Goal: Task Accomplishment & Management: Manage account settings

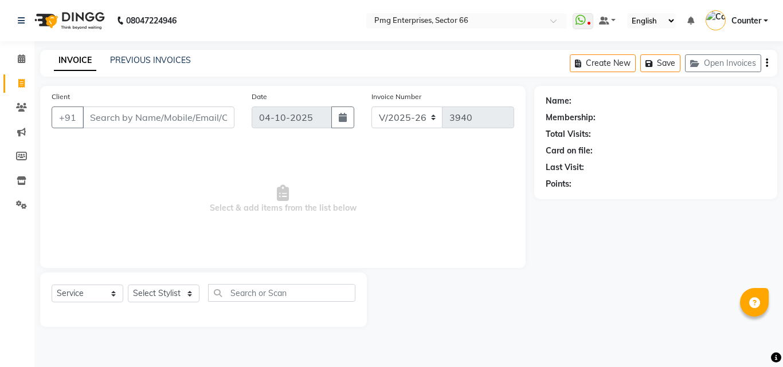
select select "889"
select select "service"
click at [146, 61] on link "PREVIOUS INVOICES" at bounding box center [150, 60] width 81 height 10
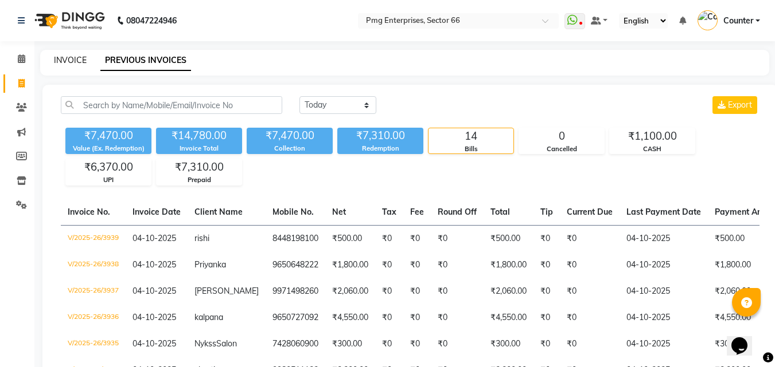
click at [66, 57] on link "INVOICE" at bounding box center [70, 60] width 33 height 10
select select "service"
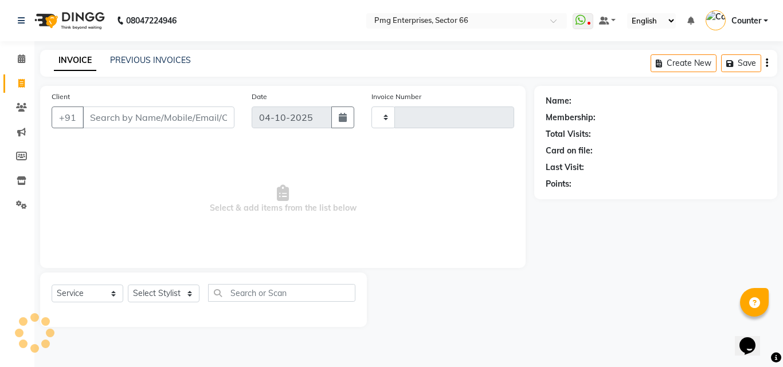
type input "3940"
select select "889"
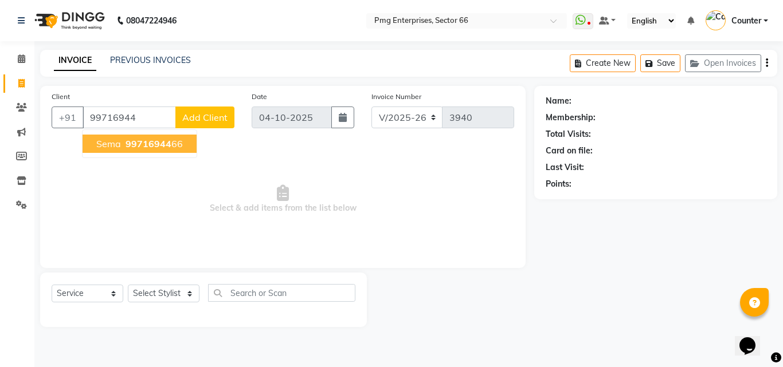
click at [136, 142] on span "99716944" at bounding box center [149, 143] width 46 height 11
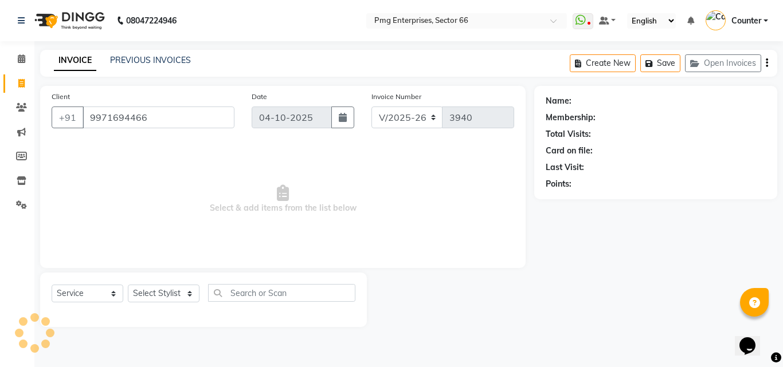
type input "9971694466"
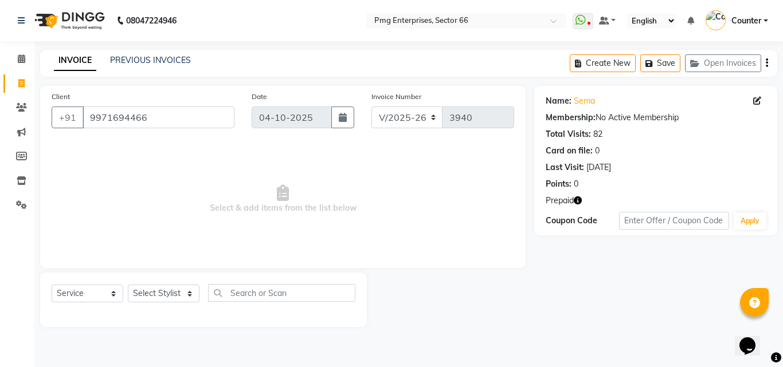
click at [577, 200] on icon "button" at bounding box center [578, 201] width 8 height 8
click at [163, 292] on select "Select Stylist [PERSON_NAME] Counter [PERSON_NAME] [PERSON_NAME] [PERSON_NAME] …" at bounding box center [164, 294] width 72 height 18
select select "49466"
click at [128, 285] on select "Select Stylist [PERSON_NAME] Counter [PERSON_NAME] [PERSON_NAME] [PERSON_NAME] …" at bounding box center [164, 294] width 72 height 18
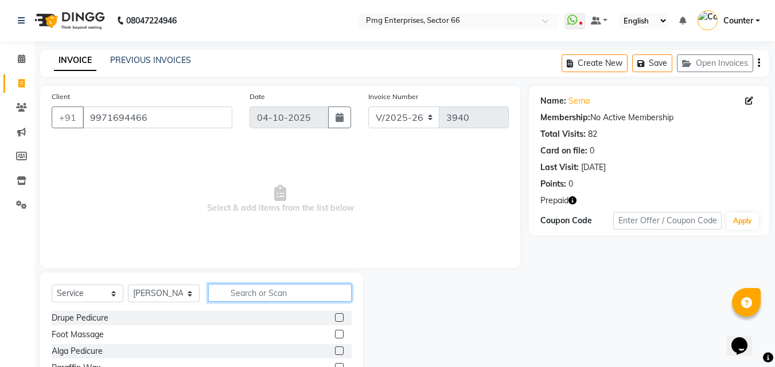
click at [241, 288] on input "text" at bounding box center [279, 293] width 143 height 18
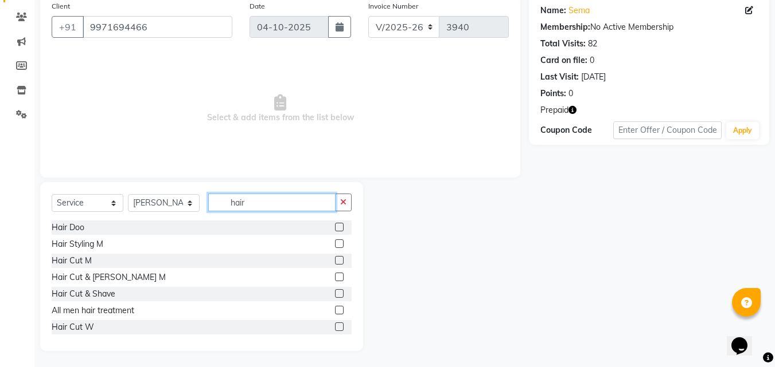
scroll to position [92, 0]
type input "hair"
click at [77, 327] on div "Hair Cut W" at bounding box center [73, 326] width 42 height 12
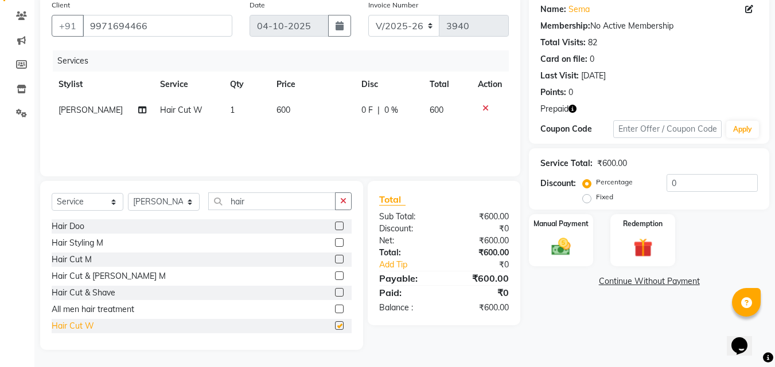
checkbox input "false"
click at [636, 245] on img at bounding box center [642, 248] width 32 height 25
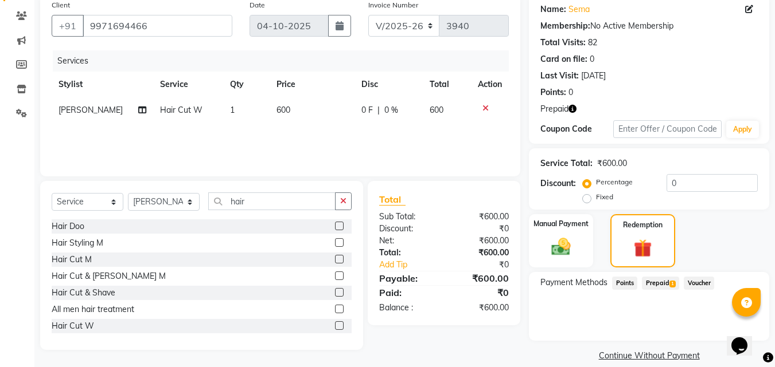
click at [666, 284] on span "Prepaid 1" at bounding box center [660, 283] width 37 height 13
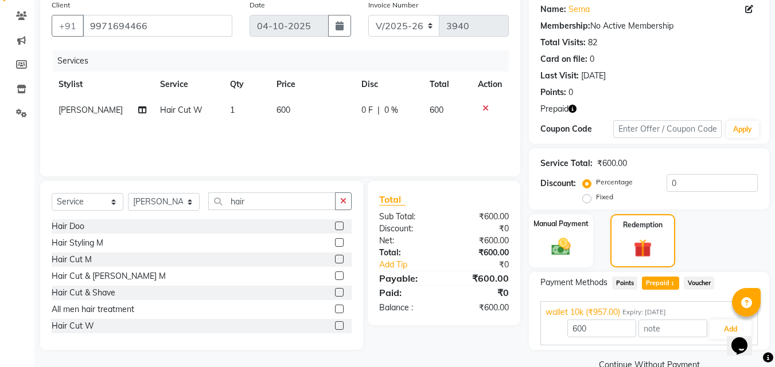
click at [666, 284] on span "Prepaid 1" at bounding box center [660, 283] width 37 height 13
click at [719, 327] on button "Add" at bounding box center [730, 329] width 42 height 19
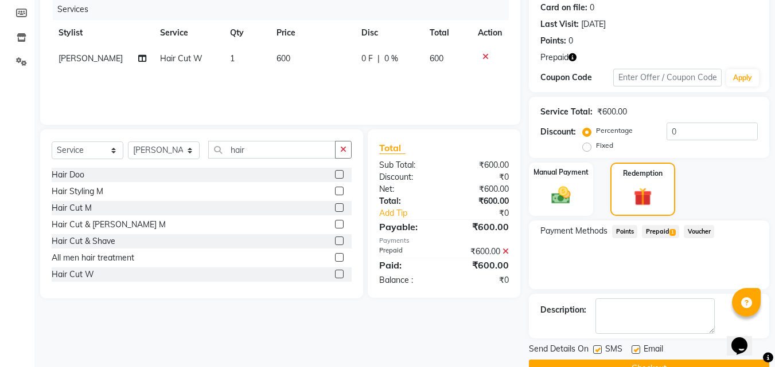
scroll to position [161, 0]
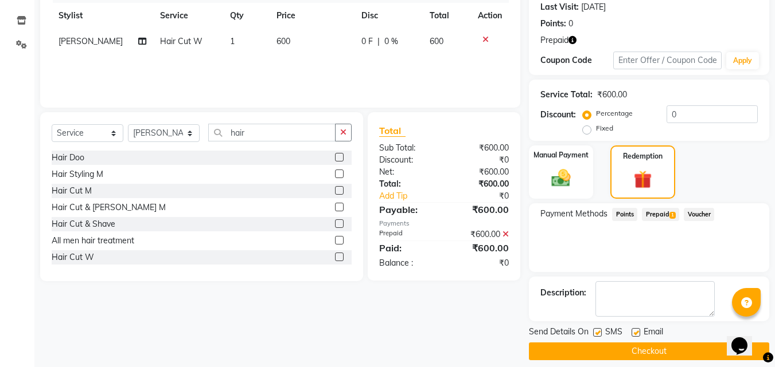
click at [701, 354] on button "Checkout" at bounding box center [649, 352] width 240 height 18
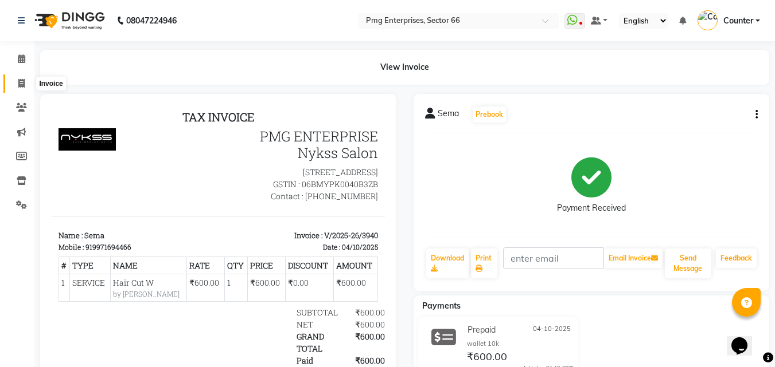
click at [20, 83] on icon at bounding box center [21, 83] width 6 height 9
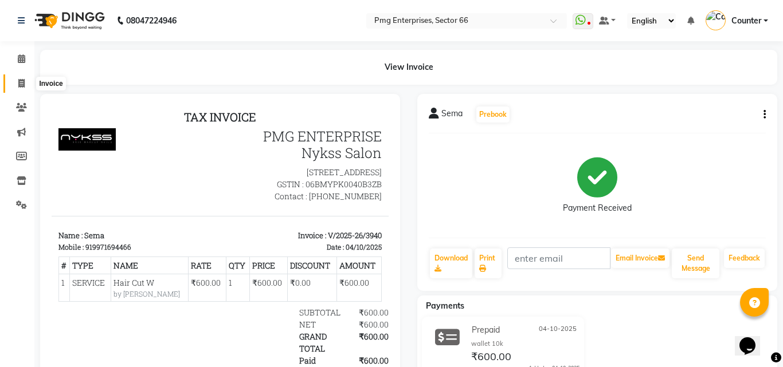
select select "service"
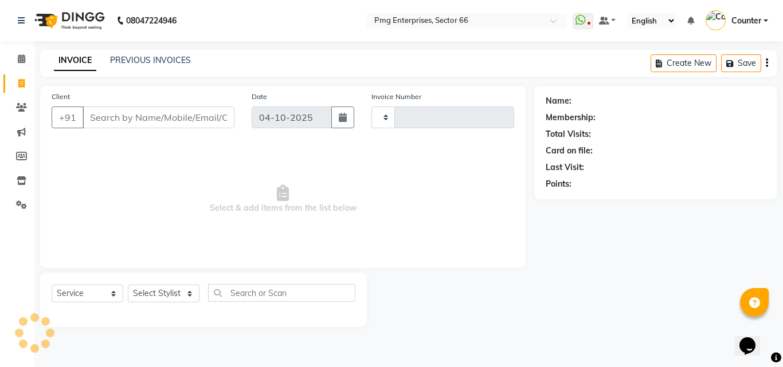
type input "3941"
select select "889"
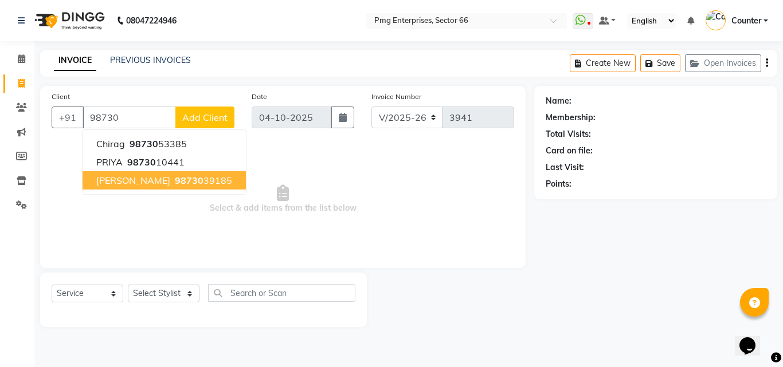
click at [102, 178] on span "Snigdha" at bounding box center [133, 180] width 74 height 11
type input "9873039185"
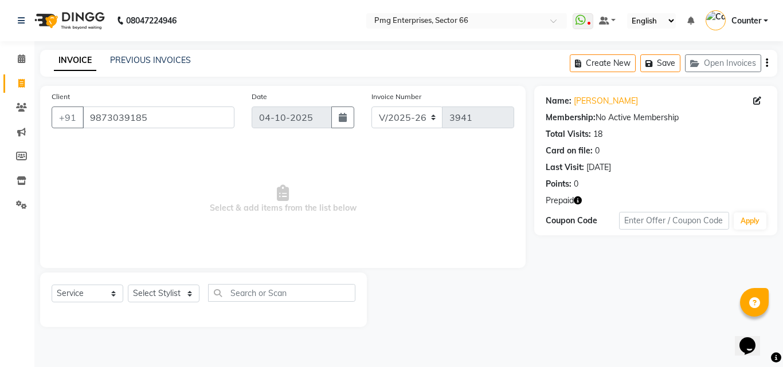
click at [576, 202] on icon "button" at bounding box center [578, 201] width 8 height 8
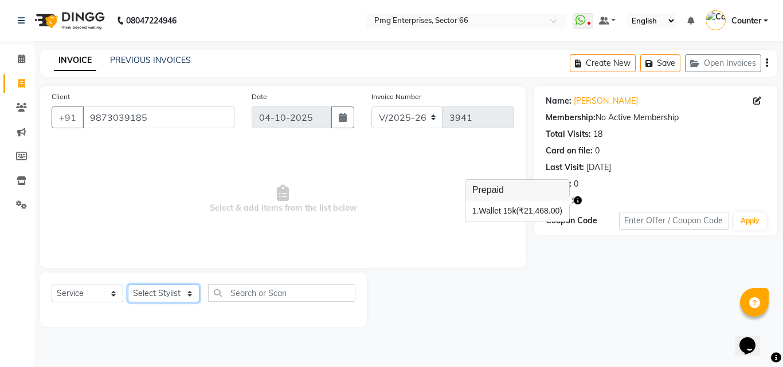
click at [171, 290] on select "Select Stylist [PERSON_NAME] Counter [PERSON_NAME] [PERSON_NAME] [PERSON_NAME] …" at bounding box center [164, 294] width 72 height 18
select select "20825"
click at [128, 285] on select "Select Stylist [PERSON_NAME] Counter [PERSON_NAME] [PERSON_NAME] [PERSON_NAME] …" at bounding box center [164, 294] width 72 height 18
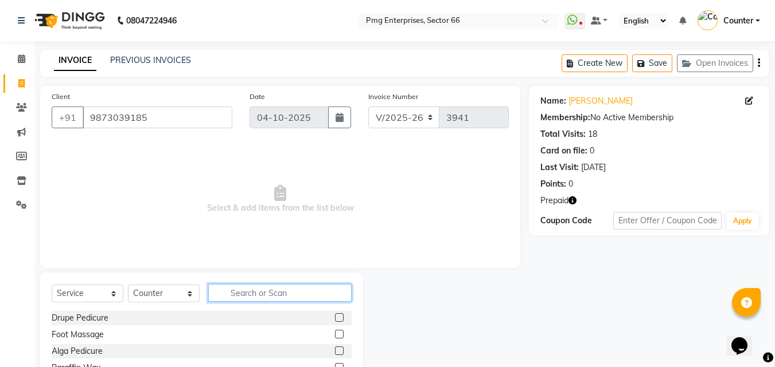
click at [250, 299] on input "text" at bounding box center [279, 293] width 143 height 18
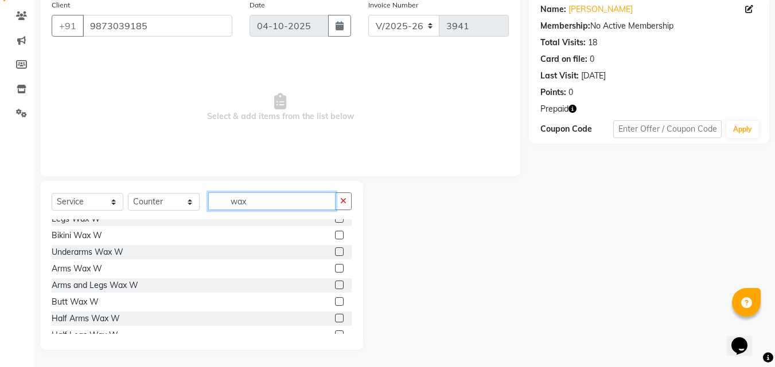
scroll to position [183, 0]
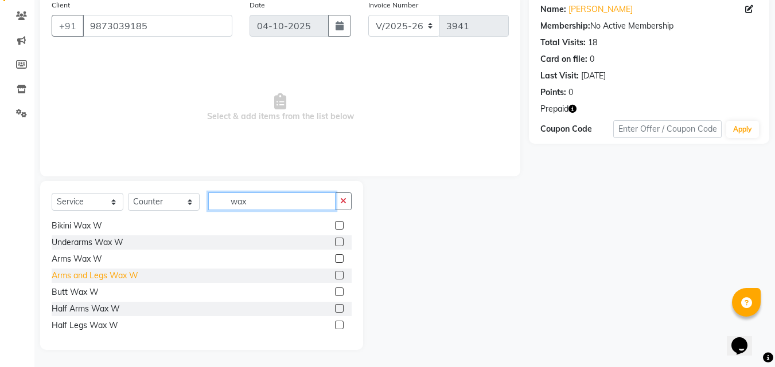
type input "wax"
click at [118, 275] on div "Arms and Legs Wax W" at bounding box center [95, 276] width 87 height 12
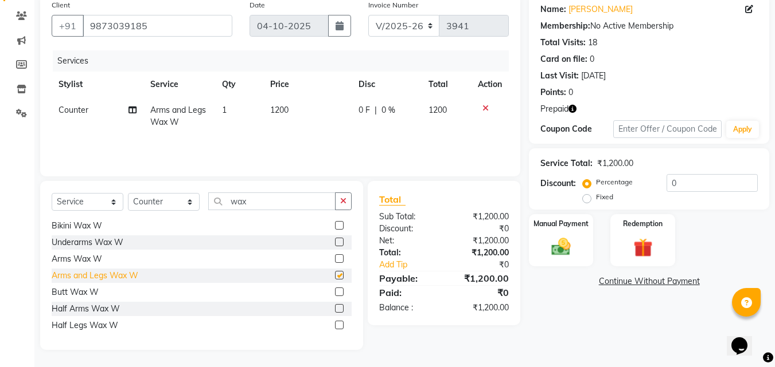
checkbox input "false"
click at [253, 201] on input "wax" at bounding box center [271, 202] width 127 height 18
type input "w"
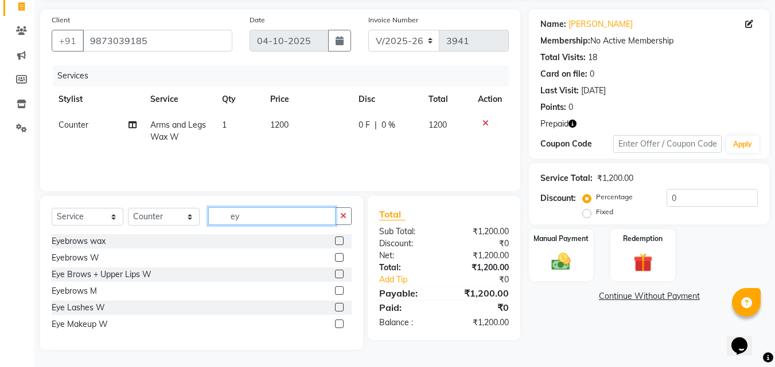
scroll to position [0, 0]
type input "ey"
click at [132, 271] on div "Eye Brows + Upper Lips W" at bounding box center [102, 275] width 100 height 12
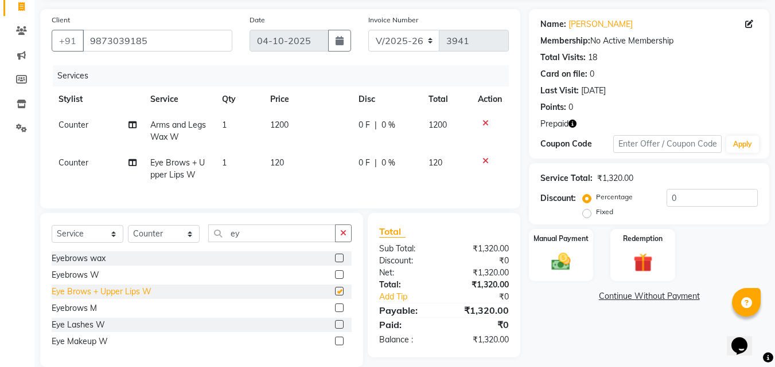
checkbox input "false"
click at [84, 281] on div "Eyebrows W" at bounding box center [76, 275] width 48 height 12
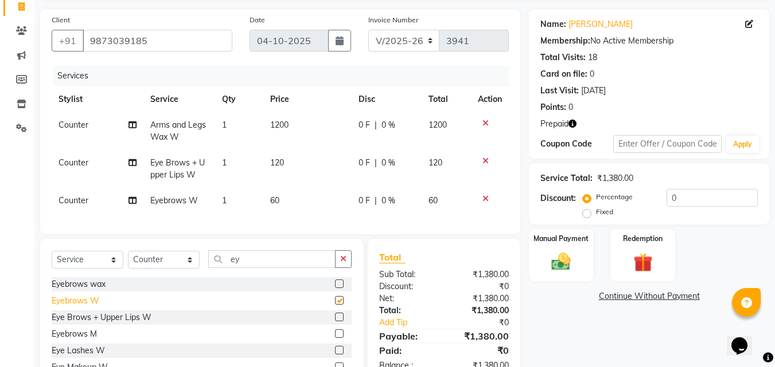
checkbox input "false"
click at [643, 272] on img at bounding box center [642, 263] width 32 height 25
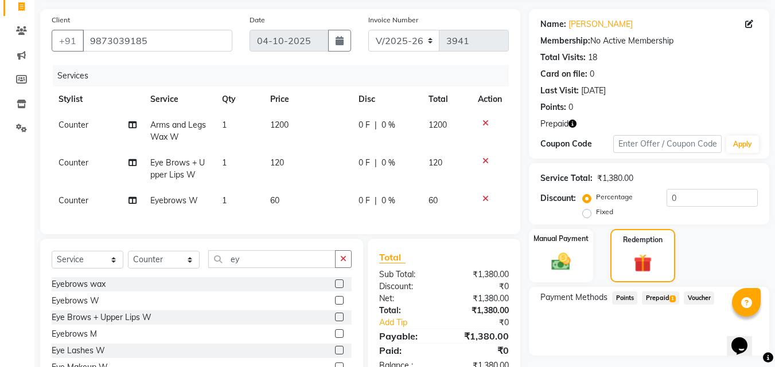
click at [664, 297] on span "Prepaid 1" at bounding box center [660, 298] width 37 height 13
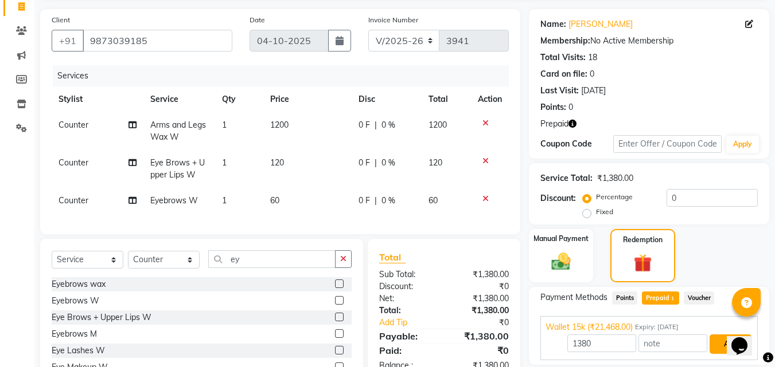
click at [719, 342] on button "Add" at bounding box center [730, 344] width 42 height 19
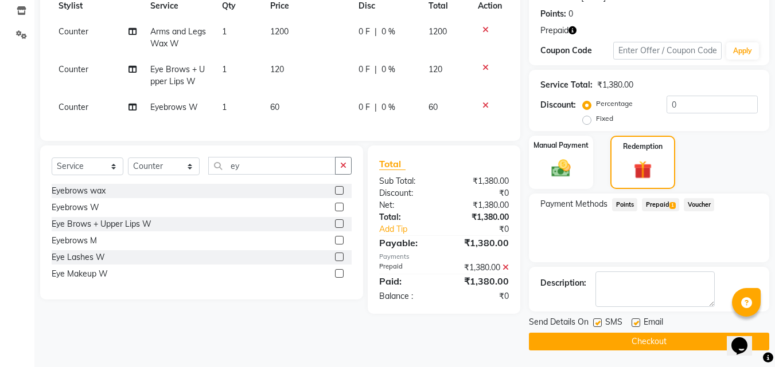
scroll to position [171, 0]
click at [674, 339] on button "Checkout" at bounding box center [649, 342] width 240 height 18
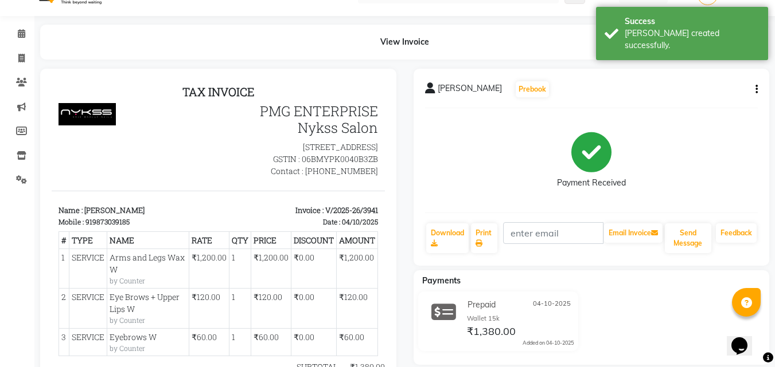
scroll to position [7, 0]
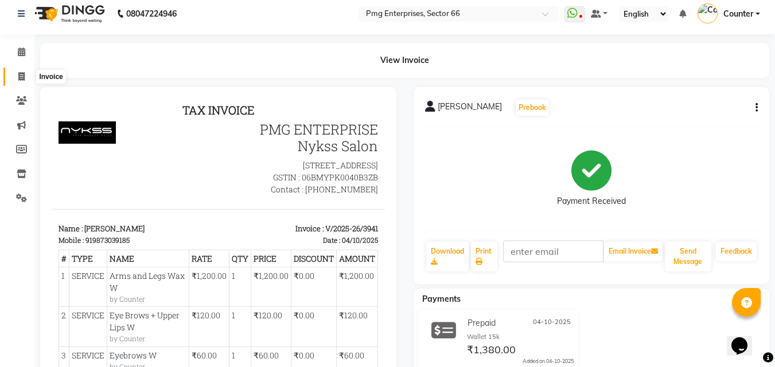
click at [21, 79] on icon at bounding box center [21, 76] width 6 height 9
select select "service"
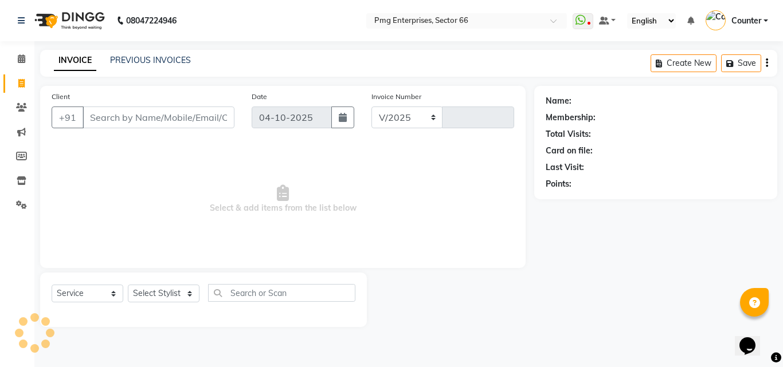
select select "889"
type input "3942"
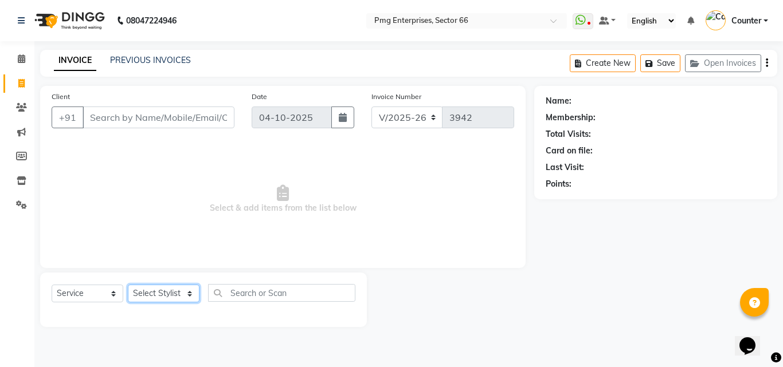
click at [162, 292] on select "Select Stylist [PERSON_NAME] Counter [PERSON_NAME] [PERSON_NAME] [PERSON_NAME] …" at bounding box center [164, 294] width 72 height 18
select select "52446"
click at [128, 285] on select "Select Stylist [PERSON_NAME] Counter [PERSON_NAME] [PERSON_NAME] [PERSON_NAME] …" at bounding box center [164, 294] width 72 height 18
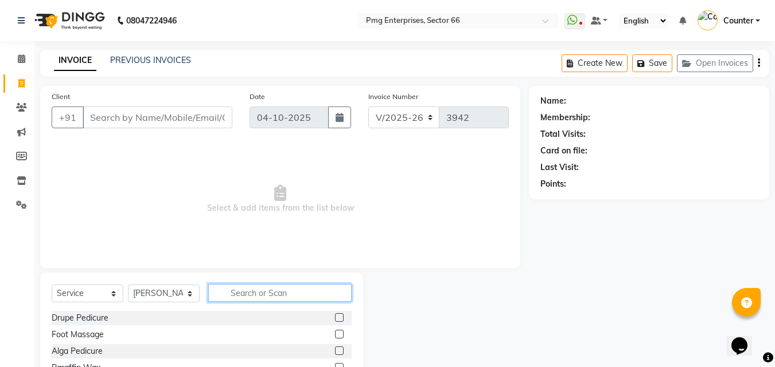
click at [243, 296] on input "text" at bounding box center [279, 293] width 143 height 18
type input "hair"
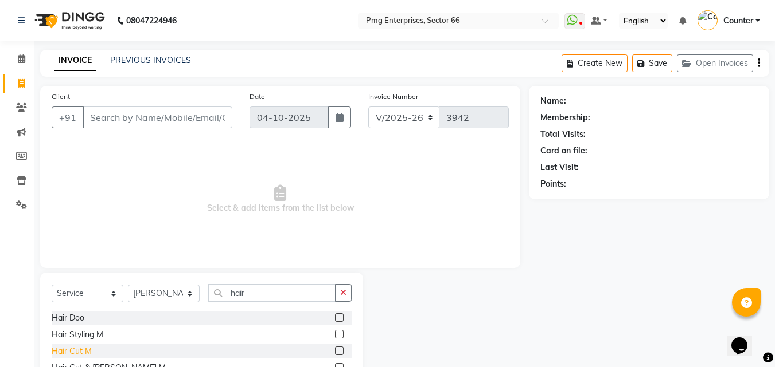
click at [84, 353] on div "Hair Cut M" at bounding box center [72, 352] width 40 height 12
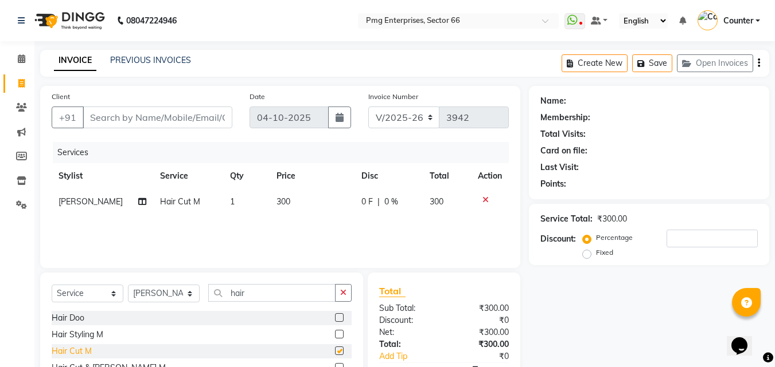
checkbox input "false"
click at [252, 194] on td "1" at bounding box center [246, 202] width 46 height 26
select select "52446"
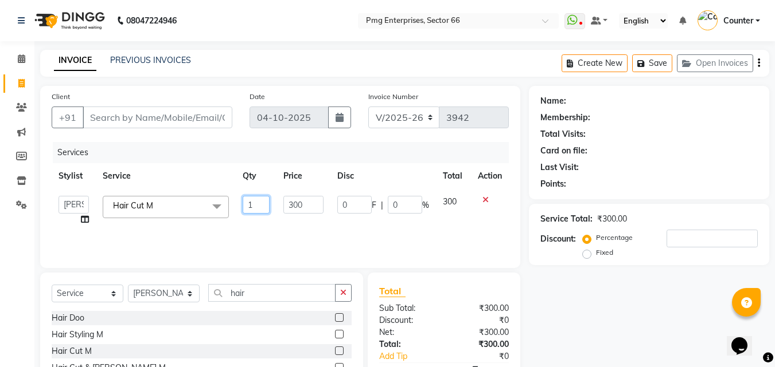
click at [256, 202] on input "1" at bounding box center [257, 205] width 28 height 18
type input "2"
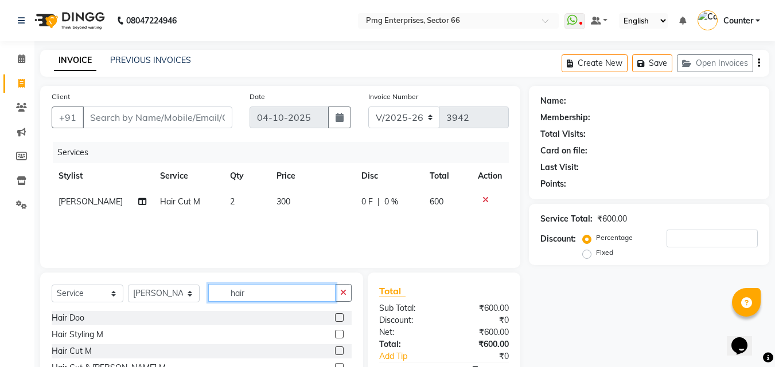
click at [260, 296] on input "hair" at bounding box center [271, 293] width 127 height 18
type input "h"
type input "tou"
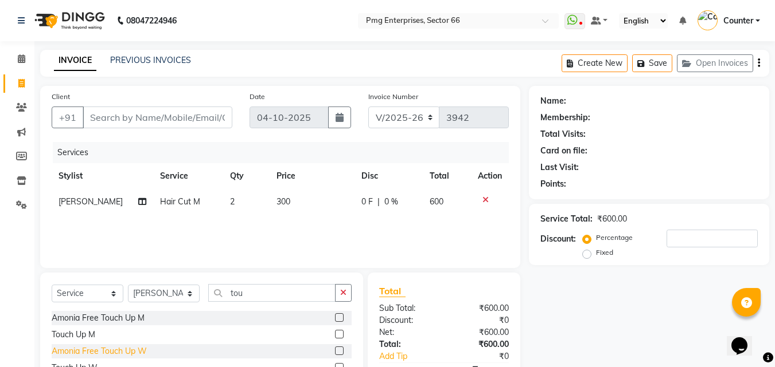
click at [141, 347] on div "Amonia Free Touch Up W" at bounding box center [99, 352] width 95 height 12
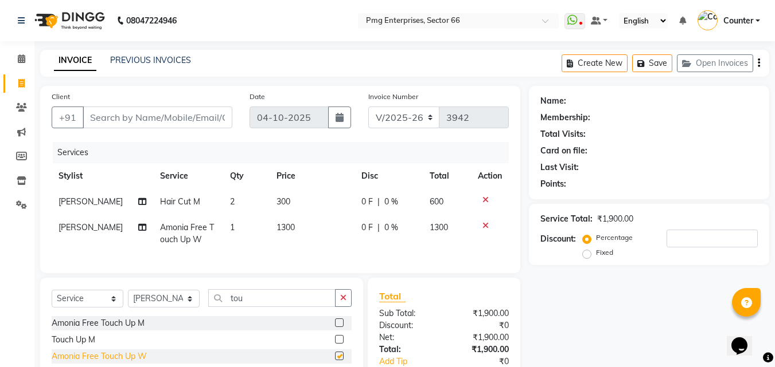
checkbox input "false"
click at [479, 303] on div "Total" at bounding box center [444, 297] width 130 height 14
click at [182, 114] on input "Client" at bounding box center [158, 118] width 150 height 22
type input "9"
type input "0"
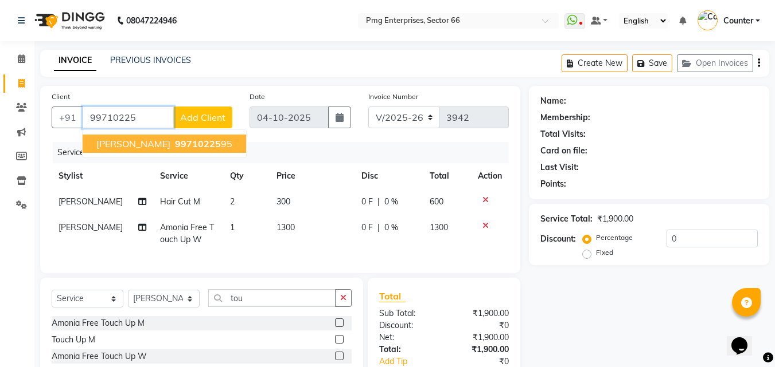
click at [181, 144] on span "99710225" at bounding box center [198, 143] width 46 height 11
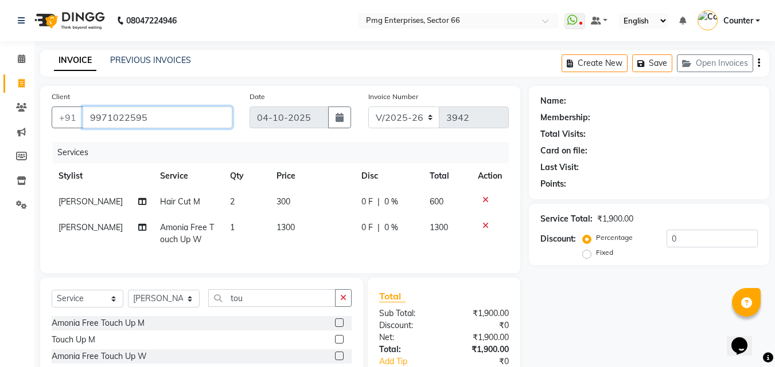
type input "9971022595"
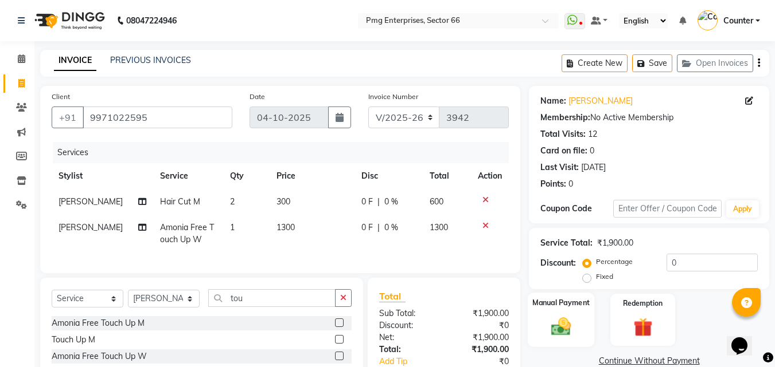
click at [566, 326] on img at bounding box center [561, 326] width 32 height 23
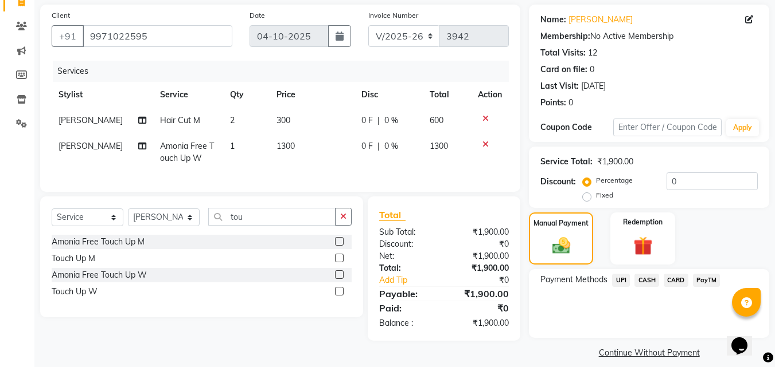
scroll to position [92, 0]
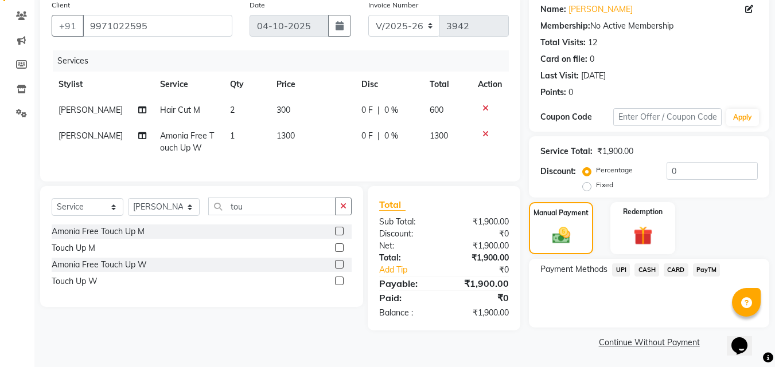
click at [623, 268] on span "UPI" at bounding box center [621, 270] width 18 height 13
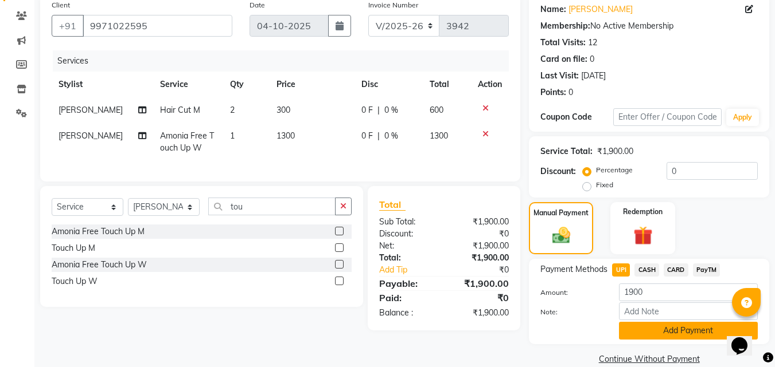
click at [656, 326] on button "Add Payment" at bounding box center [688, 331] width 139 height 18
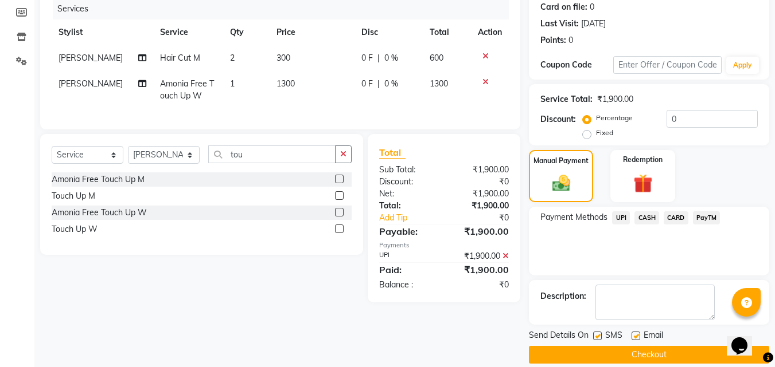
scroll to position [158, 0]
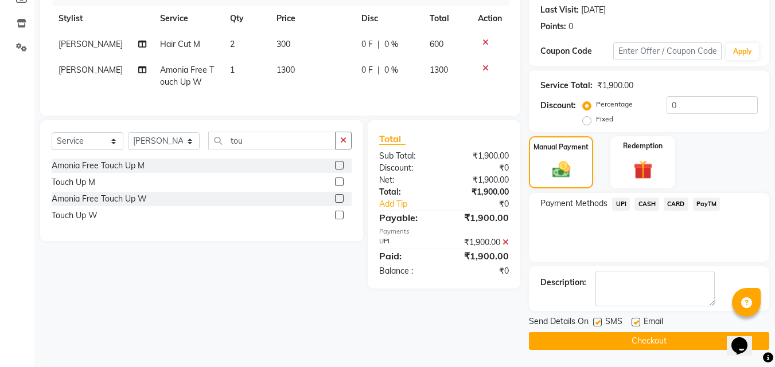
click at [688, 344] on button "Checkout" at bounding box center [649, 342] width 240 height 18
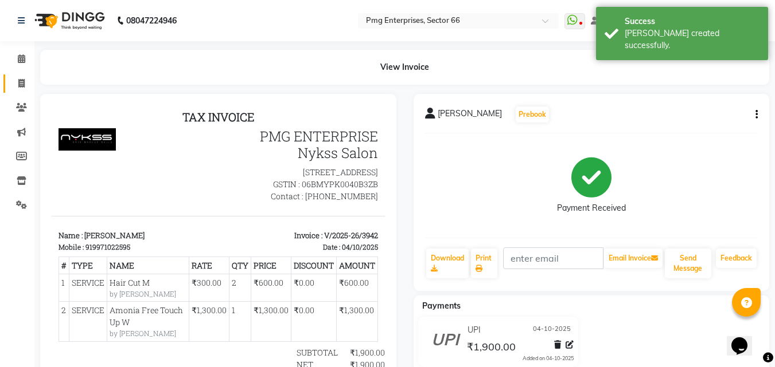
click at [19, 75] on link "Invoice" at bounding box center [17, 84] width 28 height 19
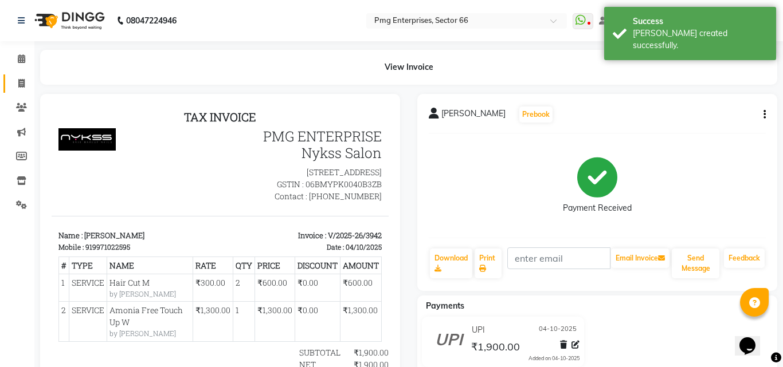
select select "service"
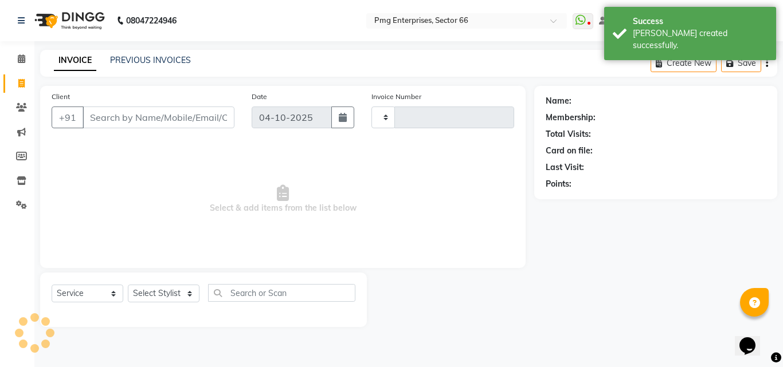
type input "3943"
select select "889"
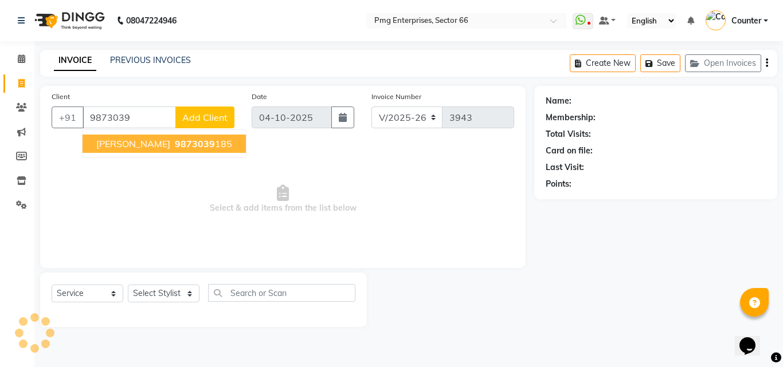
click at [179, 142] on ngb-highlight "9873039 185" at bounding box center [203, 143] width 60 height 11
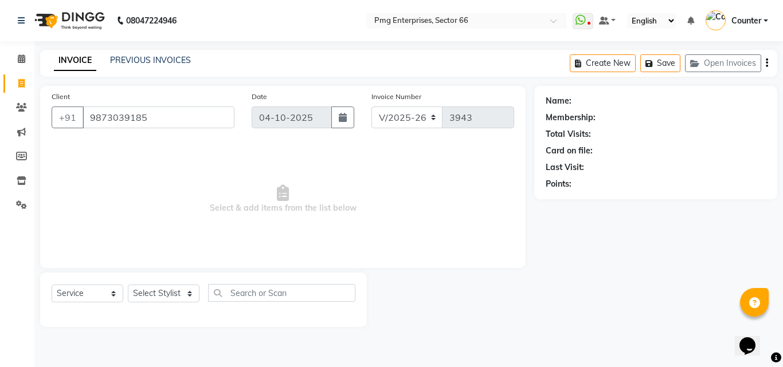
type input "9873039185"
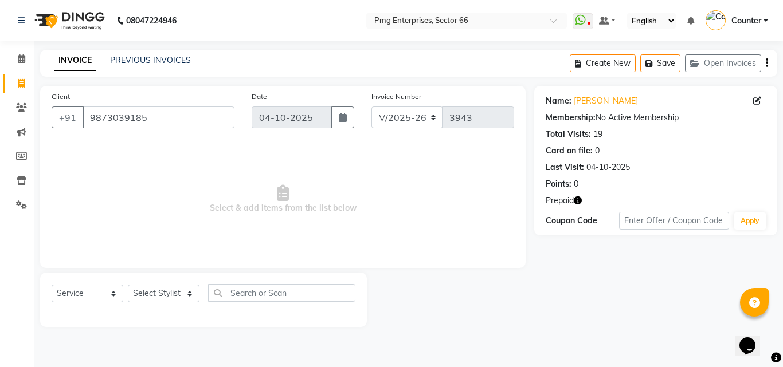
click at [578, 199] on icon "button" at bounding box center [578, 201] width 8 height 8
click at [167, 63] on link "PREVIOUS INVOICES" at bounding box center [150, 60] width 81 height 10
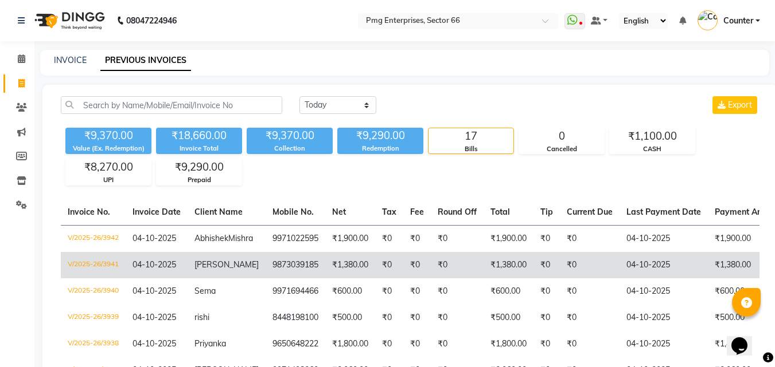
click at [356, 276] on td "₹1,380.00" at bounding box center [350, 265] width 50 height 26
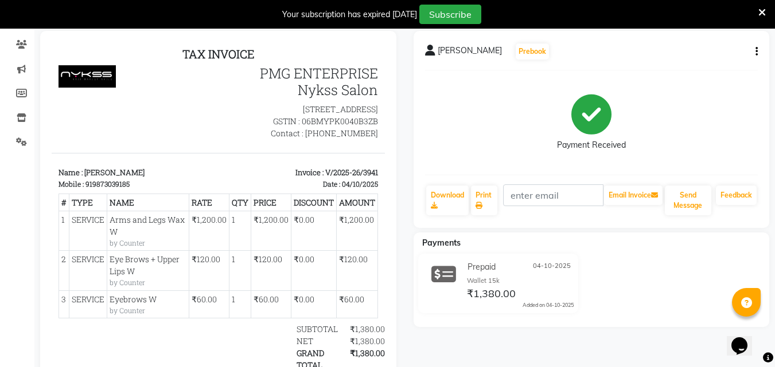
scroll to position [115, 0]
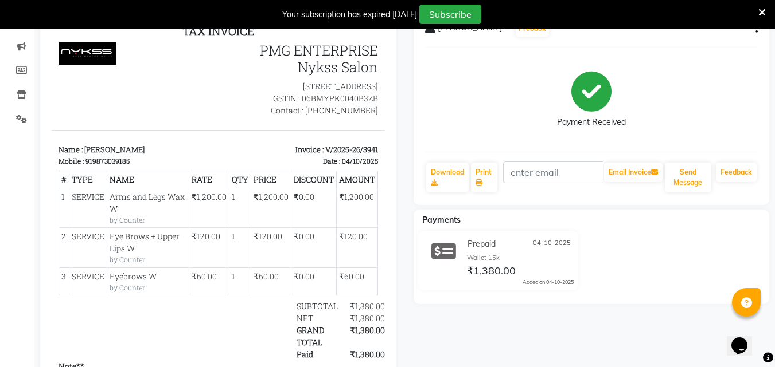
click at [764, 11] on icon at bounding box center [761, 12] width 7 height 10
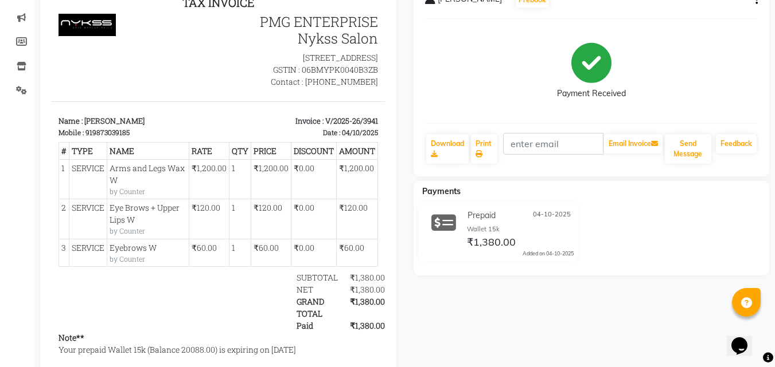
scroll to position [0, 0]
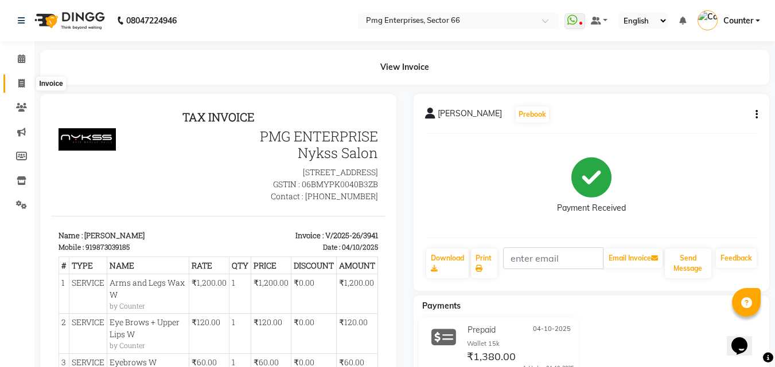
click at [21, 85] on icon at bounding box center [21, 83] width 6 height 9
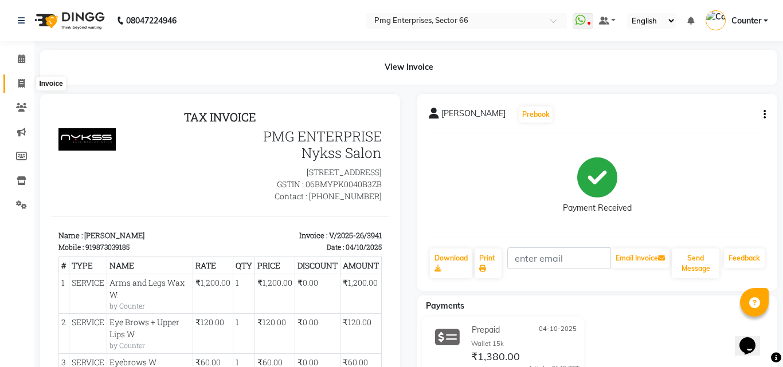
select select "service"
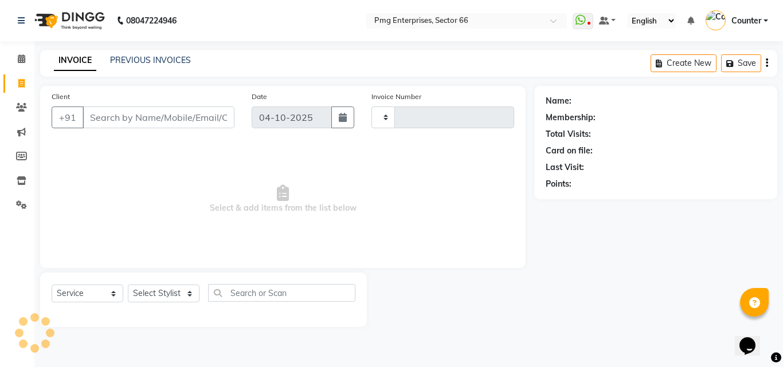
type input "3943"
select select "889"
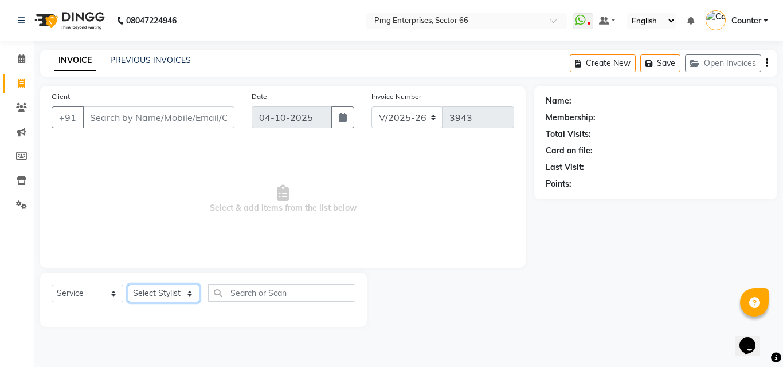
click at [167, 291] on select "Select Stylist [PERSON_NAME] Counter [PERSON_NAME] [PERSON_NAME] [PERSON_NAME] …" at bounding box center [164, 294] width 72 height 18
select select "14600"
click at [128, 285] on select "Select Stylist [PERSON_NAME] Counter [PERSON_NAME] [PERSON_NAME] [PERSON_NAME] …" at bounding box center [164, 294] width 72 height 18
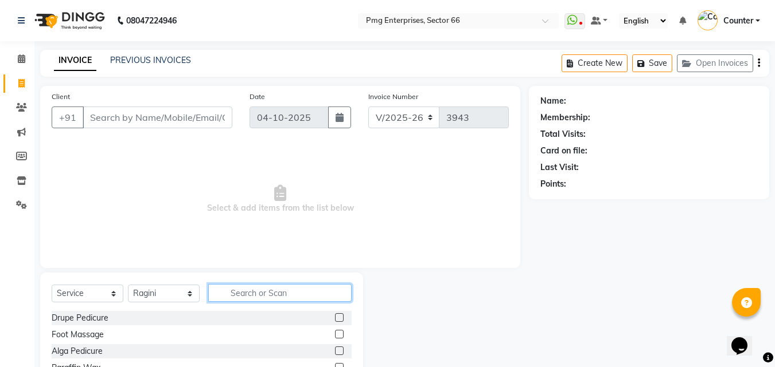
click at [233, 291] on input "text" at bounding box center [279, 293] width 143 height 18
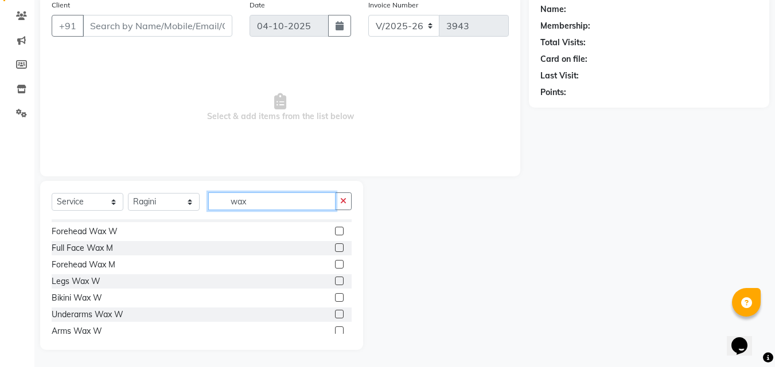
scroll to position [115, 0]
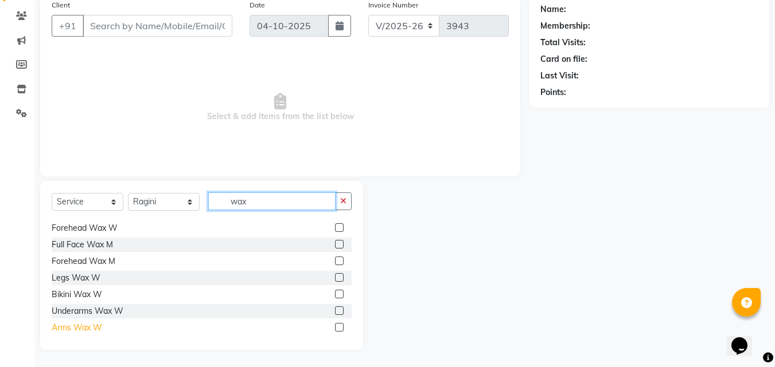
type input "wax"
click at [83, 326] on div "Arms Wax W" at bounding box center [77, 328] width 50 height 12
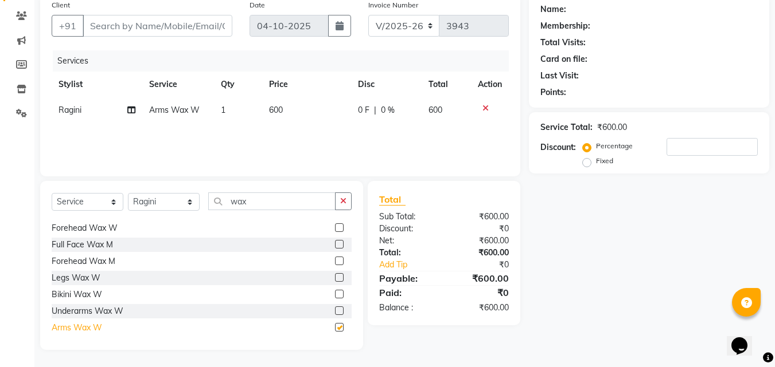
checkbox input "false"
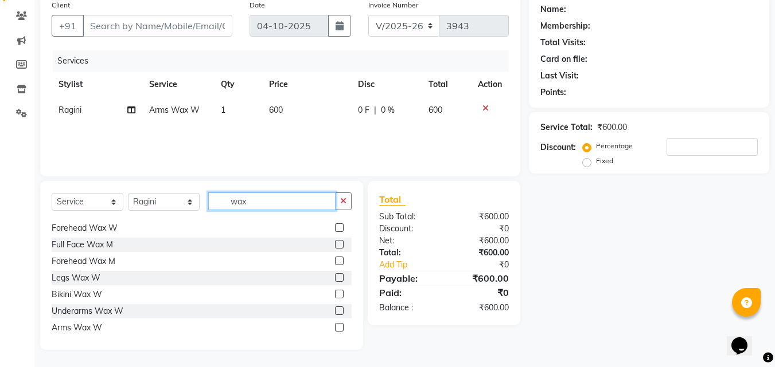
click at [257, 198] on input "wax" at bounding box center [271, 202] width 127 height 18
type input "w"
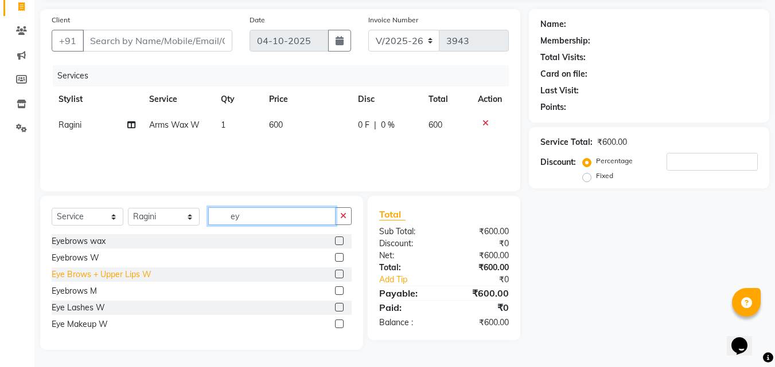
type input "ey"
click at [138, 274] on div "Eye Brows + Upper Lips W" at bounding box center [102, 275] width 100 height 12
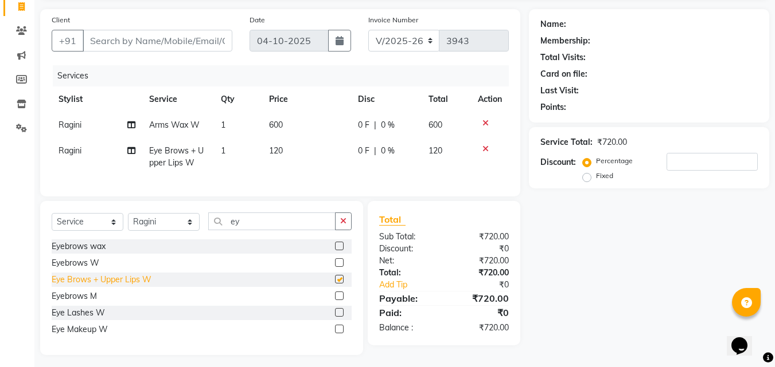
checkbox input "false"
click at [162, 231] on select "Select Stylist [PERSON_NAME] Counter [PERSON_NAME] [PERSON_NAME] [PERSON_NAME] …" at bounding box center [164, 222] width 72 height 18
select select "78814"
click at [128, 222] on select "Select Stylist [PERSON_NAME] Counter [PERSON_NAME] [PERSON_NAME] [PERSON_NAME] …" at bounding box center [164, 222] width 72 height 18
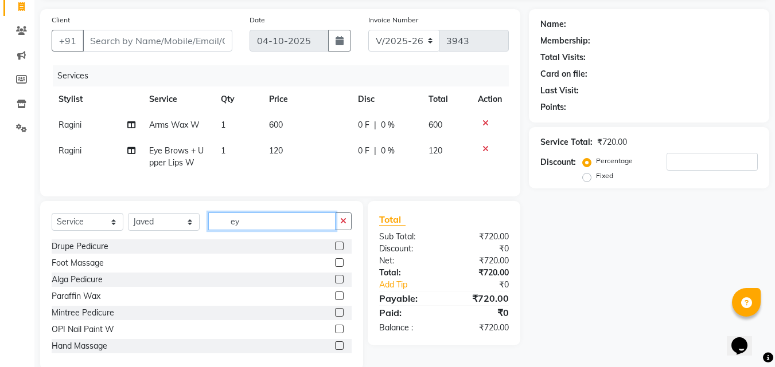
click at [244, 224] on input "ey" at bounding box center [271, 222] width 127 height 18
type input "e"
type input "hair"
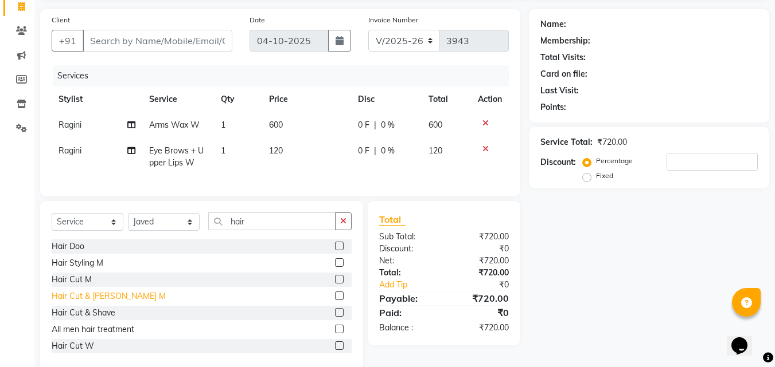
click at [112, 303] on div "Hair Cut & [PERSON_NAME] M" at bounding box center [109, 297] width 114 height 12
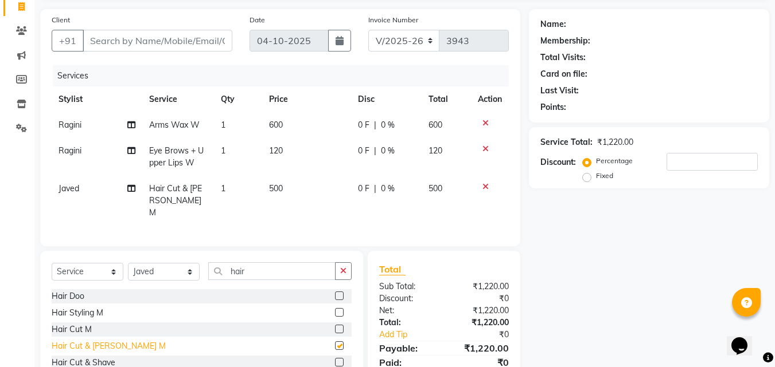
checkbox input "false"
click at [81, 328] on div "Hair Cut M" at bounding box center [72, 330] width 40 height 12
checkbox input "false"
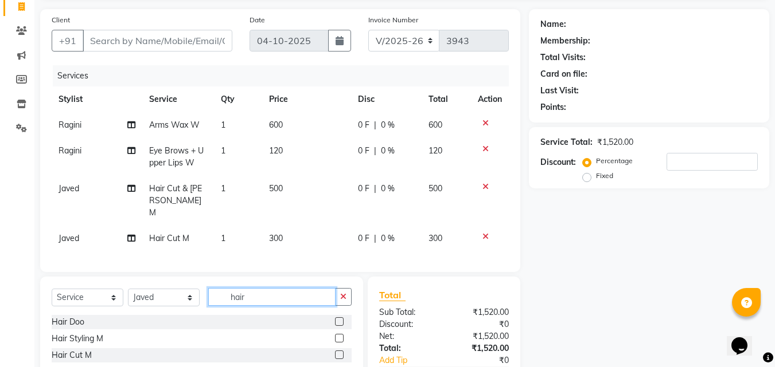
click at [245, 294] on input "hair" at bounding box center [271, 297] width 127 height 18
type input "h"
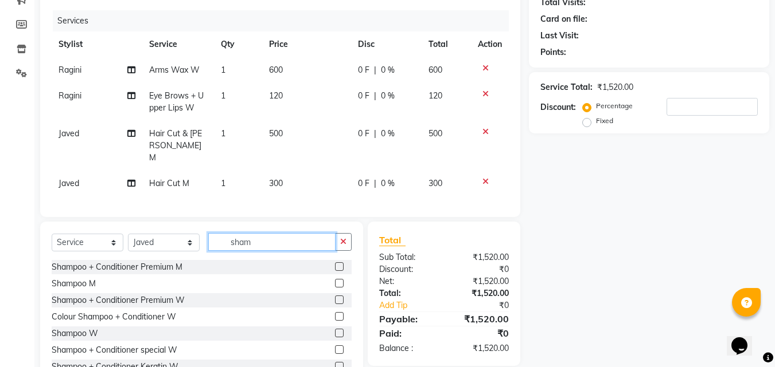
scroll to position [146, 0]
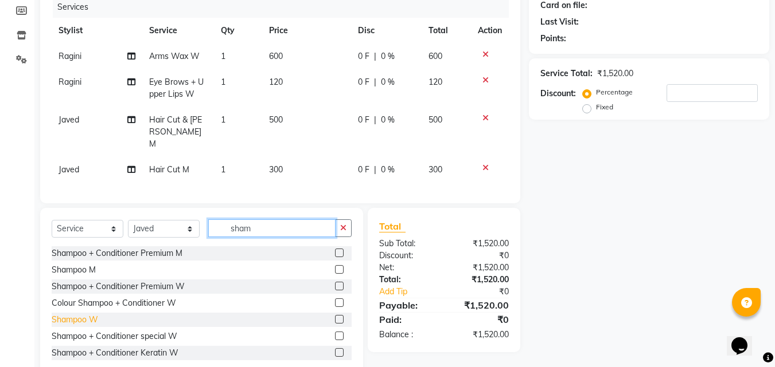
type input "sham"
click at [93, 314] on div "Shampoo W" at bounding box center [75, 320] width 46 height 12
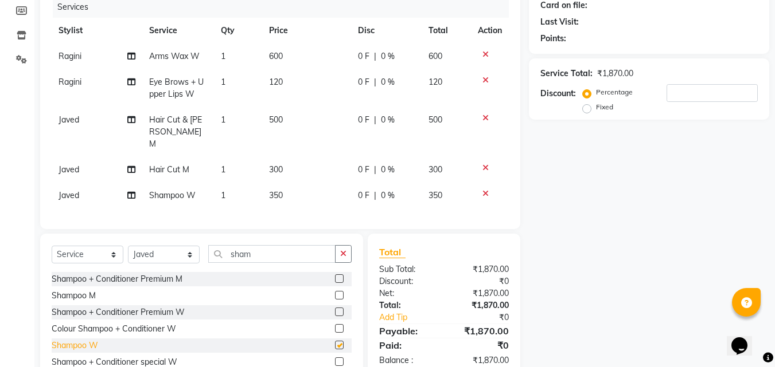
checkbox input "false"
click at [272, 245] on input "sham" at bounding box center [271, 254] width 127 height 18
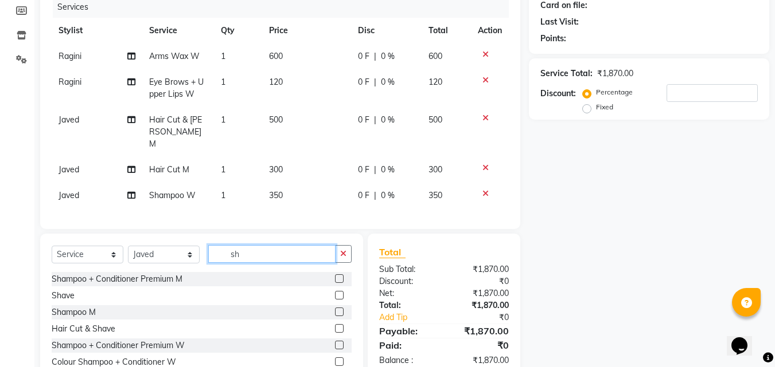
type input "s"
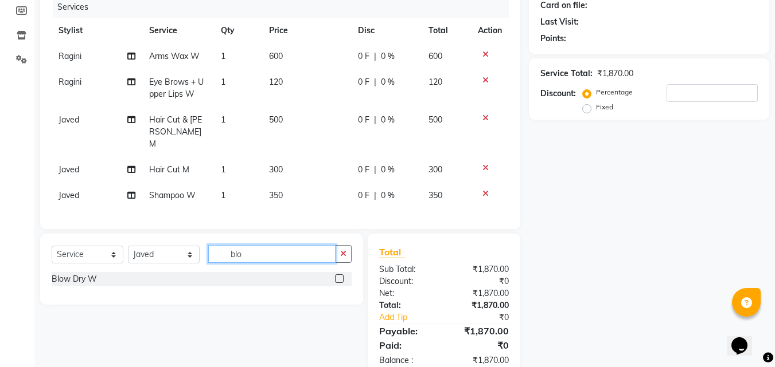
type input "blo"
click at [341, 275] on label at bounding box center [339, 279] width 9 height 9
click at [341, 276] on input "checkbox" at bounding box center [338, 279] width 7 height 7
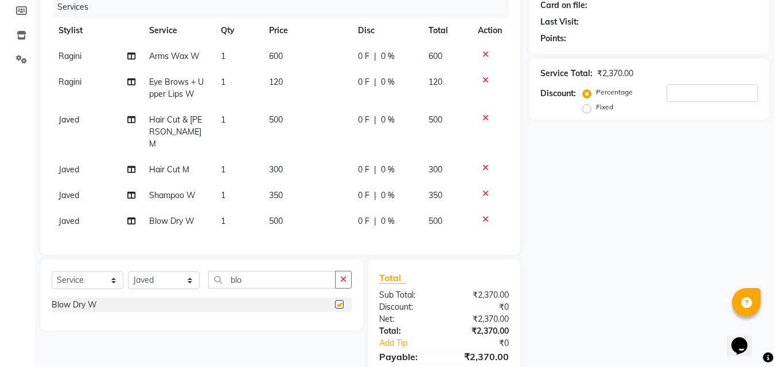
checkbox input "false"
click at [305, 190] on td "350" at bounding box center [306, 196] width 89 height 26
select select "78814"
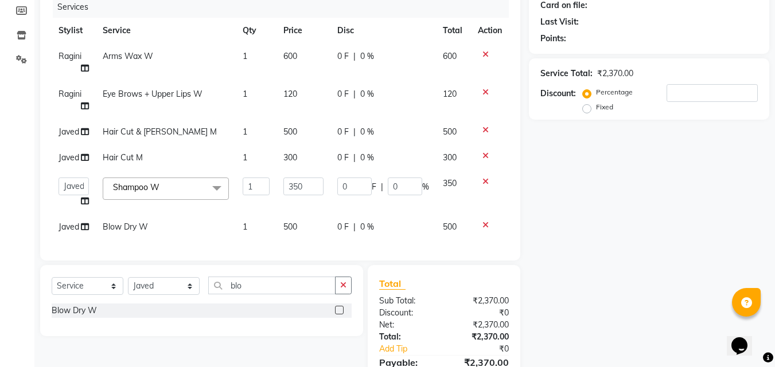
click at [484, 155] on icon at bounding box center [485, 156] width 6 height 8
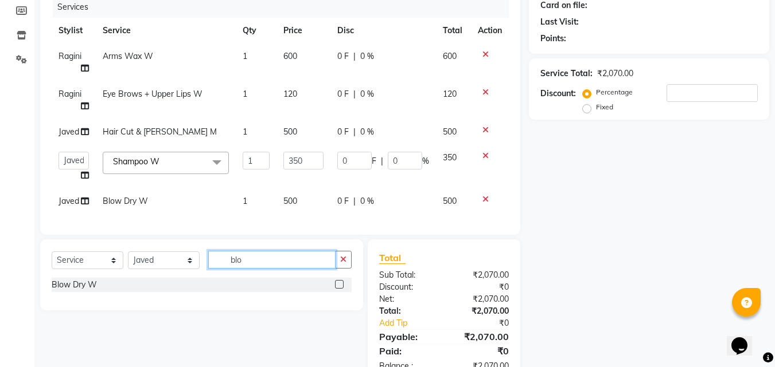
click at [257, 265] on input "blo" at bounding box center [271, 260] width 127 height 18
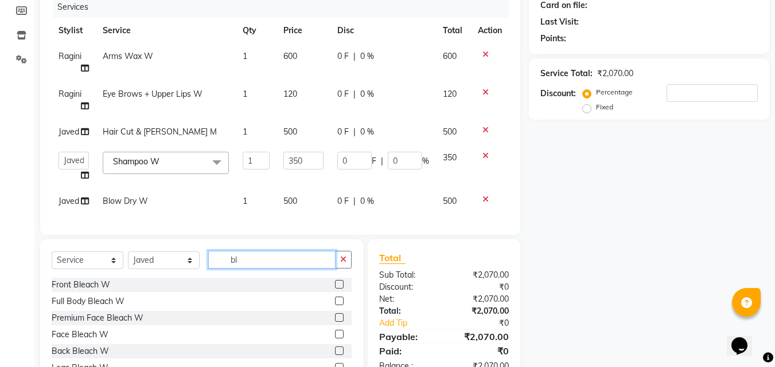
type input "b"
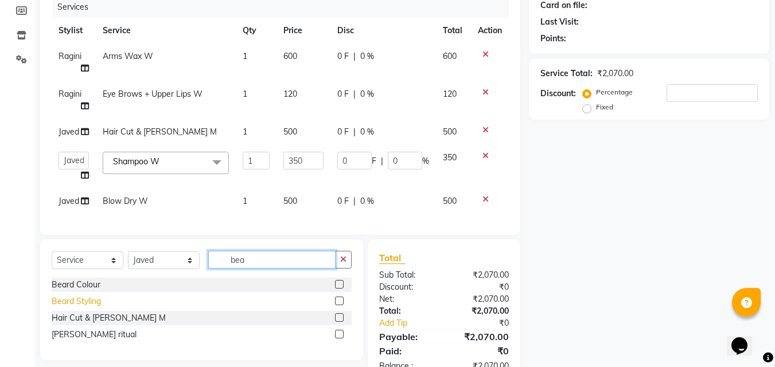
type input "bea"
click at [92, 308] on div "Beard Styling" at bounding box center [76, 302] width 49 height 12
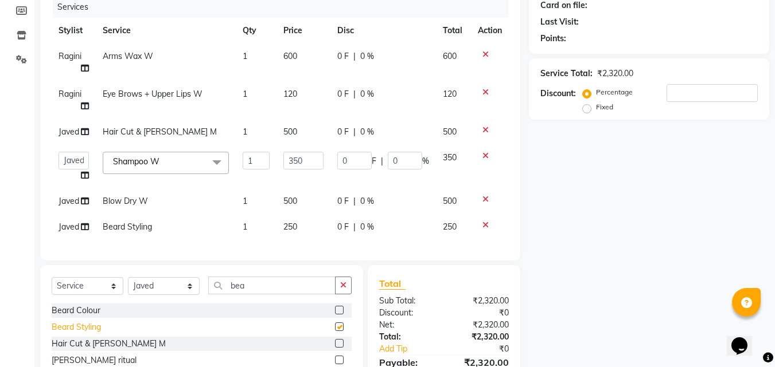
checkbox input "false"
click at [533, 275] on div "Name: Membership: Total Visits: Card on file: Last Visit: Points: Service Total…" at bounding box center [653, 175] width 249 height 470
click at [485, 225] on icon at bounding box center [485, 225] width 6 height 8
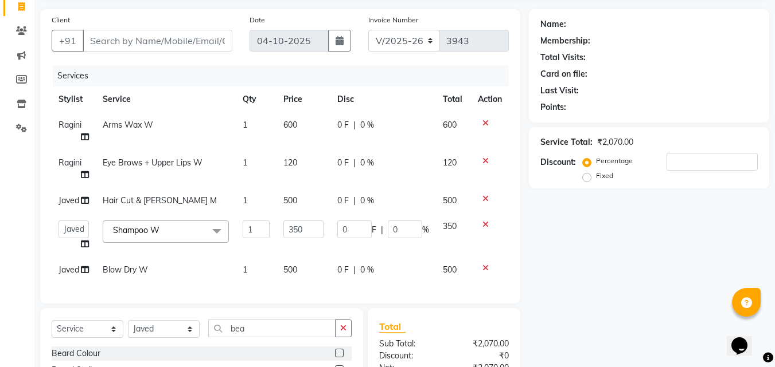
scroll to position [69, 0]
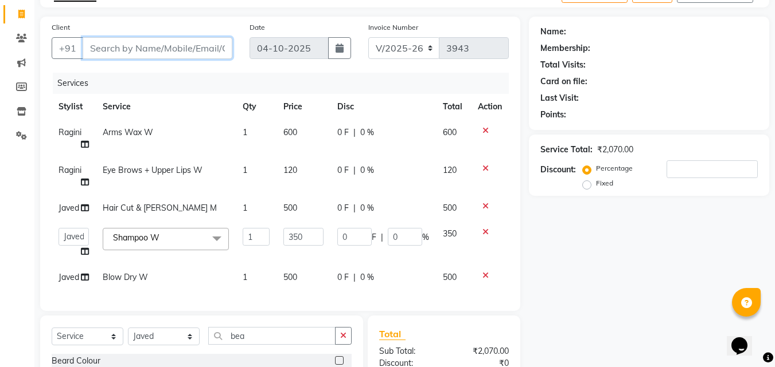
click at [160, 50] on input "Client" at bounding box center [158, 48] width 150 height 22
type input "7"
type input "0"
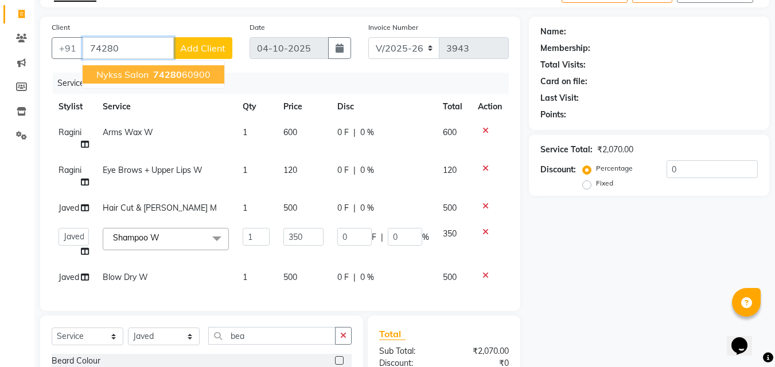
click at [147, 75] on span "Nykss Salon" at bounding box center [122, 74] width 52 height 11
type input "7428060900"
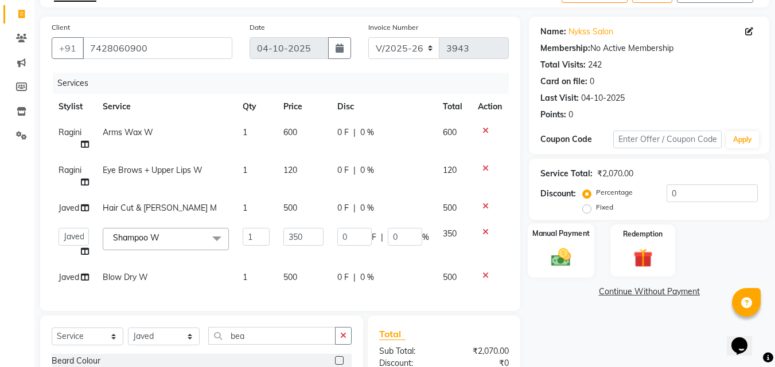
click at [570, 261] on img at bounding box center [561, 257] width 32 height 23
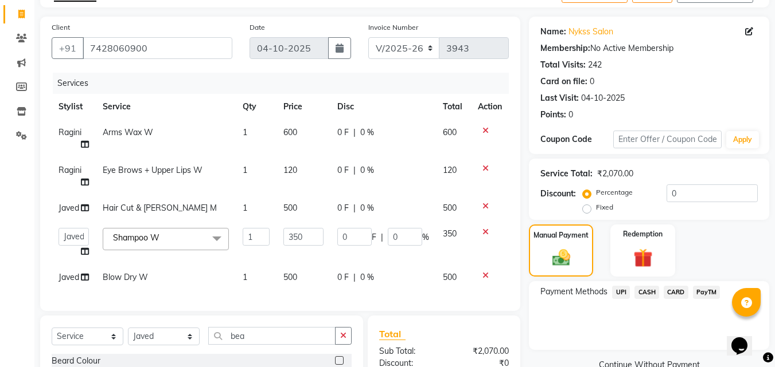
click at [646, 290] on span "CASH" at bounding box center [646, 292] width 25 height 13
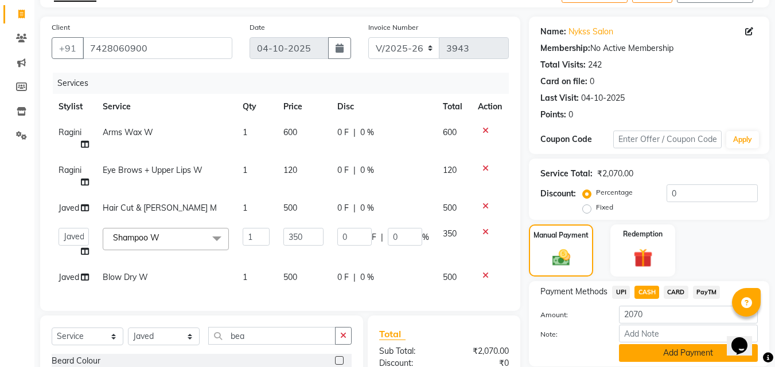
click at [677, 349] on button "Add Payment" at bounding box center [688, 354] width 139 height 18
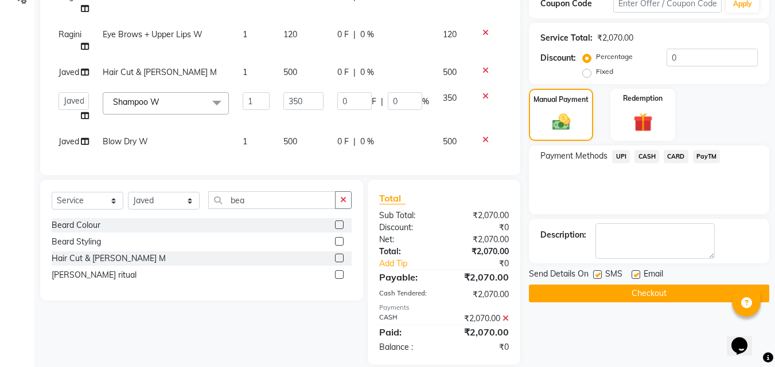
scroll to position [214, 0]
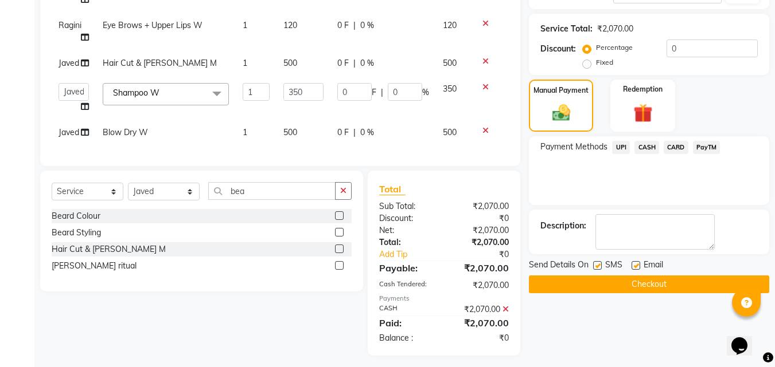
click at [664, 281] on button "Checkout" at bounding box center [649, 285] width 240 height 18
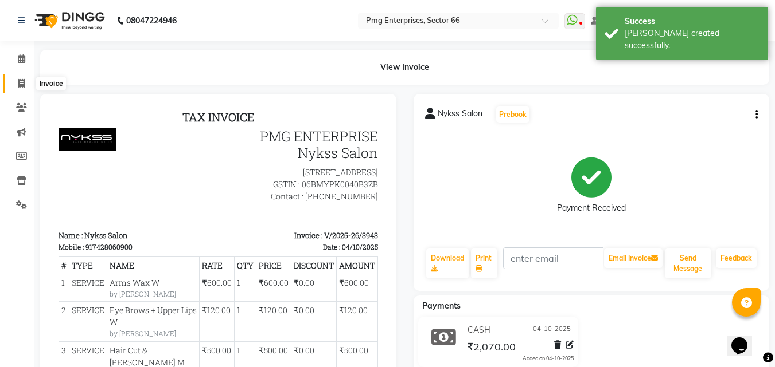
click at [18, 84] on icon at bounding box center [21, 83] width 6 height 9
select select "service"
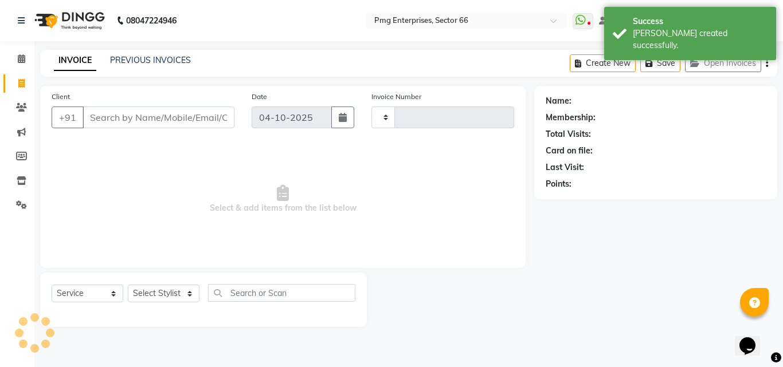
type input "3944"
select select "889"
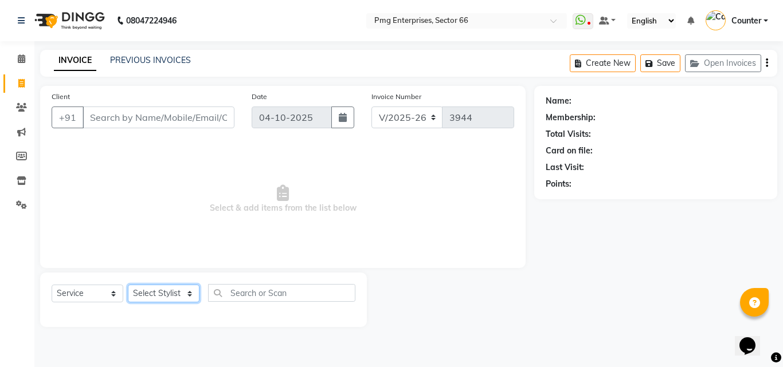
click at [147, 289] on select "Select Stylist [PERSON_NAME] Counter [PERSON_NAME] [PERSON_NAME] [PERSON_NAME] …" at bounding box center [164, 294] width 72 height 18
select select "78814"
click at [128, 285] on select "Select Stylist [PERSON_NAME] Counter [PERSON_NAME] [PERSON_NAME] [PERSON_NAME] …" at bounding box center [164, 294] width 72 height 18
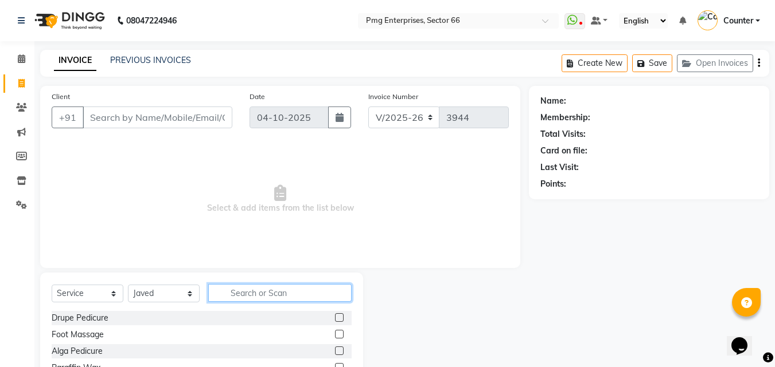
click at [233, 291] on input "text" at bounding box center [279, 293] width 143 height 18
type input "tou"
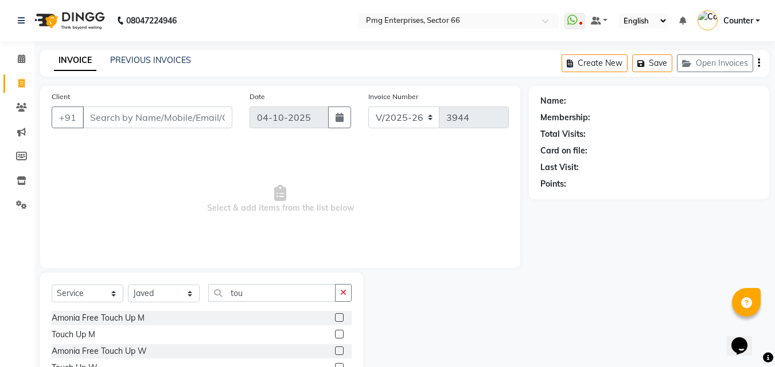
click at [141, 345] on div "Amonia Free Touch Up W" at bounding box center [202, 352] width 300 height 14
click at [124, 351] on div "Amonia Free Touch Up W" at bounding box center [99, 352] width 95 height 12
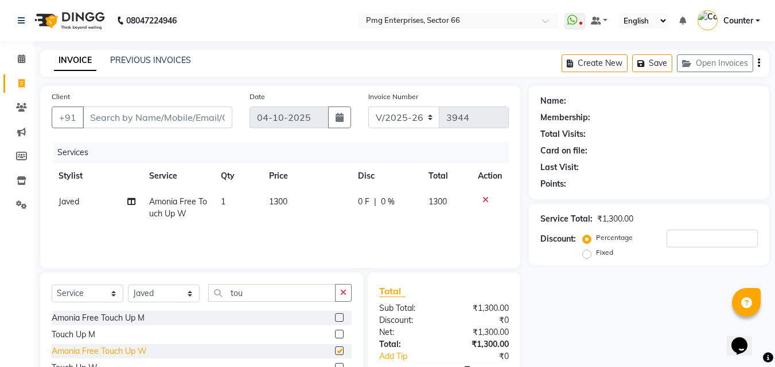
checkbox input "false"
click at [178, 294] on select "Select Stylist [PERSON_NAME] Counter [PERSON_NAME] [PERSON_NAME] [PERSON_NAME] …" at bounding box center [164, 294] width 72 height 18
select select "14602"
click at [128, 285] on select "Select Stylist [PERSON_NAME] Counter [PERSON_NAME] [PERSON_NAME] [PERSON_NAME] …" at bounding box center [164, 294] width 72 height 18
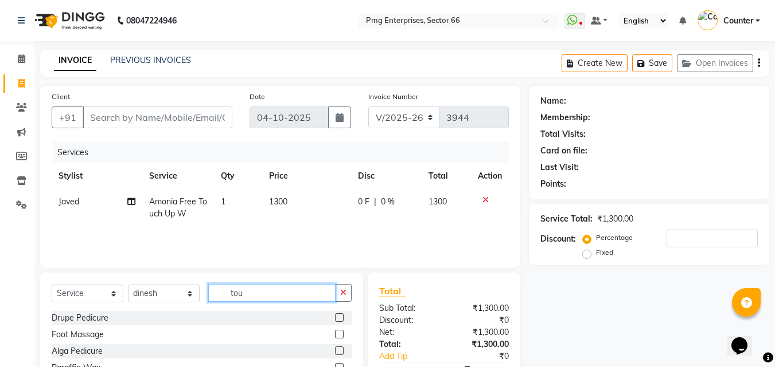
click at [248, 293] on input "tou" at bounding box center [271, 293] width 127 height 18
type input "t"
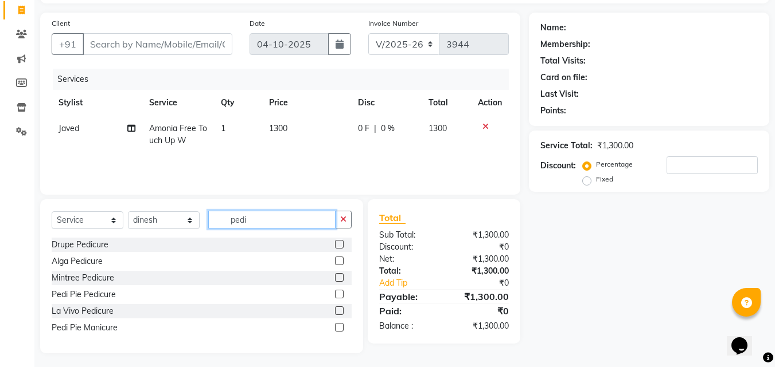
scroll to position [77, 0]
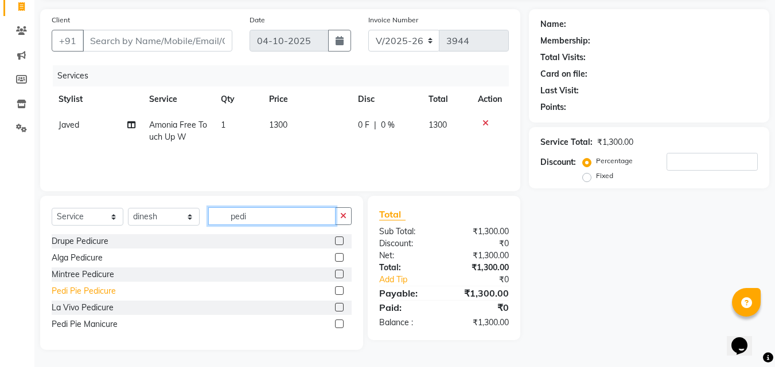
type input "pedi"
click at [89, 290] on div "Pedi Pie Pedicure" at bounding box center [84, 292] width 64 height 12
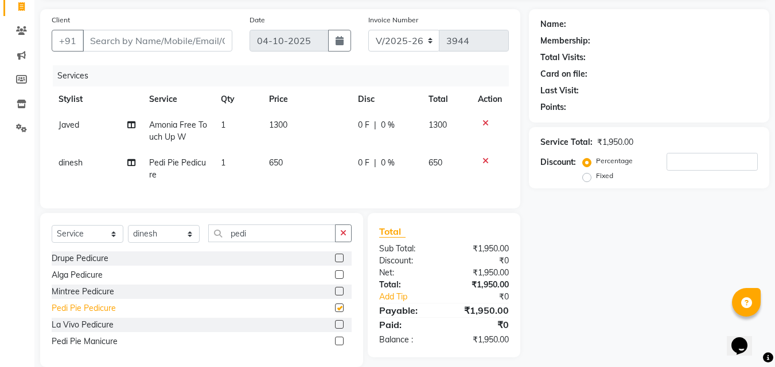
checkbox input "false"
click at [198, 85] on div "Services" at bounding box center [285, 75] width 464 height 21
click at [183, 35] on input "Client" at bounding box center [158, 41] width 150 height 22
type input "7"
type input "0"
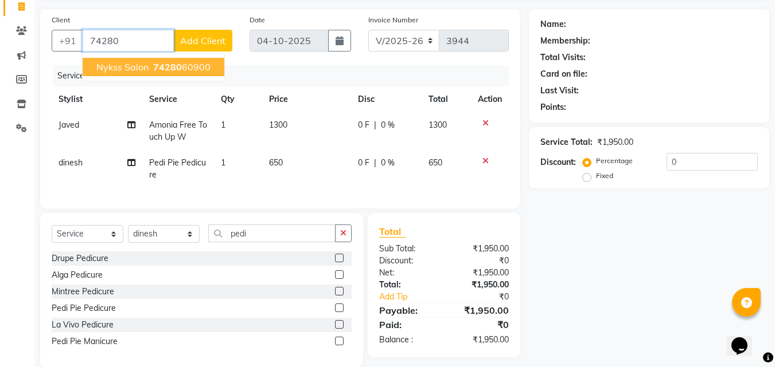
click at [181, 67] on ngb-highlight "74280 60900" at bounding box center [181, 66] width 60 height 11
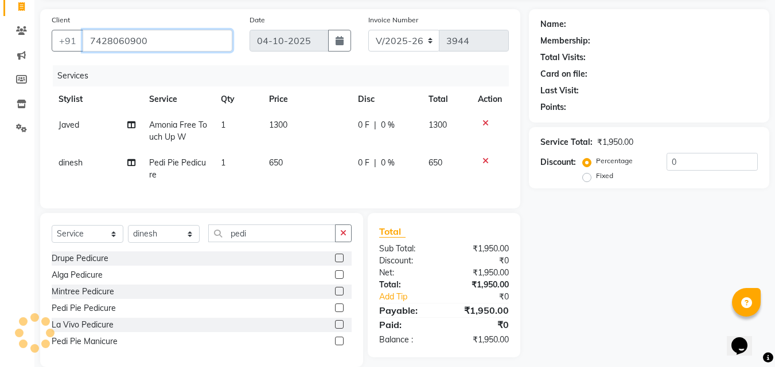
type input "7428060900"
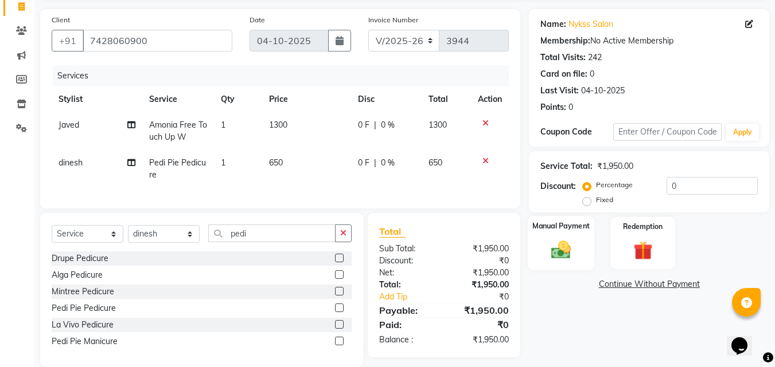
click at [561, 254] on img at bounding box center [561, 249] width 32 height 23
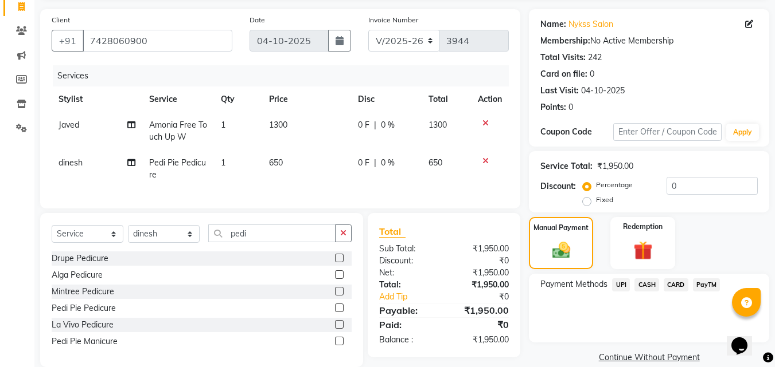
click at [672, 281] on span "CARD" at bounding box center [675, 285] width 25 height 13
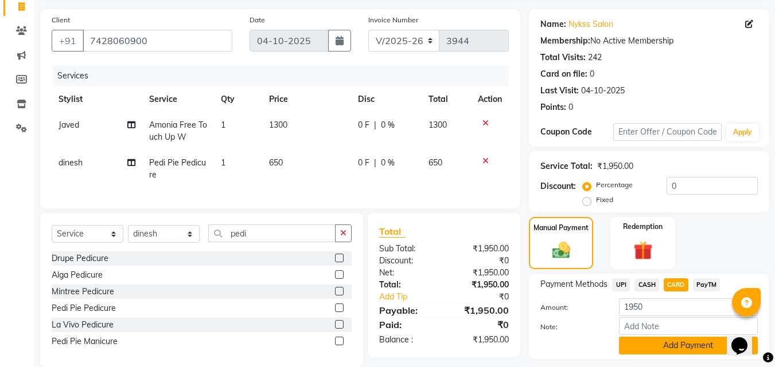
click at [711, 342] on button "Add Payment" at bounding box center [688, 346] width 139 height 18
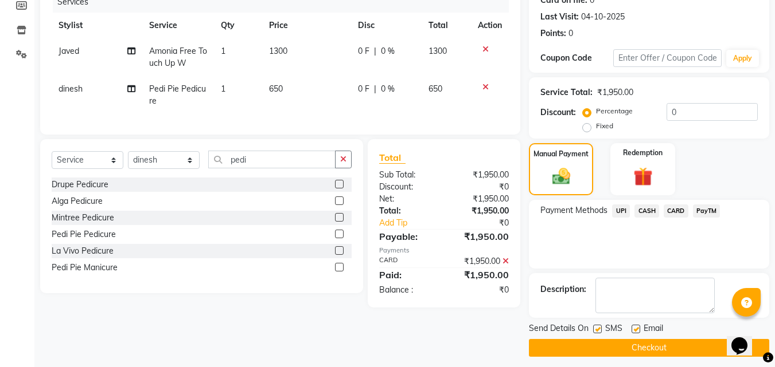
scroll to position [158, 0]
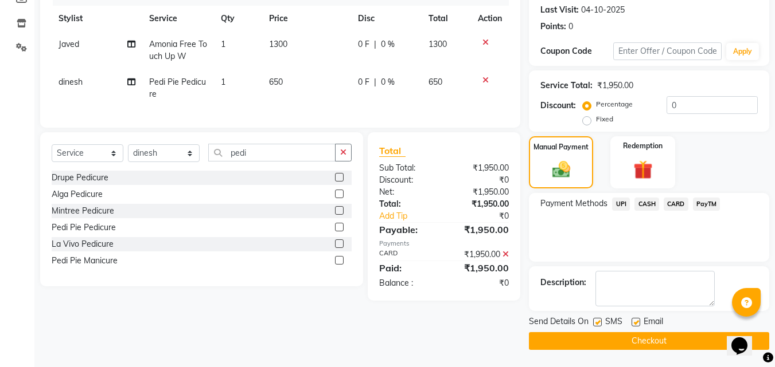
click at [687, 343] on button "Checkout" at bounding box center [649, 342] width 240 height 18
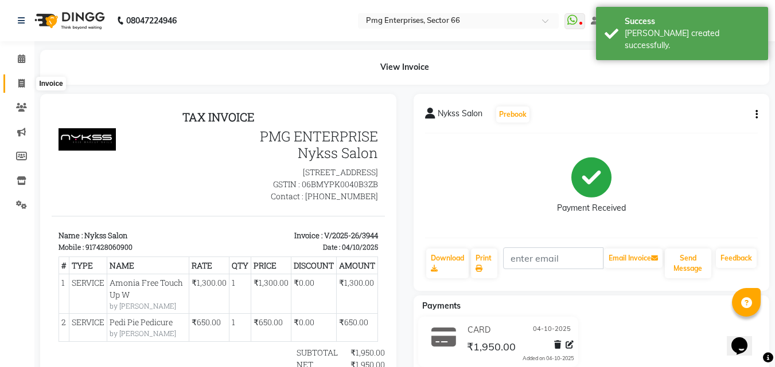
click at [21, 83] on icon at bounding box center [21, 83] width 6 height 9
select select "service"
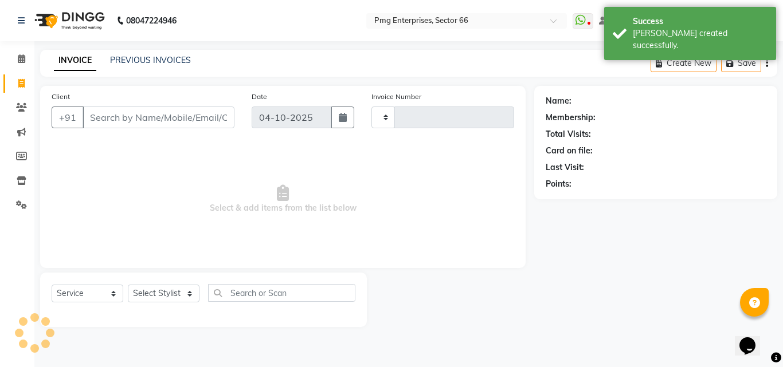
type input "3945"
select select "889"
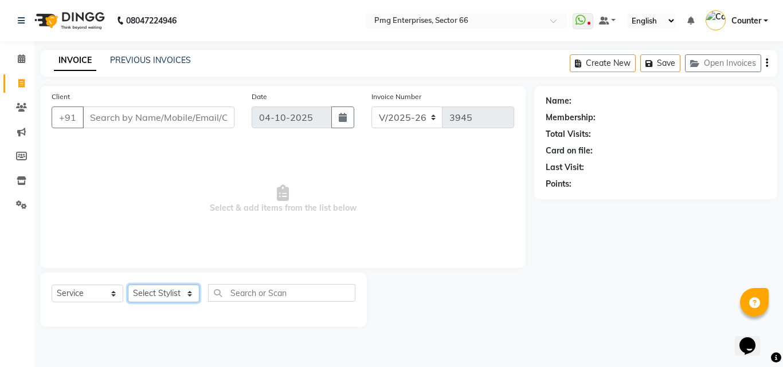
click at [174, 294] on select "Select Stylist [PERSON_NAME] Counter [PERSON_NAME] [PERSON_NAME] [PERSON_NAME] …" at bounding box center [164, 294] width 72 height 18
select select "49466"
click at [128, 285] on select "Select Stylist [PERSON_NAME] Counter [PERSON_NAME] [PERSON_NAME] [PERSON_NAME] …" at bounding box center [164, 294] width 72 height 18
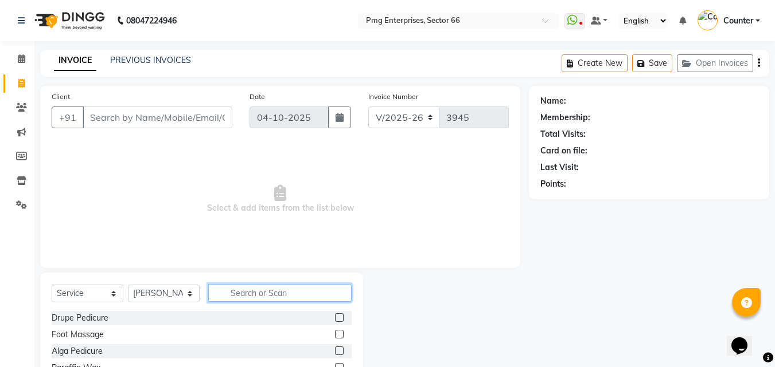
click at [241, 293] on input "text" at bounding box center [279, 293] width 143 height 18
type input "sha"
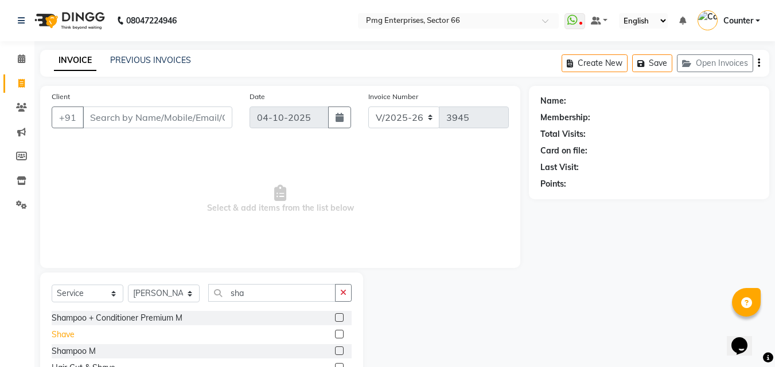
click at [68, 334] on div "Shave" at bounding box center [63, 335] width 23 height 12
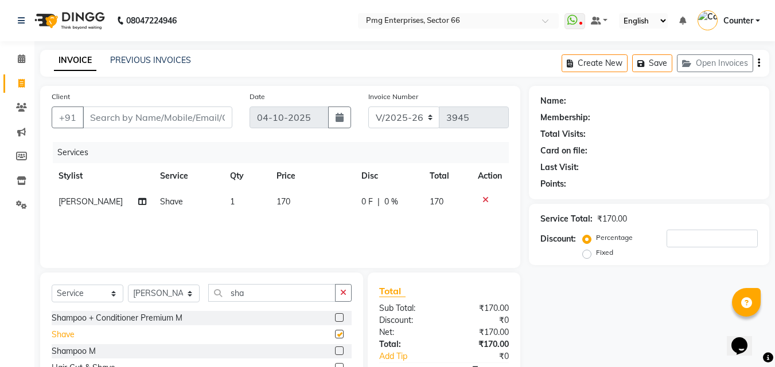
checkbox input "false"
click at [135, 124] on input "Client" at bounding box center [158, 118] width 150 height 22
type input "9"
type input "0"
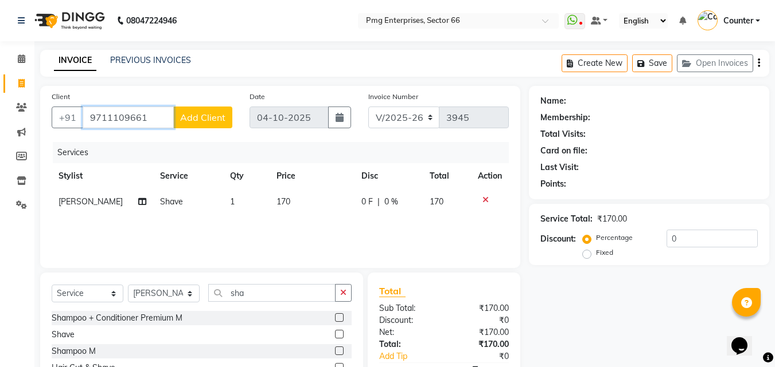
type input "9711109661"
click at [192, 120] on span "Add Client" at bounding box center [202, 117] width 45 height 11
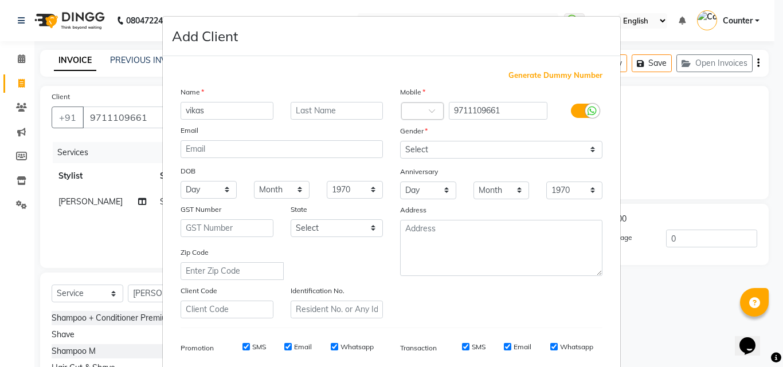
type input "vikas"
click at [302, 107] on input "text" at bounding box center [337, 111] width 93 height 18
type input "chopda"
click at [417, 150] on select "Select Male Female Other Prefer Not To Say" at bounding box center [501, 150] width 202 height 18
click at [400, 141] on select "Select Male Female Other Prefer Not To Say" at bounding box center [501, 150] width 202 height 18
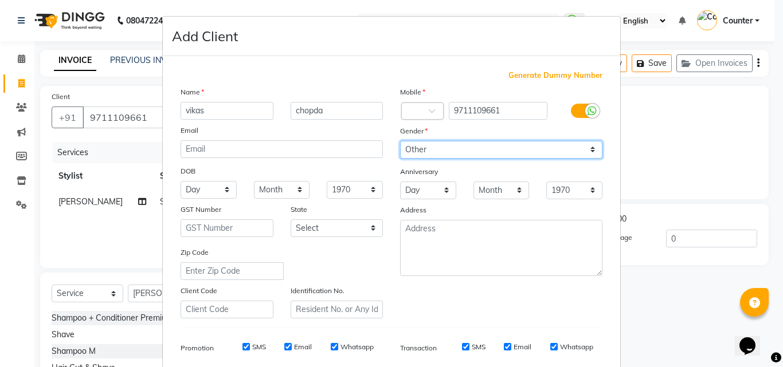
click at [420, 151] on select "Select Male Female Other Prefer Not To Say" at bounding box center [501, 150] width 202 height 18
select select "male"
click at [400, 141] on select "Select Male Female Other Prefer Not To Say" at bounding box center [501, 150] width 202 height 18
click at [530, 319] on div "Generate Dummy Number Name vikas chopda Email DOB Day 01 02 03 04 05 06 07 08 0…" at bounding box center [391, 264] width 439 height 388
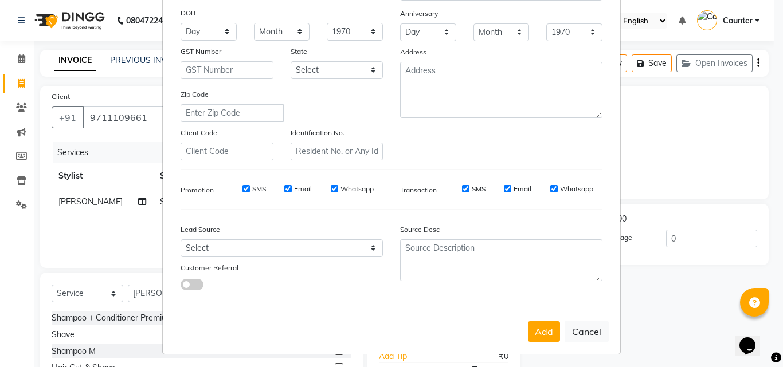
scroll to position [161, 0]
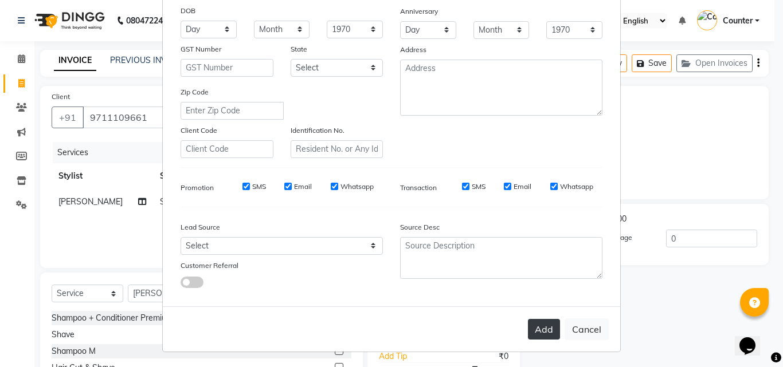
click at [537, 322] on button "Add" at bounding box center [544, 329] width 32 height 21
click at [542, 333] on div "Add Cancel" at bounding box center [391, 329] width 457 height 45
click at [540, 324] on button "Add" at bounding box center [544, 329] width 32 height 21
click at [543, 330] on button "Add" at bounding box center [544, 329] width 32 height 21
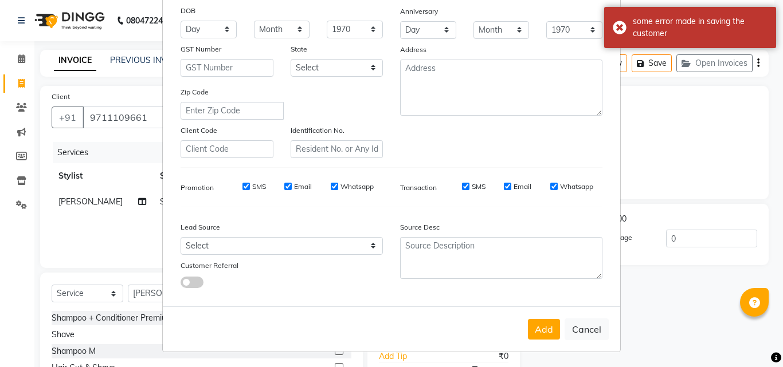
click at [525, 132] on div "Mobile Country Code × 9711109661 Gender Select Male Female Other Prefer Not To …" at bounding box center [502, 41] width 220 height 233
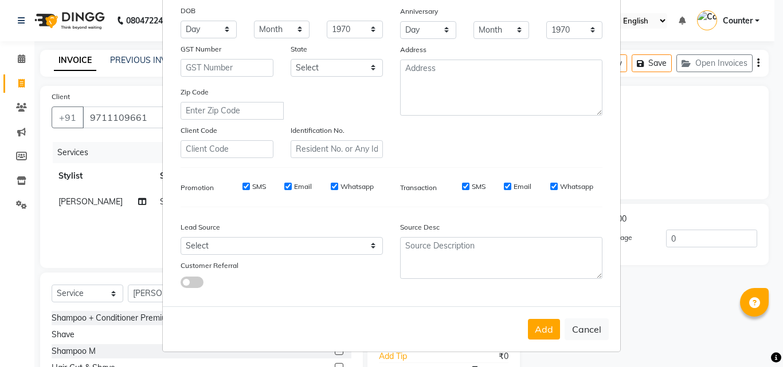
scroll to position [162, 0]
click at [536, 327] on button "Add" at bounding box center [544, 328] width 32 height 21
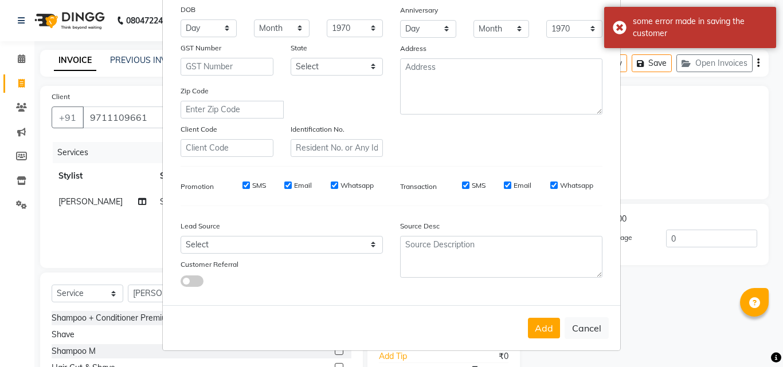
click at [717, 201] on ngb-modal-window "Add Client Generate Dummy Number Name vikas chopda Email DOB Day 01 02 03 04 05…" at bounding box center [391, 183] width 783 height 367
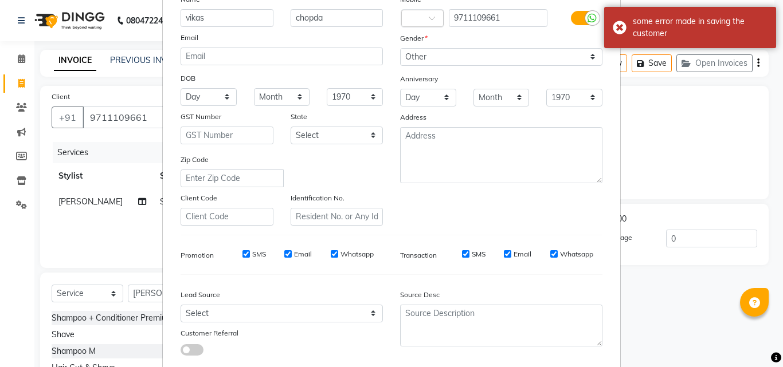
scroll to position [70, 0]
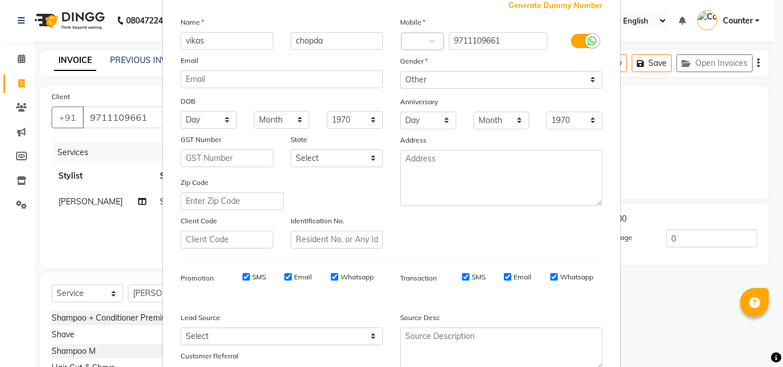
click at [689, 169] on ngb-modal-window "Add Client Generate Dummy Number Name vikas chopda Email DOB Day 01 02 03 04 05…" at bounding box center [391, 183] width 783 height 367
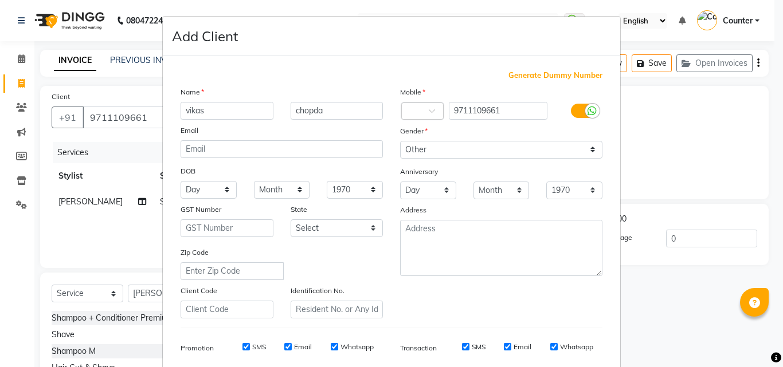
click at [704, 127] on ngb-modal-window "Add Client Generate Dummy Number Name vikas chopda Email DOB Day 01 02 03 04 05…" at bounding box center [391, 183] width 783 height 367
click at [779, 361] on icon at bounding box center [776, 358] width 10 height 10
click at [560, 306] on div "Mobile Country Code × 9711109661 Gender Select Male Female Other Prefer Not To …" at bounding box center [502, 202] width 220 height 233
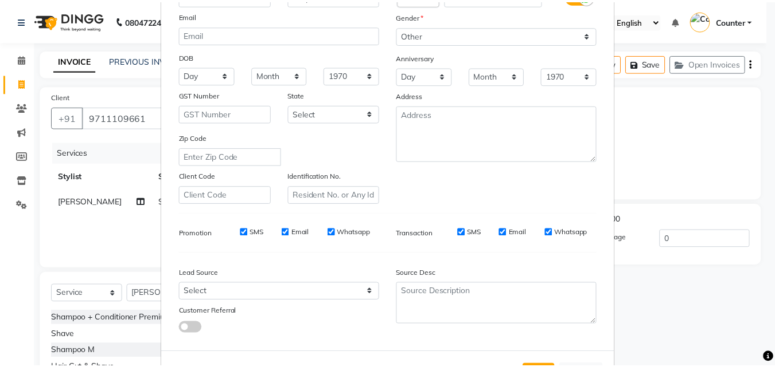
scroll to position [162, 0]
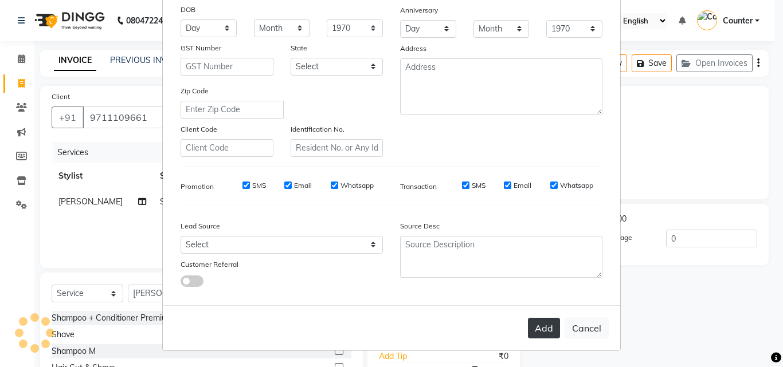
click at [532, 332] on button "Add" at bounding box center [544, 328] width 32 height 21
click at [575, 324] on button "Cancel" at bounding box center [587, 329] width 44 height 22
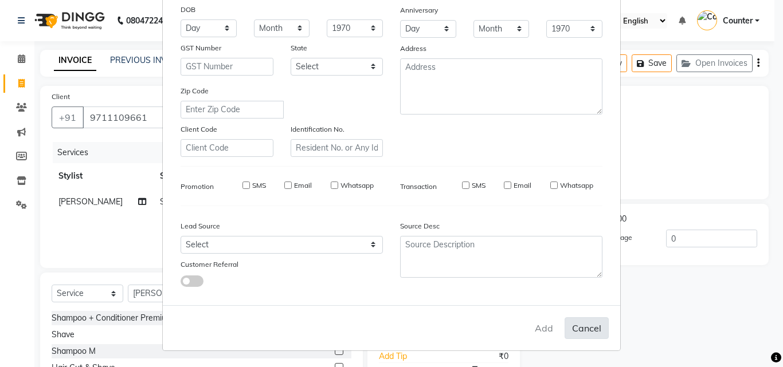
select select
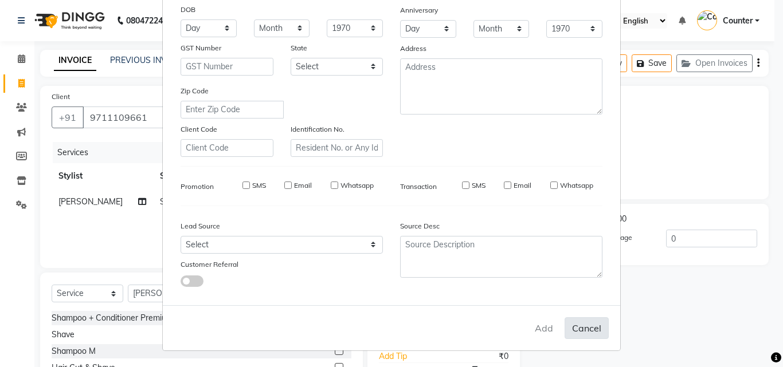
select select
checkbox input "false"
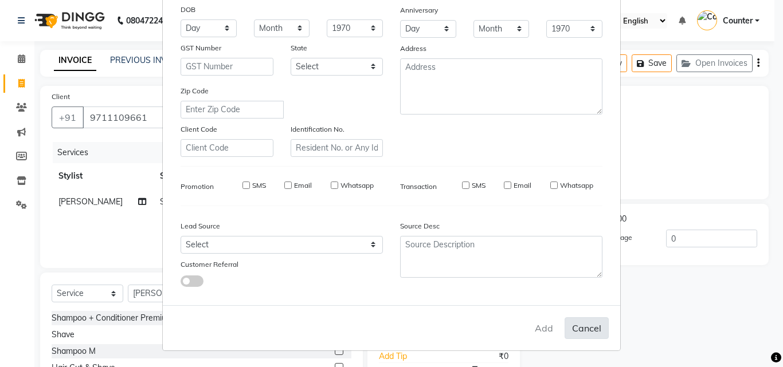
checkbox input "false"
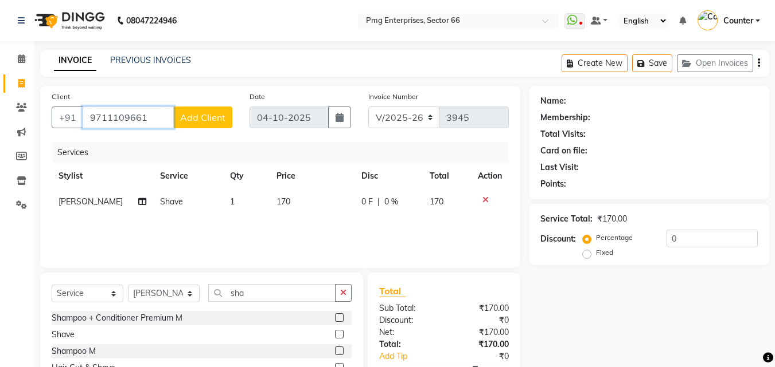
click at [152, 113] on input "9711109661" at bounding box center [128, 118] width 91 height 22
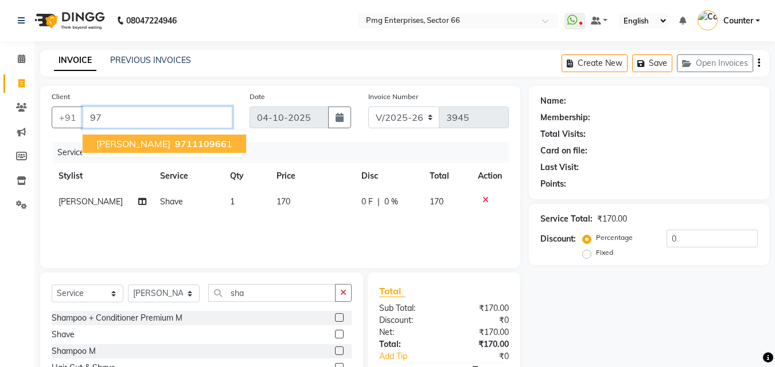
type input "9"
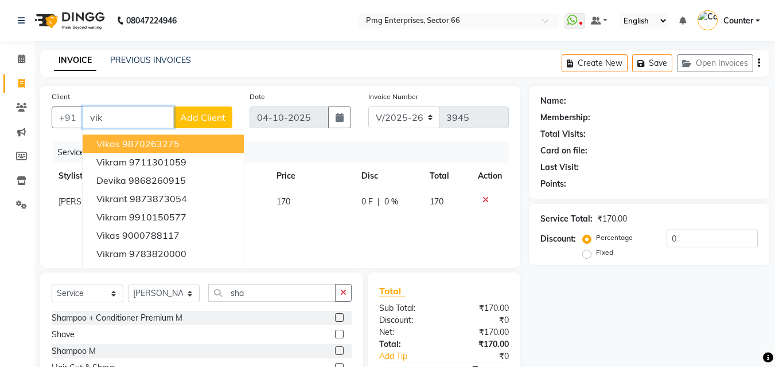
click at [152, 113] on input "vik" at bounding box center [128, 118] width 91 height 22
type input "v"
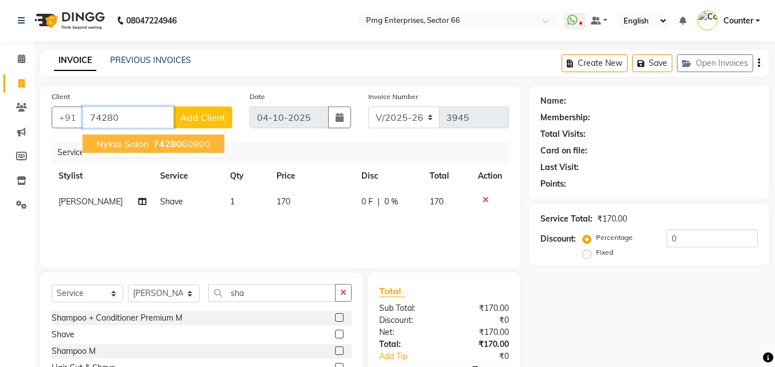
click at [148, 141] on button "Nykss Salon 74280 60900" at bounding box center [154, 144] width 142 height 18
type input "7428060900"
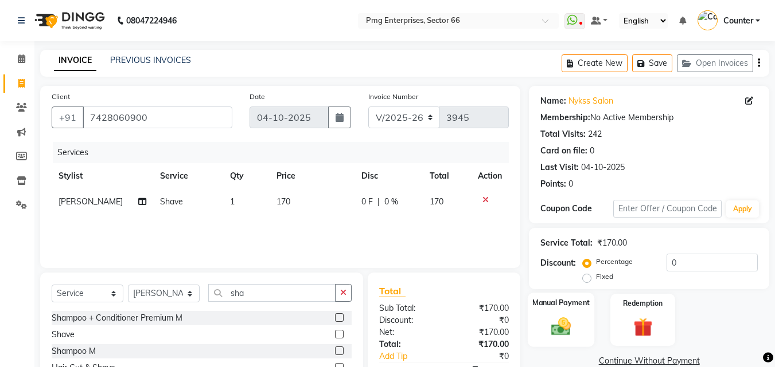
click at [575, 331] on img at bounding box center [561, 326] width 32 height 23
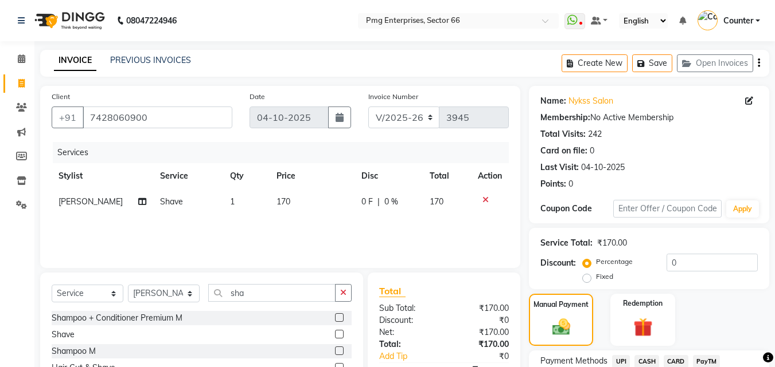
click at [625, 359] on span "UPI" at bounding box center [621, 361] width 18 height 13
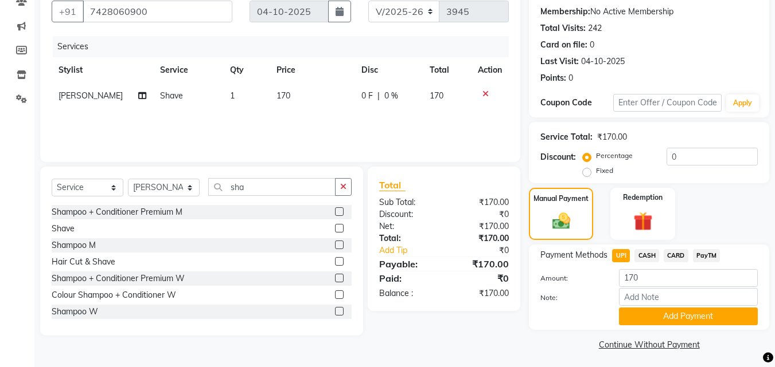
scroll to position [110, 0]
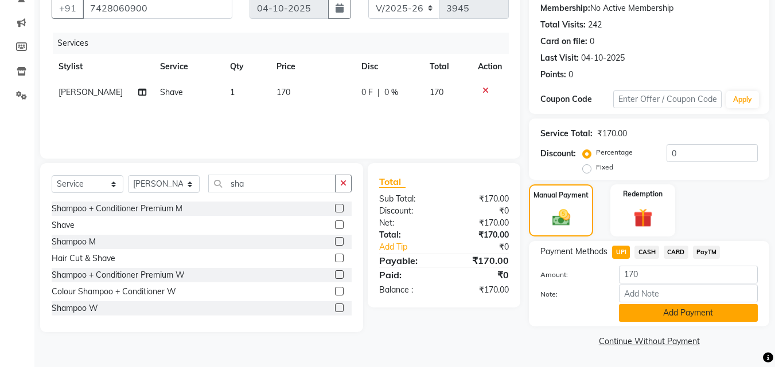
click at [693, 307] on button "Add Payment" at bounding box center [688, 313] width 139 height 18
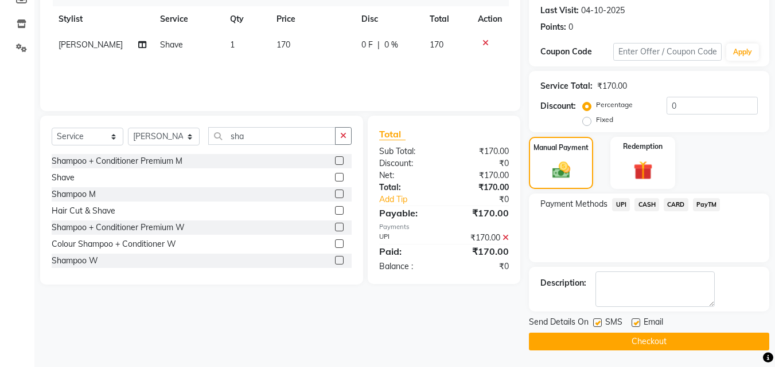
scroll to position [158, 0]
click at [742, 337] on button "Checkout" at bounding box center [649, 342] width 240 height 18
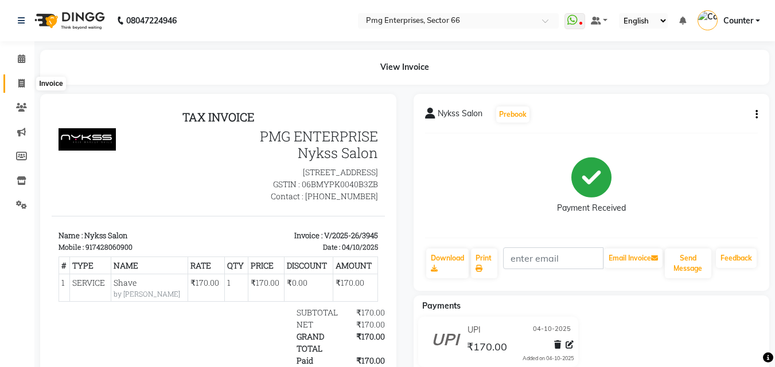
click at [14, 81] on span at bounding box center [21, 83] width 20 height 13
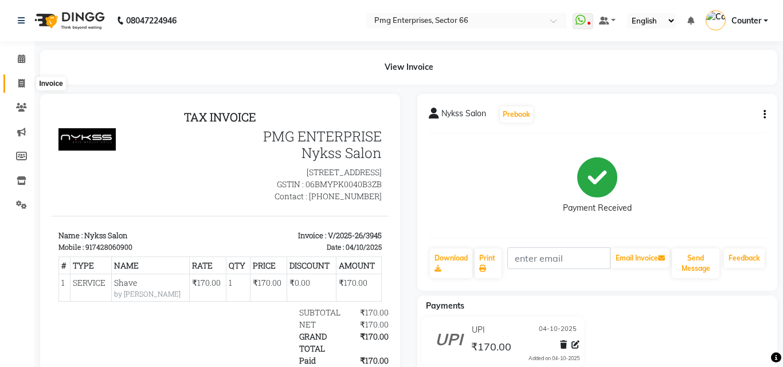
select select "service"
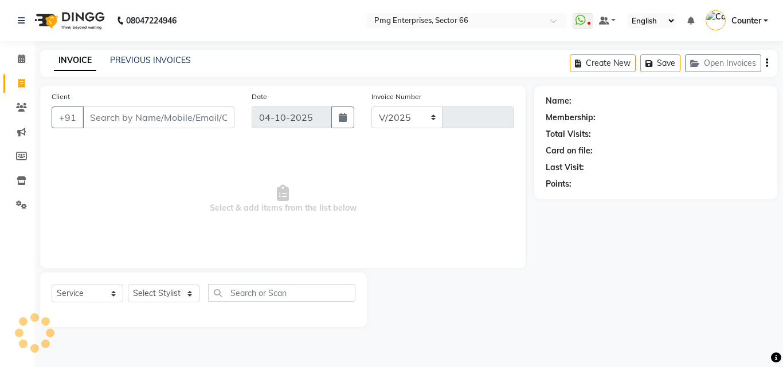
select select "889"
type input "3946"
click at [153, 287] on select "Select Stylist [PERSON_NAME] Counter [PERSON_NAME] [PERSON_NAME] [PERSON_NAME] …" at bounding box center [164, 294] width 72 height 18
select select "14602"
click at [128, 285] on select "Select Stylist [PERSON_NAME] Counter [PERSON_NAME] [PERSON_NAME] [PERSON_NAME] …" at bounding box center [164, 294] width 72 height 18
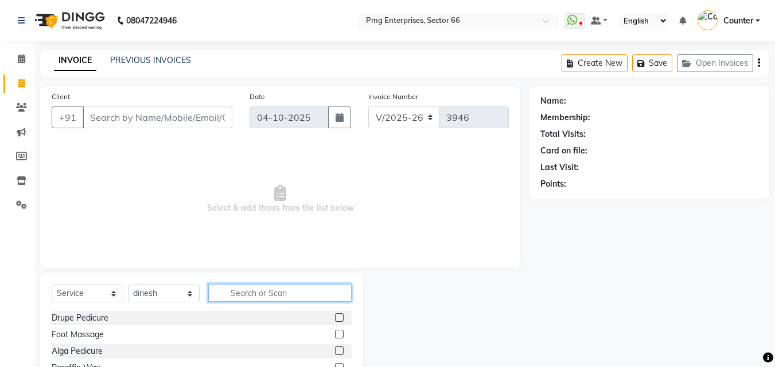
click at [245, 292] on input "text" at bounding box center [279, 293] width 143 height 18
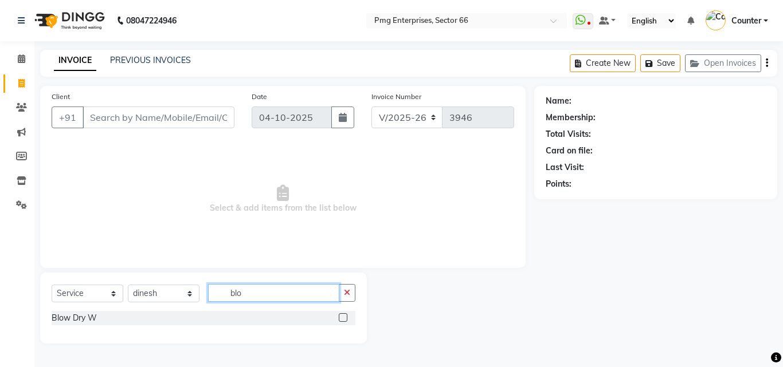
type input "blo"
click at [341, 315] on label at bounding box center [343, 318] width 9 height 9
click at [341, 315] on input "checkbox" at bounding box center [342, 318] width 7 height 7
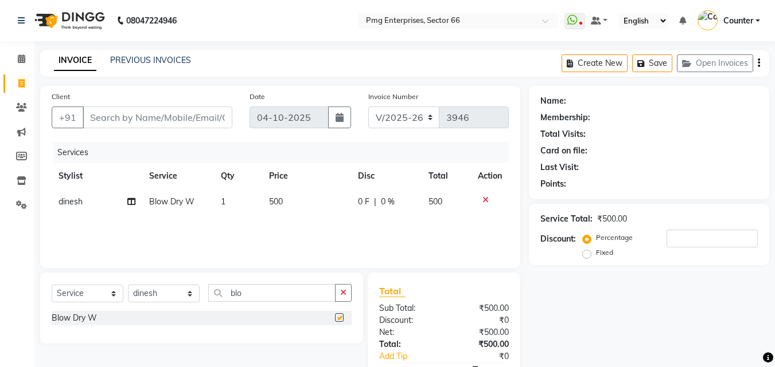
checkbox input "false"
click at [162, 294] on select "Select Stylist [PERSON_NAME] Counter [PERSON_NAME] [PERSON_NAME] [PERSON_NAME] …" at bounding box center [164, 294] width 72 height 18
select select "20825"
click at [128, 285] on select "Select Stylist [PERSON_NAME] Counter [PERSON_NAME] [PERSON_NAME] [PERSON_NAME] …" at bounding box center [164, 294] width 72 height 18
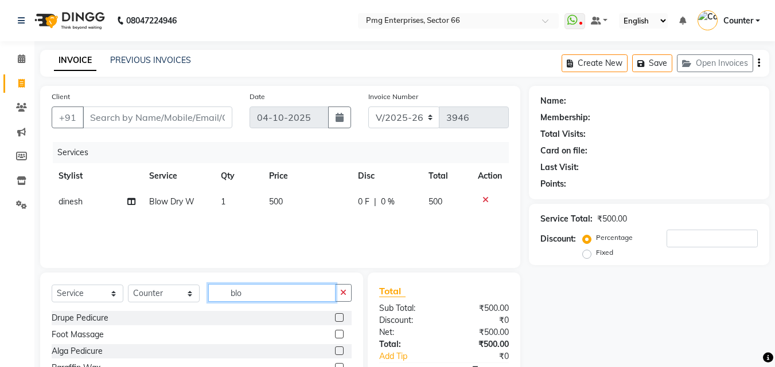
click at [253, 287] on input "blo" at bounding box center [271, 293] width 127 height 18
type input "b"
type input "ey"
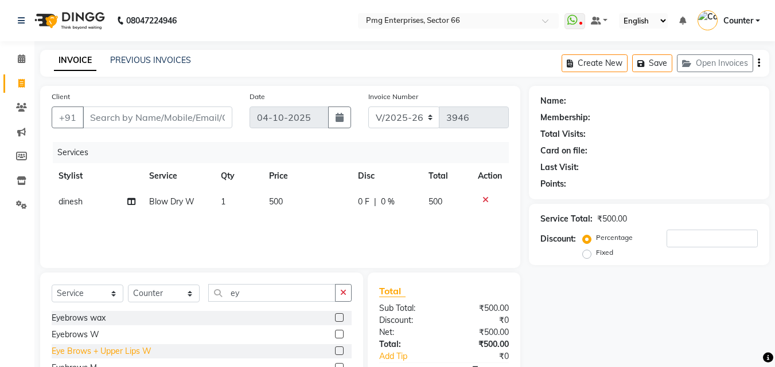
click at [145, 349] on div "Eye Brows + Upper Lips W" at bounding box center [102, 352] width 100 height 12
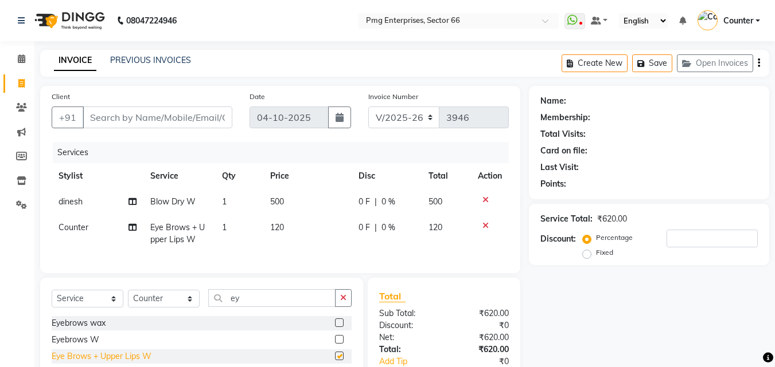
checkbox input "false"
click at [166, 122] on input "Client" at bounding box center [158, 118] width 150 height 22
type input "9"
type input "0"
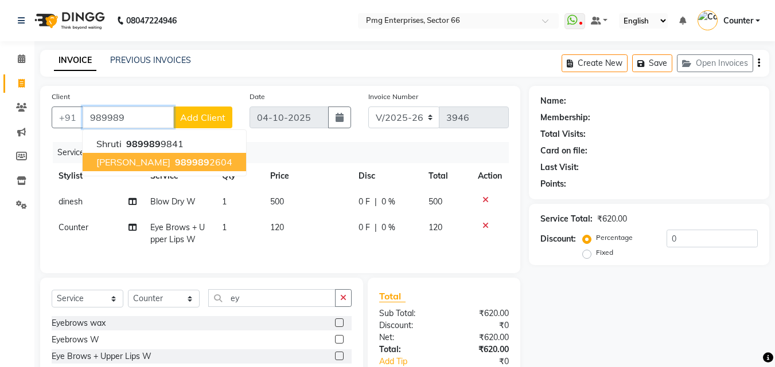
click at [160, 156] on button "Ruchi 989989 2604" at bounding box center [164, 162] width 163 height 18
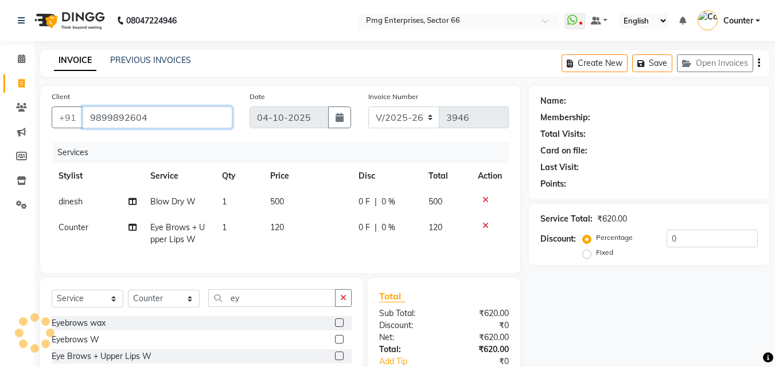
type input "9899892604"
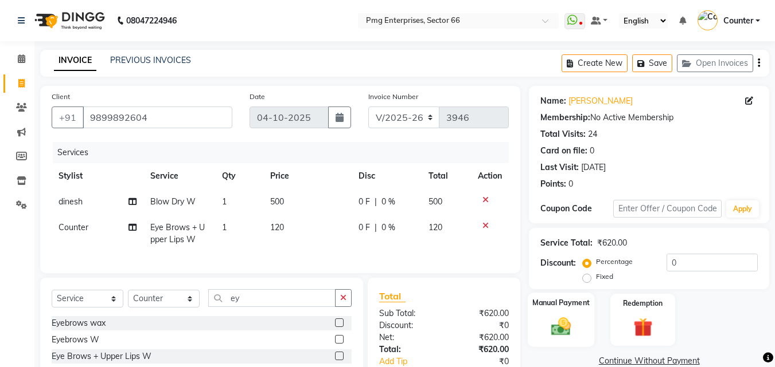
click at [569, 312] on div "Manual Payment" at bounding box center [560, 320] width 67 height 54
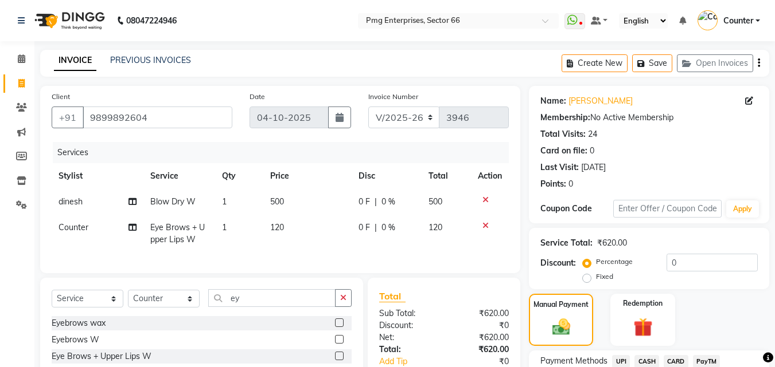
click at [672, 358] on span "CARD" at bounding box center [675, 361] width 25 height 13
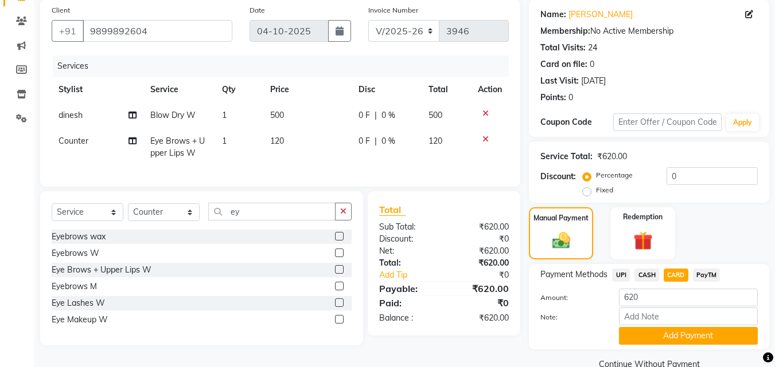
scroll to position [92, 0]
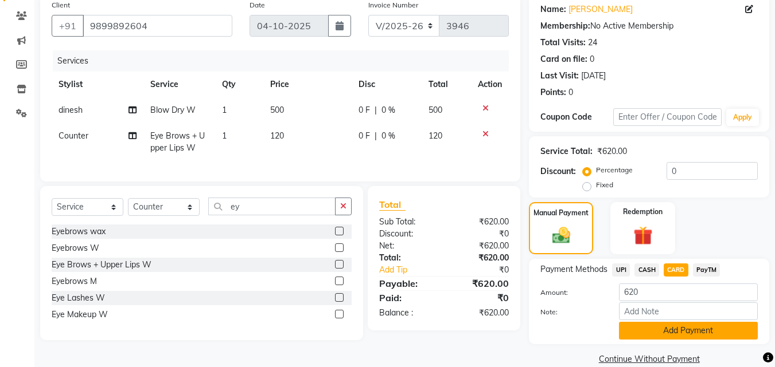
click at [726, 329] on button "Add Payment" at bounding box center [688, 331] width 139 height 18
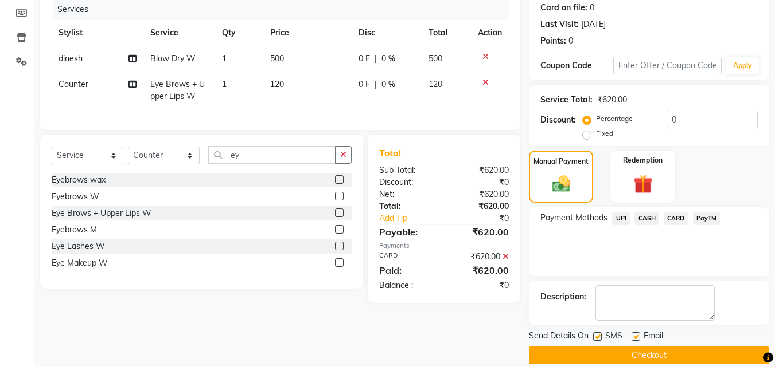
scroll to position [158, 0]
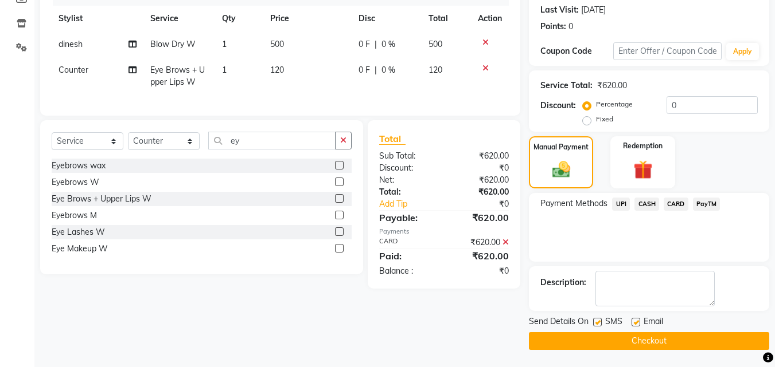
click at [736, 340] on button "Checkout" at bounding box center [649, 342] width 240 height 18
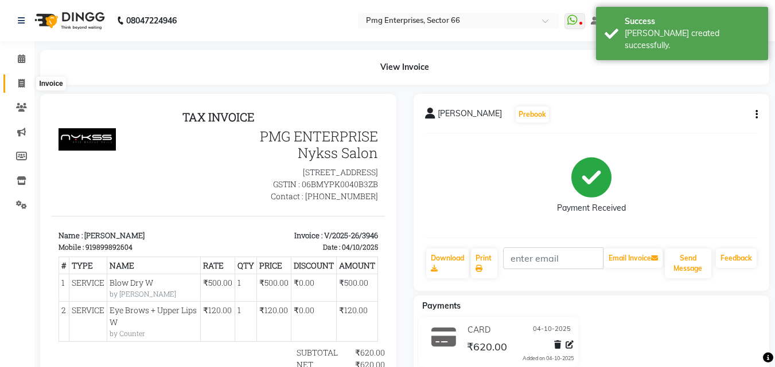
click at [17, 83] on span at bounding box center [21, 83] width 20 height 13
select select "service"
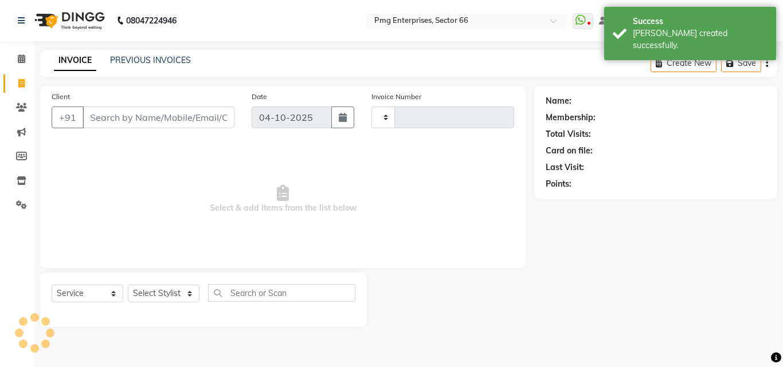
type input "3947"
select select "889"
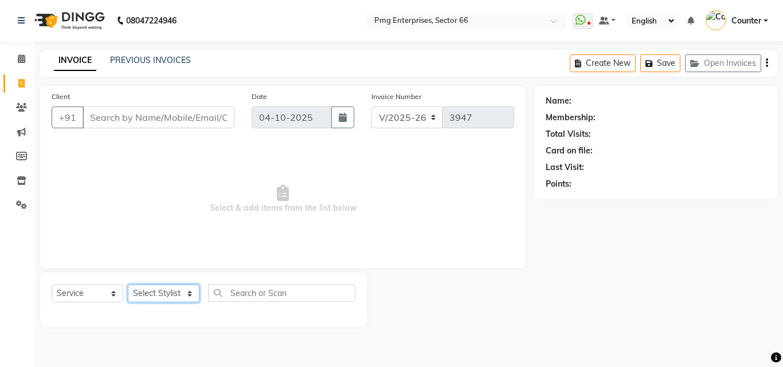
click at [173, 288] on select "Select Stylist [PERSON_NAME] Counter [PERSON_NAME] [PERSON_NAME] [PERSON_NAME] …" at bounding box center [164, 294] width 72 height 18
select select "67091"
click at [128, 285] on select "Select Stylist [PERSON_NAME] Counter [PERSON_NAME] [PERSON_NAME] [PERSON_NAME] …" at bounding box center [164, 294] width 72 height 18
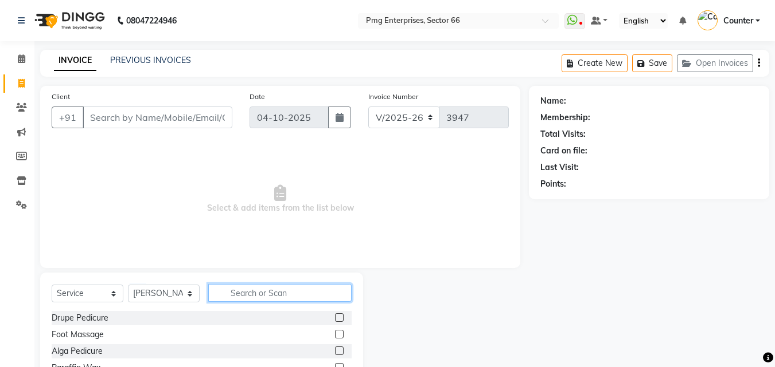
click at [246, 290] on input "text" at bounding box center [279, 293] width 143 height 18
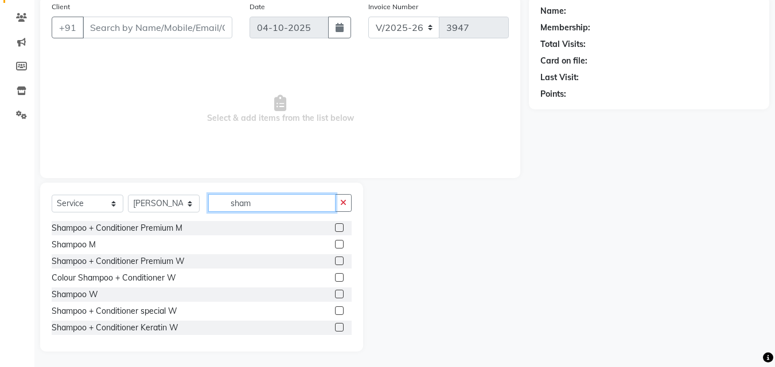
scroll to position [92, 0]
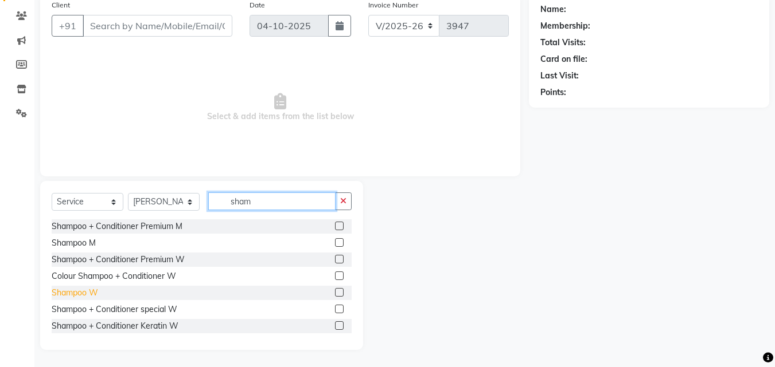
type input "sham"
click at [88, 293] on div "Shampoo W" at bounding box center [75, 293] width 46 height 12
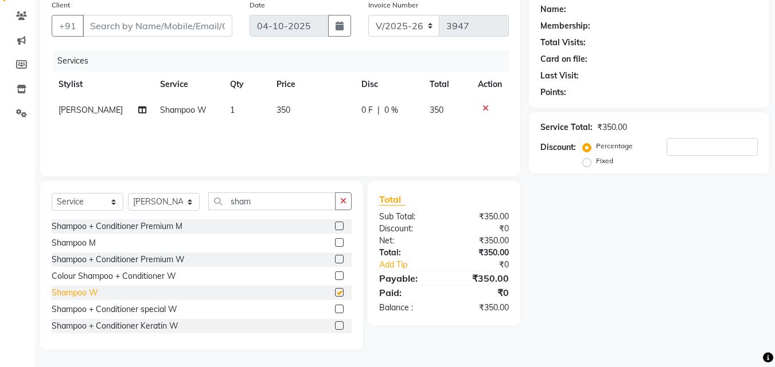
checkbox input "false"
click at [173, 199] on select "Select Stylist [PERSON_NAME] Counter [PERSON_NAME] [PERSON_NAME] [PERSON_NAME] …" at bounding box center [164, 202] width 72 height 18
select select "78814"
click at [128, 193] on select "Select Stylist [PERSON_NAME] Counter [PERSON_NAME] [PERSON_NAME] [PERSON_NAME] …" at bounding box center [164, 202] width 72 height 18
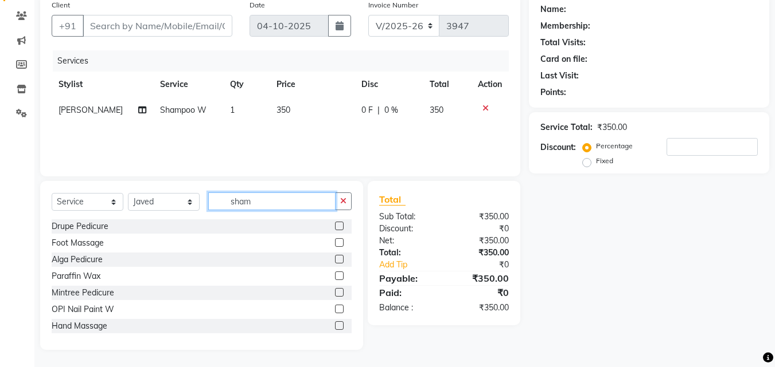
click at [261, 199] on input "sham" at bounding box center [271, 202] width 127 height 18
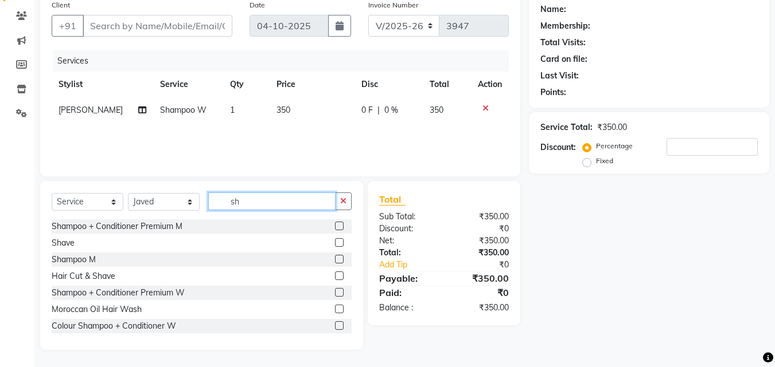
type input "s"
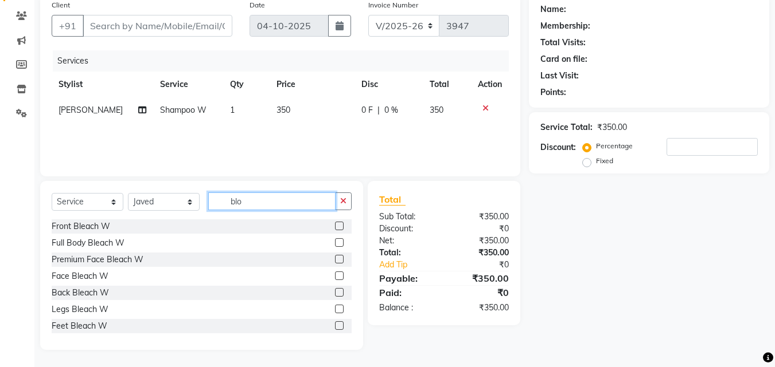
scroll to position [67, 0]
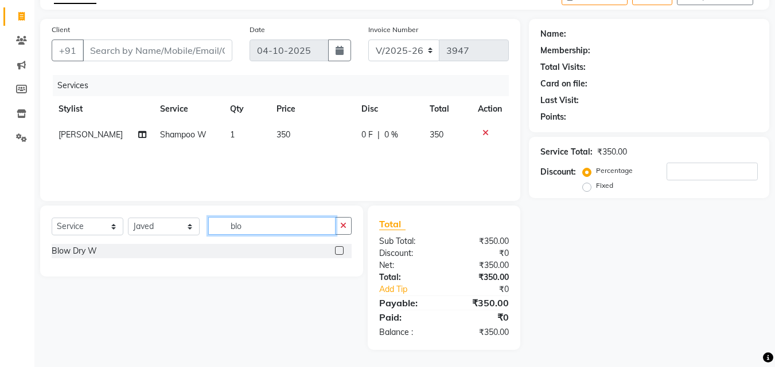
type input "blo"
click at [337, 249] on label at bounding box center [339, 251] width 9 height 9
click at [337, 249] on input "checkbox" at bounding box center [338, 251] width 7 height 7
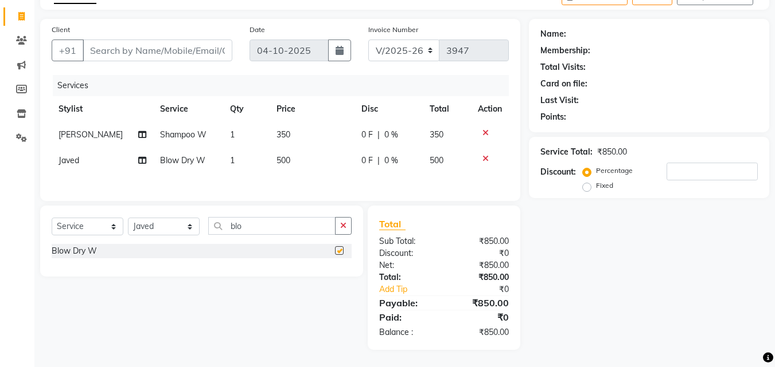
checkbox input "false"
click at [170, 222] on select "Select Stylist [PERSON_NAME] Counter [PERSON_NAME] [PERSON_NAME] [PERSON_NAME] …" at bounding box center [164, 227] width 72 height 18
select select "52446"
click at [128, 220] on select "Select Stylist [PERSON_NAME] Counter [PERSON_NAME] [PERSON_NAME] [PERSON_NAME] …" at bounding box center [164, 227] width 72 height 18
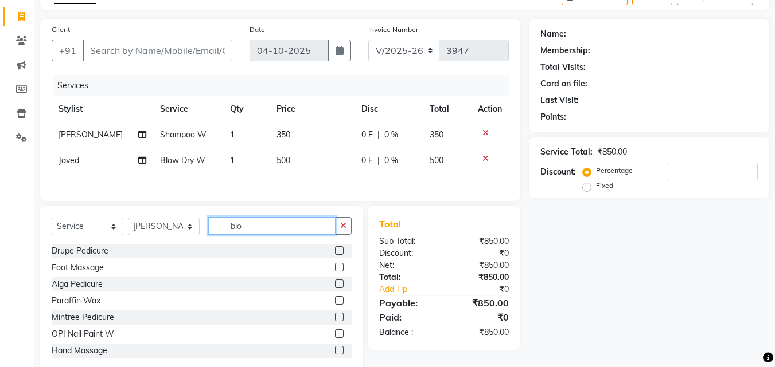
click at [256, 226] on input "blo" at bounding box center [271, 226] width 127 height 18
type input "b"
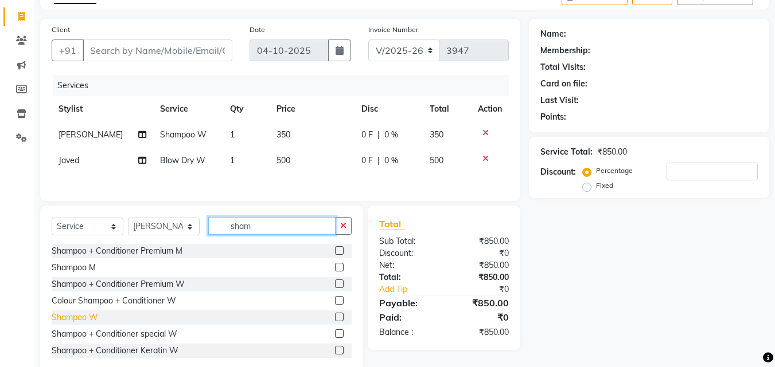
type input "sham"
click at [80, 315] on div "Shampoo W" at bounding box center [75, 318] width 46 height 12
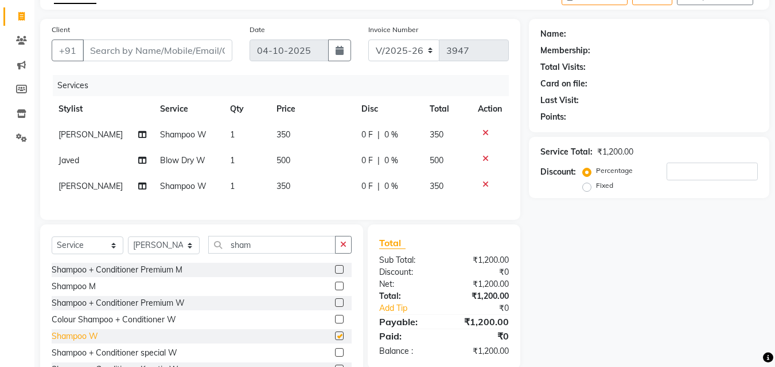
checkbox input "false"
click at [257, 254] on input "sham" at bounding box center [271, 245] width 127 height 18
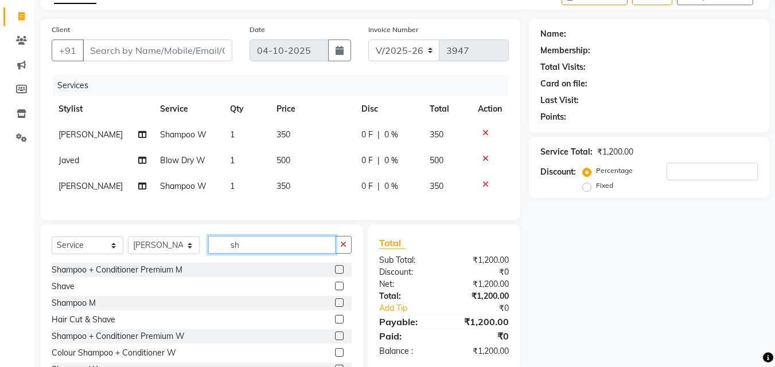
type input "s"
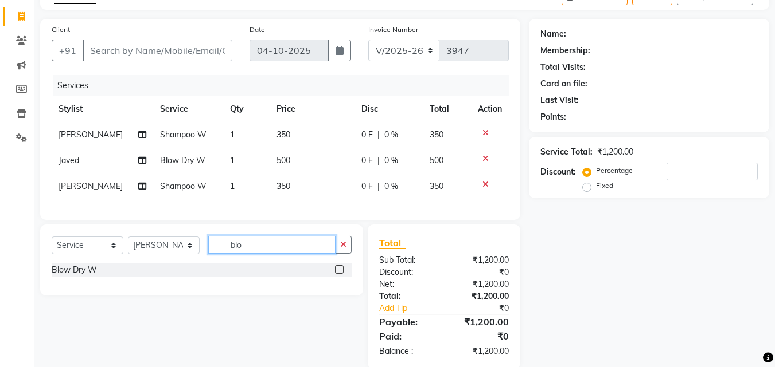
type input "blo"
click at [340, 273] on div at bounding box center [343, 270] width 17 height 14
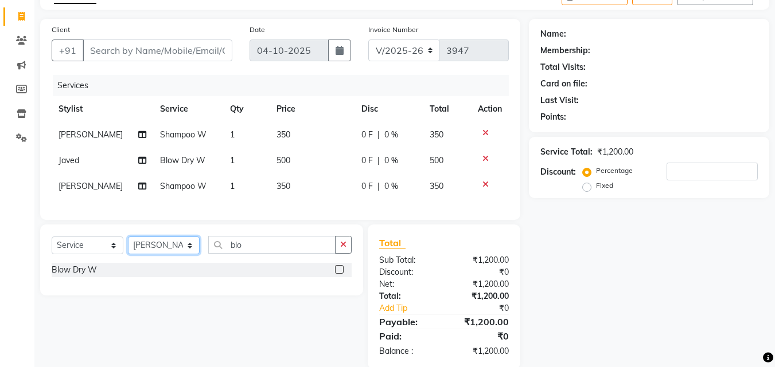
click at [171, 251] on select "Select Stylist [PERSON_NAME] Counter [PERSON_NAME] [PERSON_NAME] [PERSON_NAME] …" at bounding box center [164, 246] width 72 height 18
select select "67091"
click at [128, 245] on select "Select Stylist [PERSON_NAME] Counter [PERSON_NAME] [PERSON_NAME] [PERSON_NAME] …" at bounding box center [164, 246] width 72 height 18
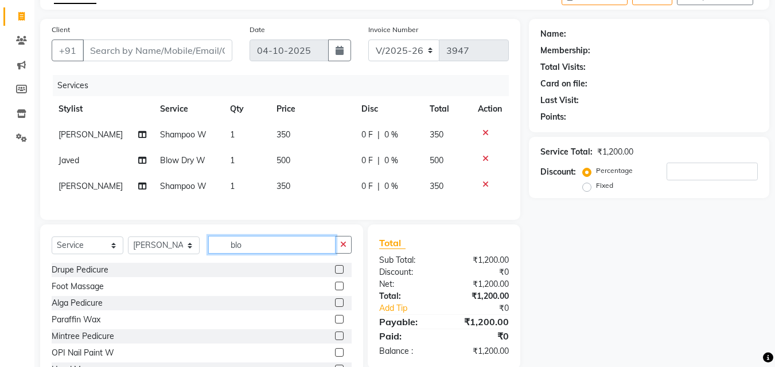
click at [250, 247] on input "blo" at bounding box center [271, 245] width 127 height 18
type input "b"
type input "blo"
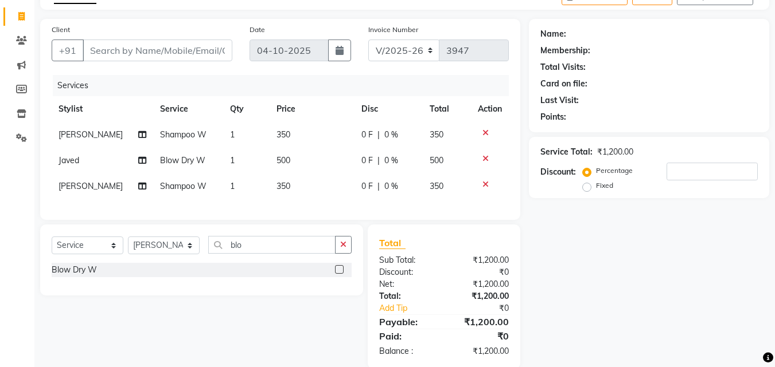
click at [340, 273] on div at bounding box center [343, 270] width 17 height 14
drag, startPoint x: 340, startPoint y: 273, endPoint x: 337, endPoint y: 280, distance: 6.9
click at [337, 277] on div at bounding box center [343, 270] width 17 height 14
click at [337, 274] on label at bounding box center [339, 269] width 9 height 9
click at [337, 274] on input "checkbox" at bounding box center [338, 270] width 7 height 7
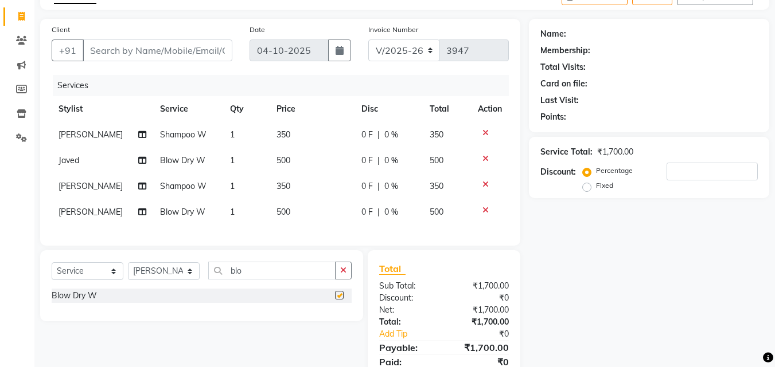
checkbox input "false"
click at [83, 211] on span "[PERSON_NAME]" at bounding box center [90, 212] width 64 height 10
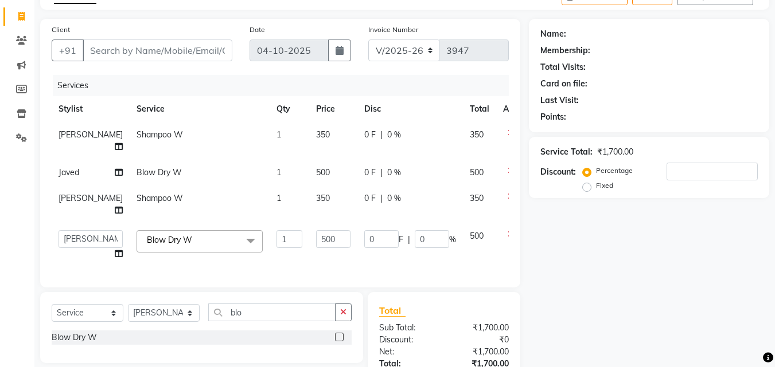
click at [83, 204] on span "[PERSON_NAME]" at bounding box center [90, 198] width 64 height 10
select select "52446"
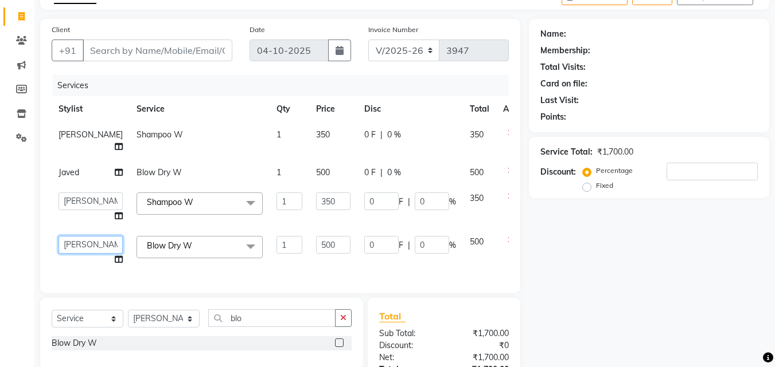
click at [77, 254] on select "Ashish Kashyap Counter dinesh Jackson Javed Jitender Manisha Ragini" at bounding box center [90, 245] width 64 height 18
select select "52446"
click at [339, 347] on label at bounding box center [339, 343] width 9 height 9
click at [339, 347] on input "checkbox" at bounding box center [338, 343] width 7 height 7
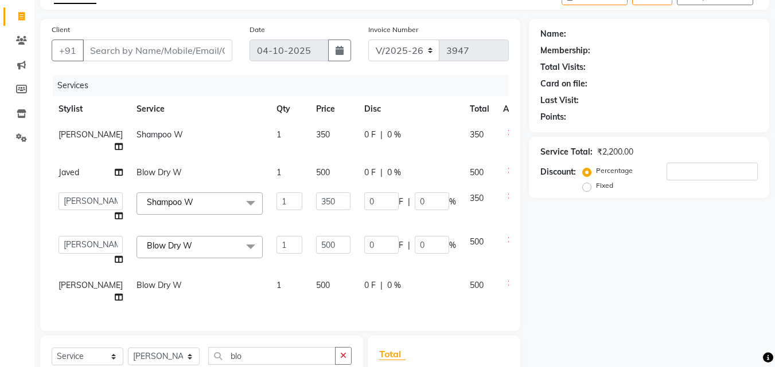
checkbox input "false"
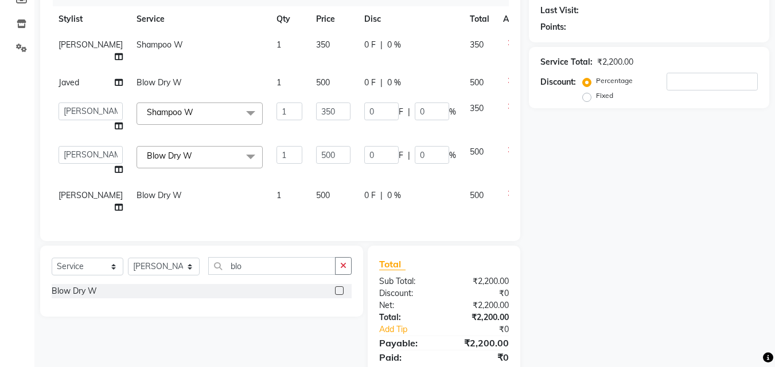
scroll to position [159, 0]
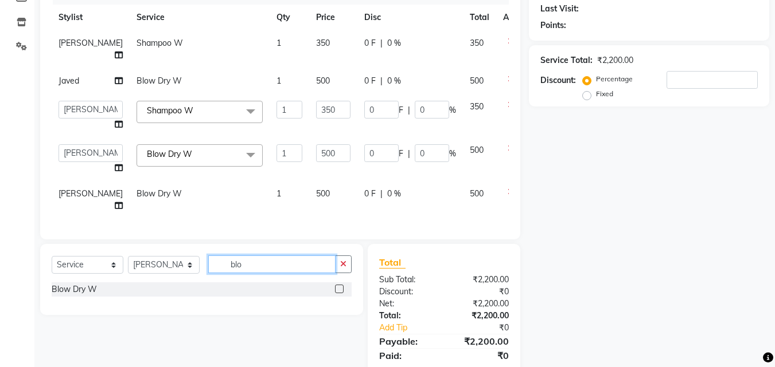
click at [255, 273] on input "blo" at bounding box center [271, 265] width 127 height 18
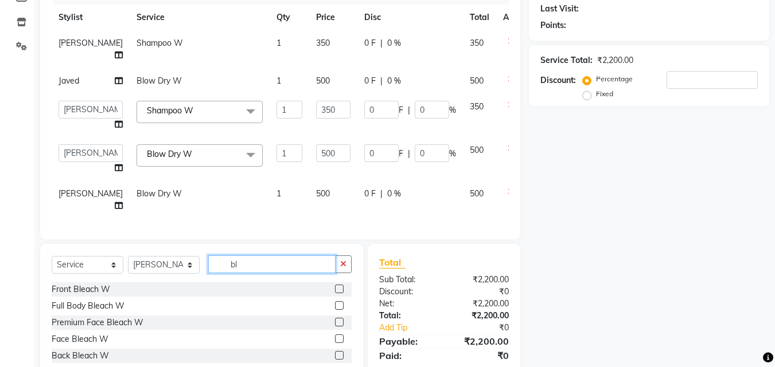
type input "b"
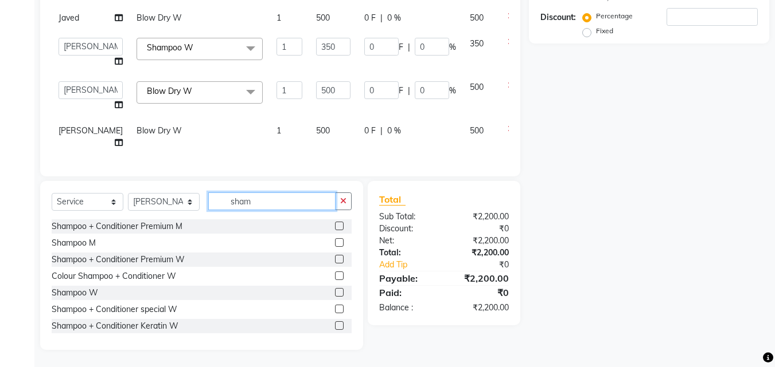
scroll to position [251, 0]
type input "sham"
click at [79, 294] on div "Shampoo W" at bounding box center [75, 293] width 46 height 12
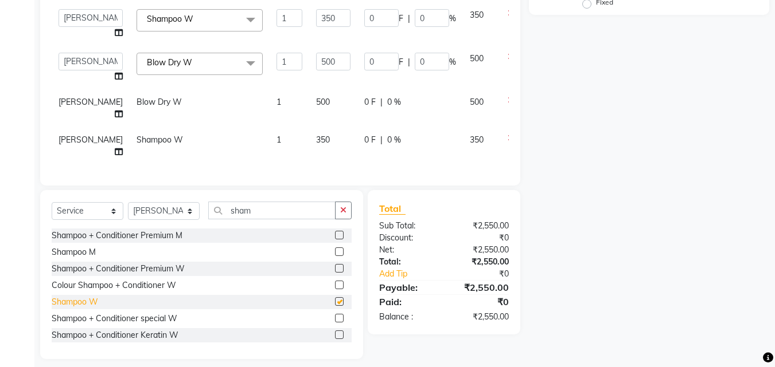
checkbox input "false"
click at [478, 250] on div "₹2,550.00" at bounding box center [480, 250] width 73 height 12
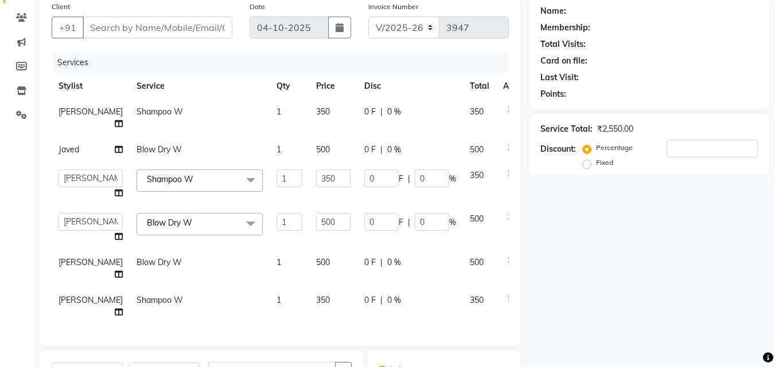
scroll to position [67, 0]
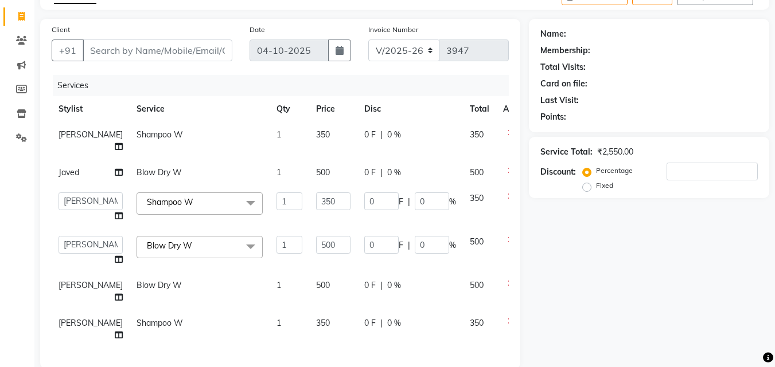
click at [507, 244] on icon at bounding box center [510, 240] width 6 height 8
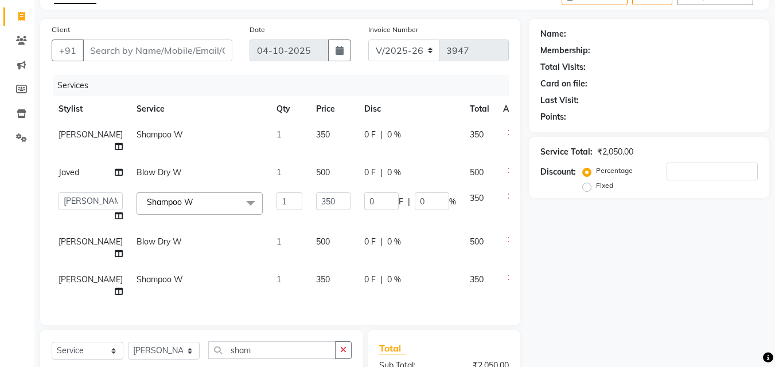
click at [507, 244] on icon at bounding box center [510, 240] width 6 height 8
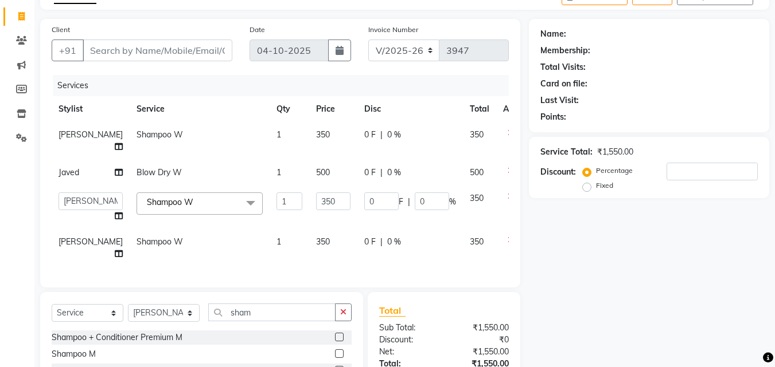
click at [574, 260] on div "Name: Membership: Total Visits: Card on file: Last Visit: Points: Service Total…" at bounding box center [653, 240] width 249 height 443
click at [189, 46] on input "Client" at bounding box center [158, 51] width 150 height 22
type input "9"
type input "0"
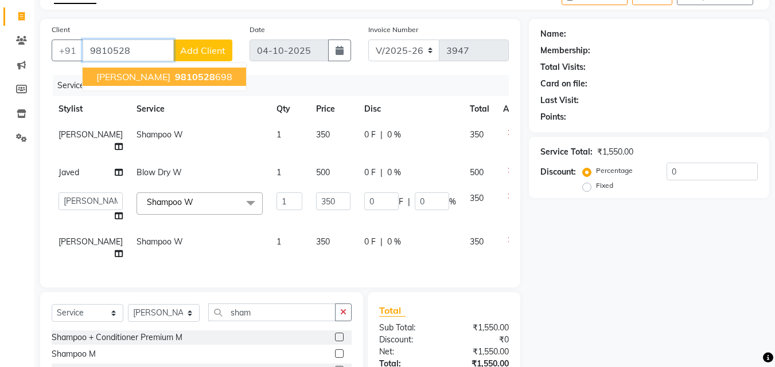
click at [175, 74] on span "9810528" at bounding box center [195, 76] width 40 height 11
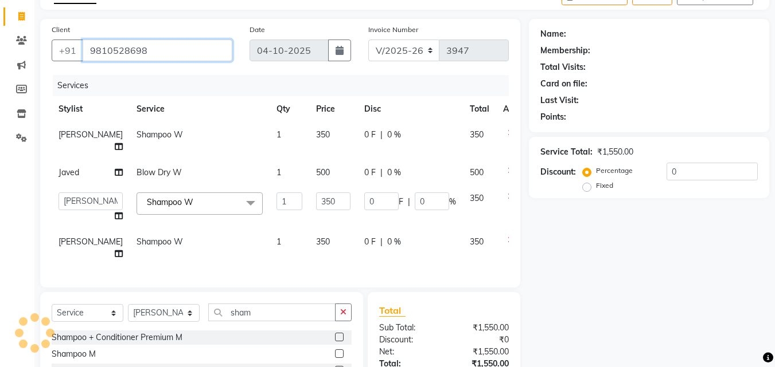
type input "9810528698"
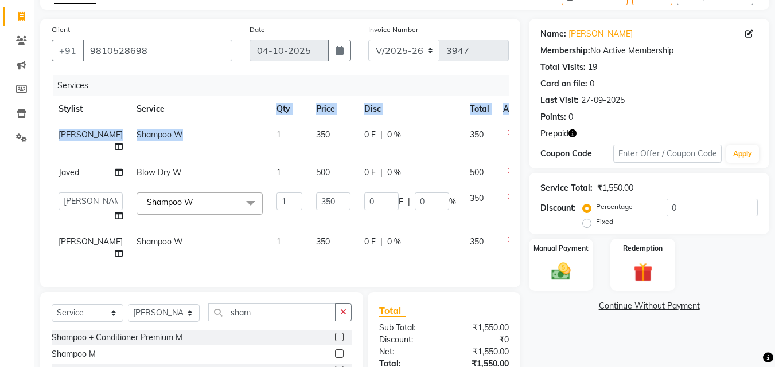
drag, startPoint x: 245, startPoint y: 120, endPoint x: 196, endPoint y: 148, distance: 56.2
click at [196, 148] on table "Stylist Service Qty Price Disc Total Action Ashish Kashyap Shampoo W 1 350 0 F …" at bounding box center [293, 181] width 482 height 171
click at [196, 148] on td "Shampoo W" at bounding box center [200, 141] width 140 height 38
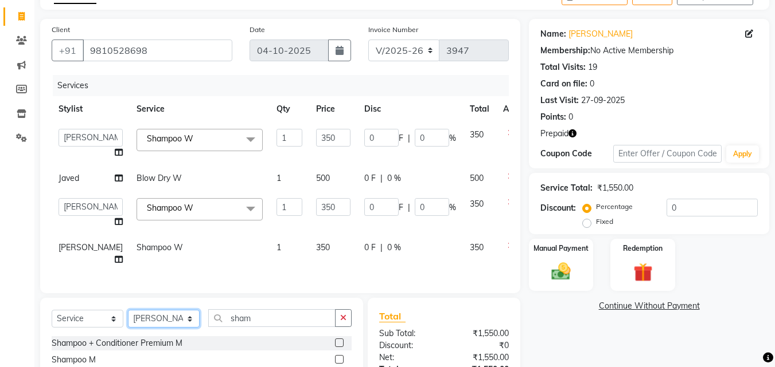
click at [169, 328] on select "Select Stylist [PERSON_NAME] Counter [PERSON_NAME] [PERSON_NAME] [PERSON_NAME] …" at bounding box center [164, 319] width 72 height 18
select select "78814"
click at [128, 328] on select "Select Stylist [PERSON_NAME] Counter [PERSON_NAME] [PERSON_NAME] [PERSON_NAME] …" at bounding box center [164, 319] width 72 height 18
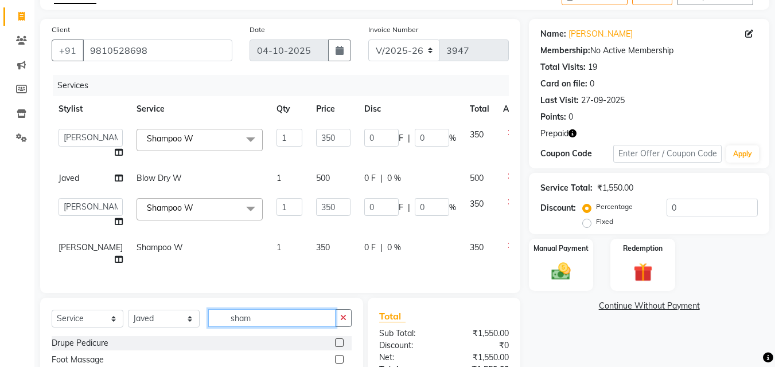
click at [275, 327] on input "sham" at bounding box center [271, 319] width 127 height 18
type input "s"
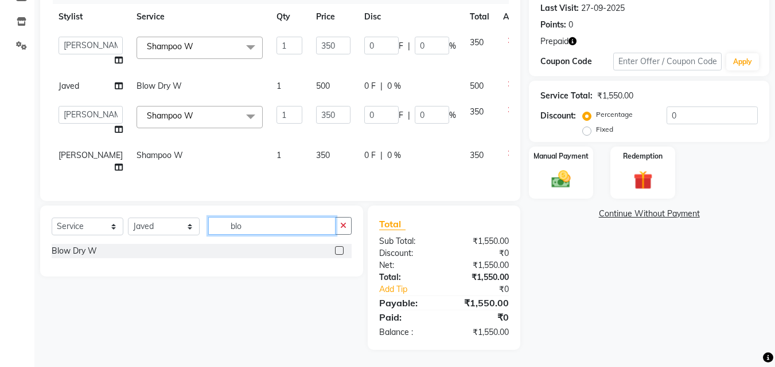
type input "blo"
click at [339, 251] on label at bounding box center [339, 251] width 9 height 9
click at [339, 251] on input "checkbox" at bounding box center [338, 251] width 7 height 7
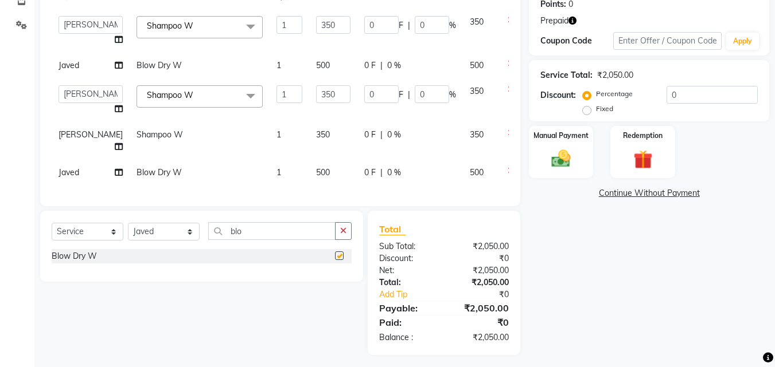
checkbox input "false"
click at [557, 225] on div "Name: Ajitha Membership: No Active Membership Total Visits: 19 Card on file: 0 …" at bounding box center [653, 130] width 249 height 449
click at [638, 162] on img at bounding box center [642, 159] width 32 height 25
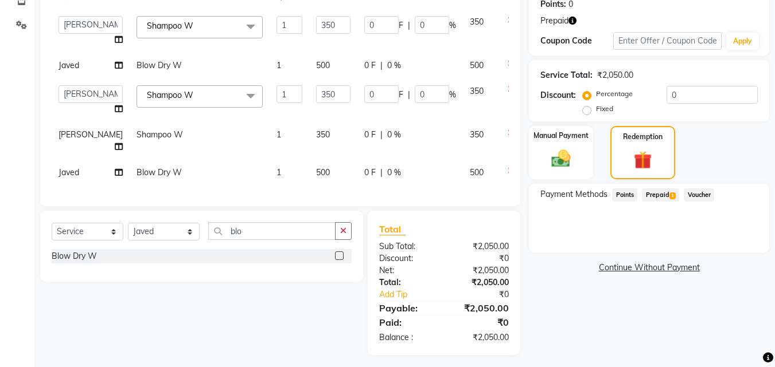
click at [663, 193] on span "Prepaid 1" at bounding box center [660, 195] width 37 height 13
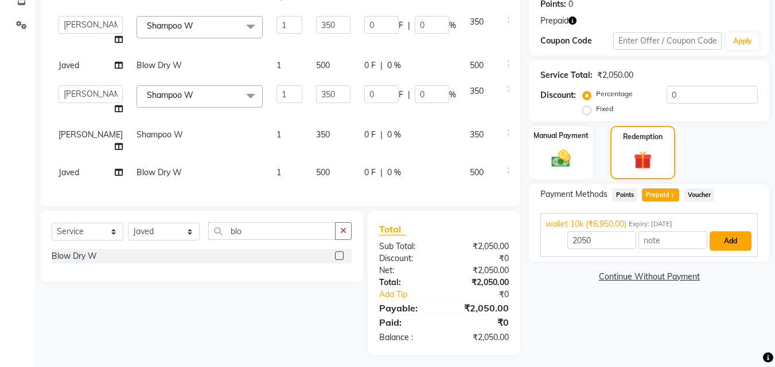
click at [725, 245] on button "Add" at bounding box center [730, 241] width 42 height 19
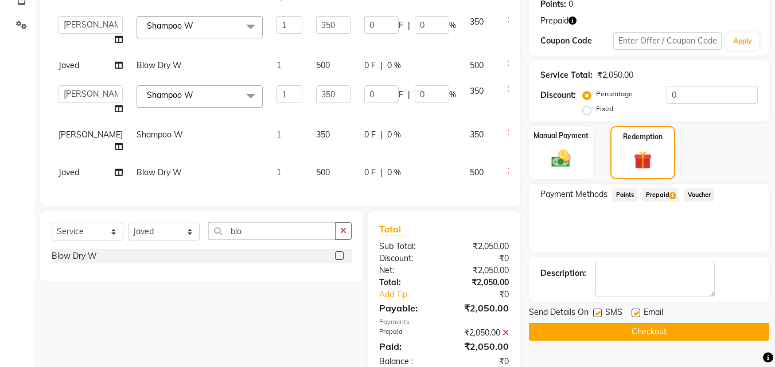
click at [682, 328] on button "Checkout" at bounding box center [649, 332] width 240 height 18
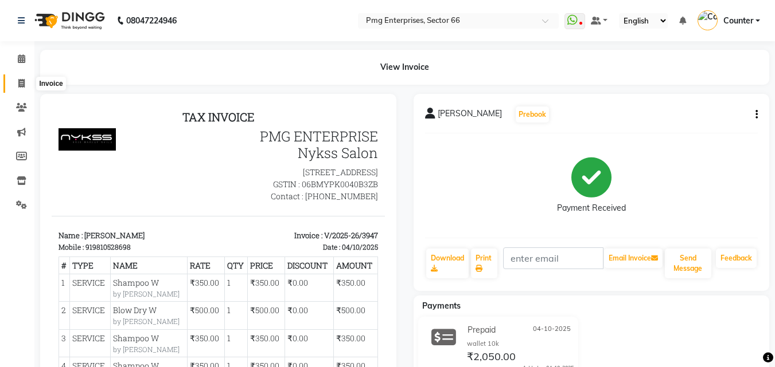
click at [21, 83] on icon at bounding box center [21, 83] width 6 height 9
select select "service"
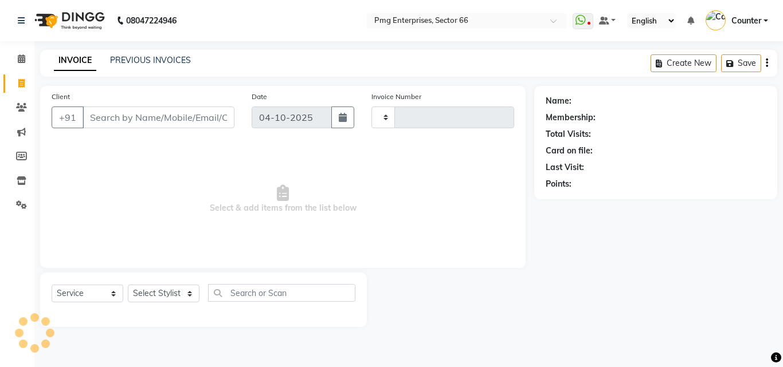
type input "3948"
select select "889"
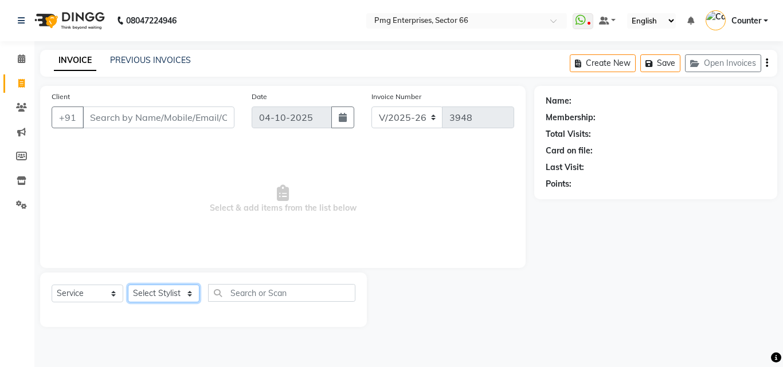
click at [162, 297] on select "Select Stylist [PERSON_NAME] Counter [PERSON_NAME] [PERSON_NAME] [PERSON_NAME] …" at bounding box center [164, 294] width 72 height 18
select select "78814"
click at [128, 285] on select "Select Stylist [PERSON_NAME] Counter [PERSON_NAME] [PERSON_NAME] [PERSON_NAME] …" at bounding box center [164, 294] width 72 height 18
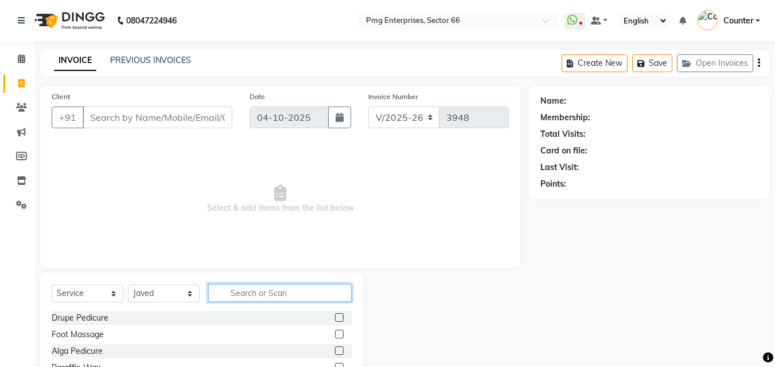
click at [243, 292] on input "text" at bounding box center [279, 293] width 143 height 18
type input "hair"
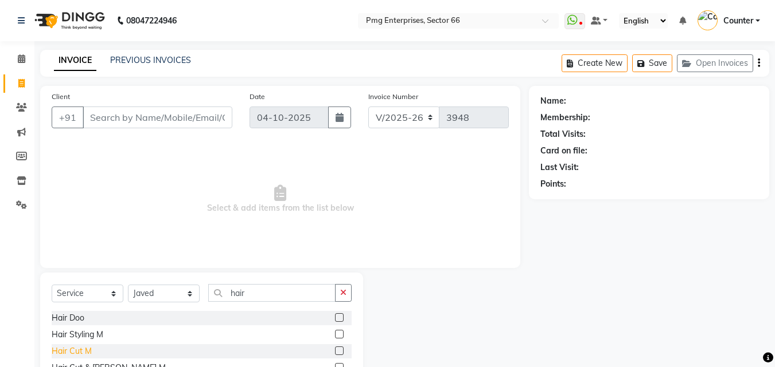
click at [85, 349] on div "Hair Cut M" at bounding box center [72, 352] width 40 height 12
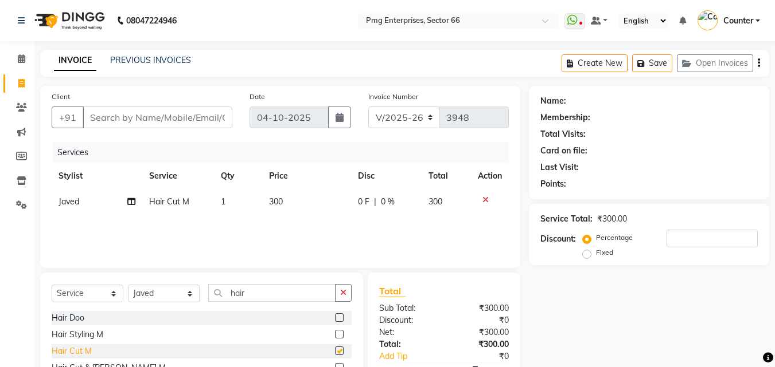
checkbox input "false"
click at [158, 115] on input "Client" at bounding box center [158, 118] width 150 height 22
type input "9"
type input "0"
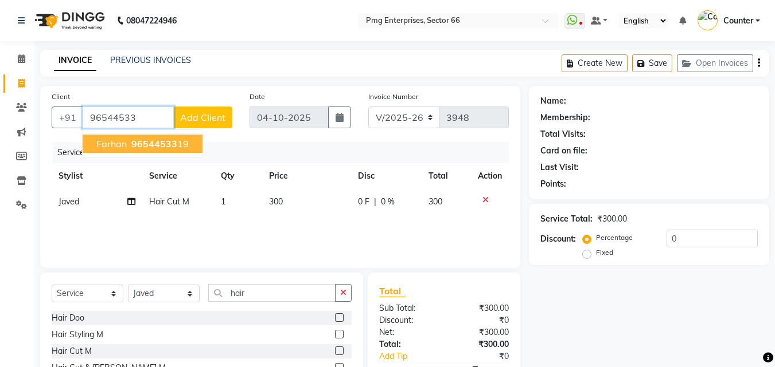
click at [169, 144] on span "96544533" at bounding box center [154, 143] width 46 height 11
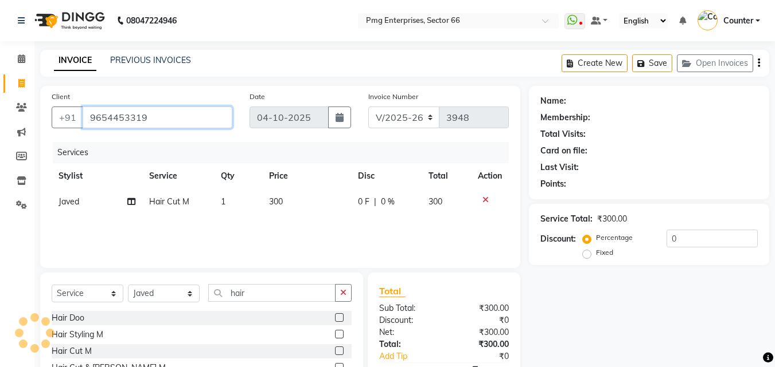
type input "9654453319"
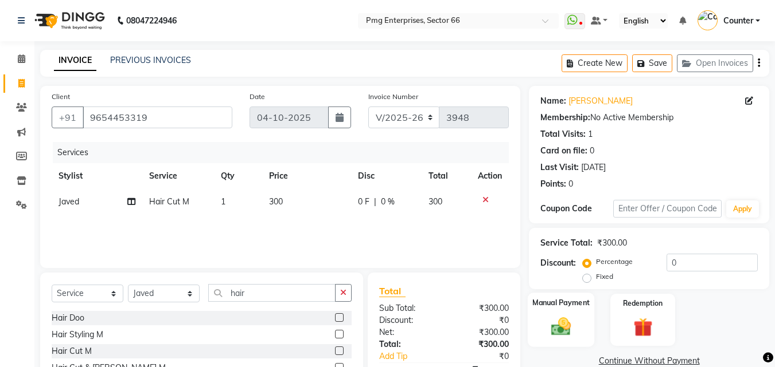
click at [565, 323] on img at bounding box center [561, 326] width 32 height 23
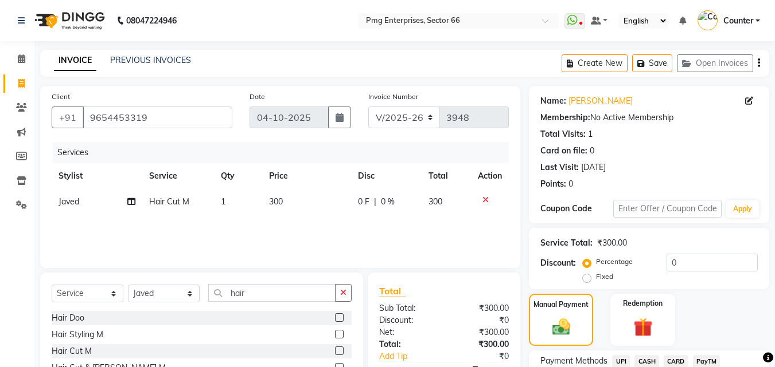
click at [619, 359] on span "UPI" at bounding box center [621, 361] width 18 height 13
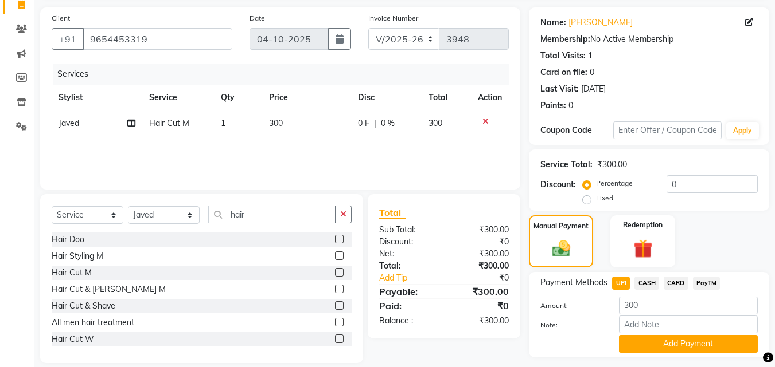
scroll to position [92, 0]
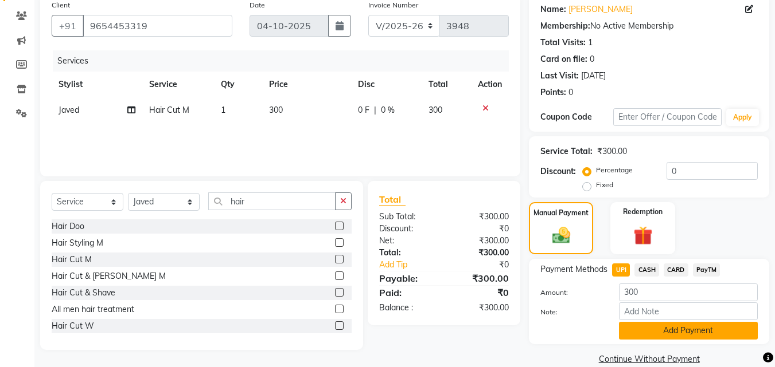
click at [693, 331] on button "Add Payment" at bounding box center [688, 331] width 139 height 18
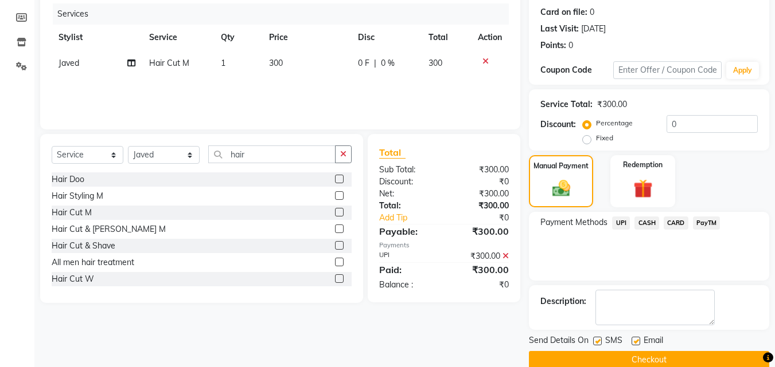
scroll to position [158, 0]
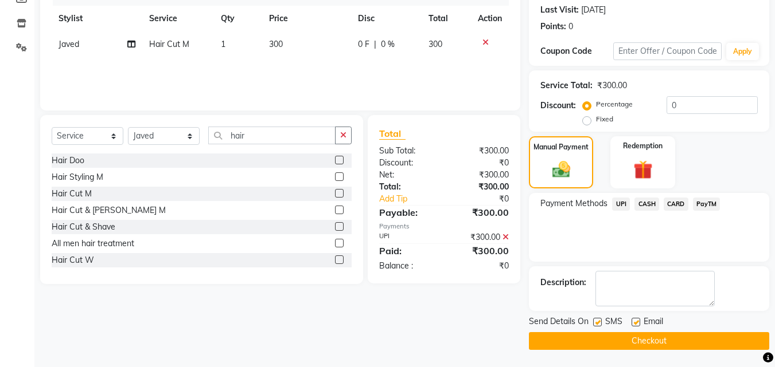
click at [666, 336] on button "Checkout" at bounding box center [649, 342] width 240 height 18
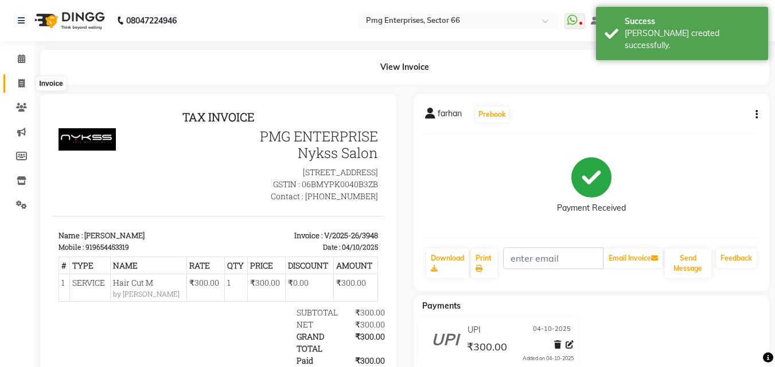
click at [22, 80] on icon at bounding box center [21, 83] width 6 height 9
select select "service"
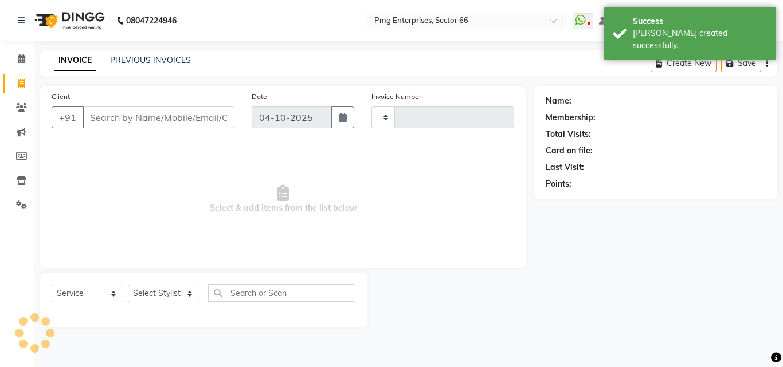
type input "3949"
select select "889"
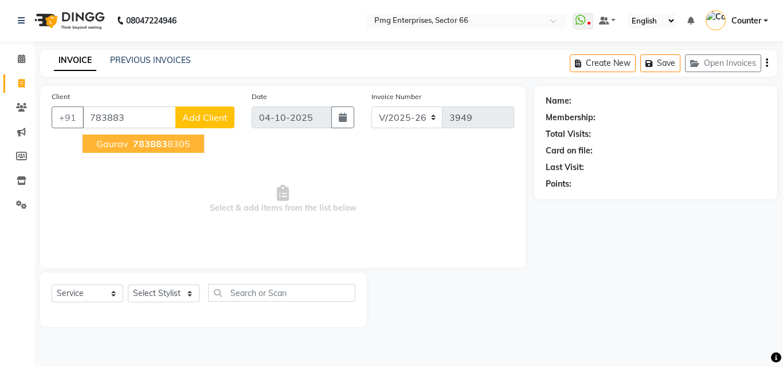
click at [124, 142] on span "Gaurav" at bounding box center [112, 143] width 32 height 11
type input "7838838305"
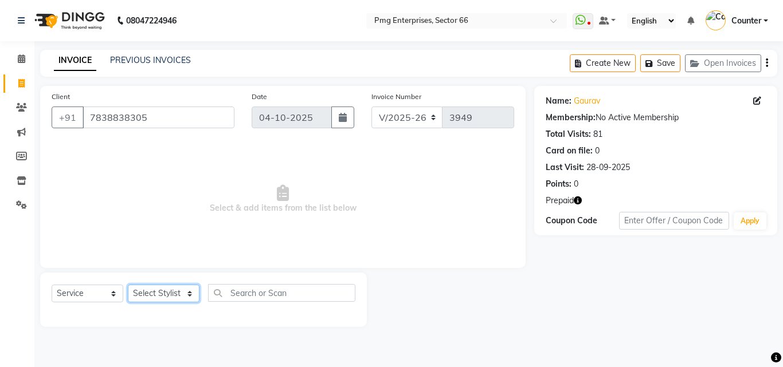
click at [159, 288] on select "Select Stylist [PERSON_NAME] Counter [PERSON_NAME] [PERSON_NAME] [PERSON_NAME] …" at bounding box center [164, 294] width 72 height 18
select select "52446"
click at [128, 285] on select "Select Stylist [PERSON_NAME] Counter [PERSON_NAME] [PERSON_NAME] [PERSON_NAME] …" at bounding box center [164, 294] width 72 height 18
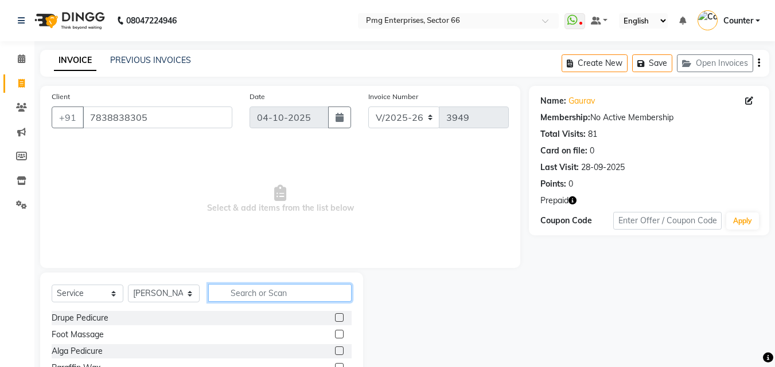
click at [243, 293] on input "text" at bounding box center [279, 293] width 143 height 18
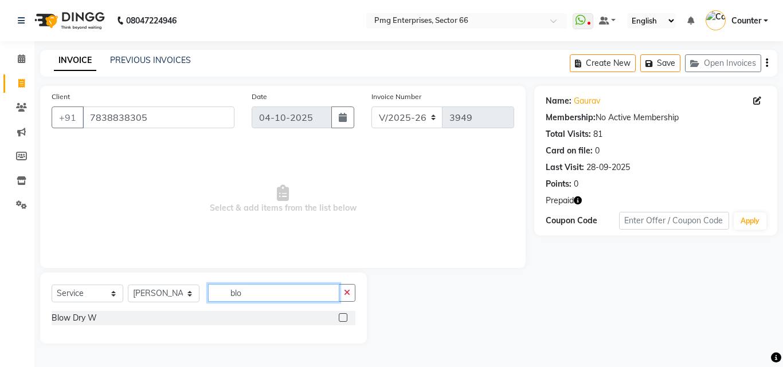
type input "blo"
click at [344, 314] on label at bounding box center [343, 318] width 9 height 9
click at [344, 315] on input "checkbox" at bounding box center [342, 318] width 7 height 7
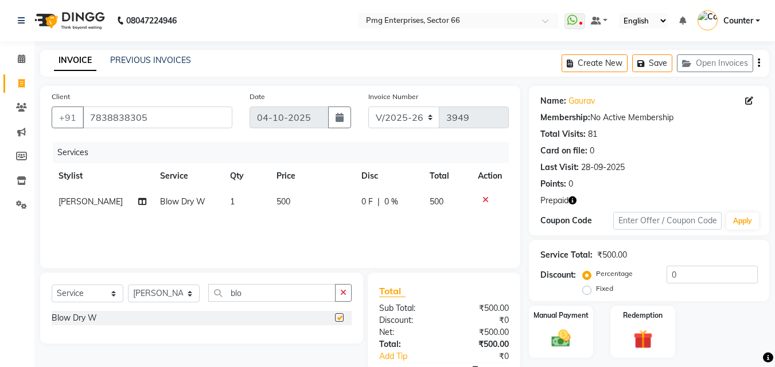
checkbox input "false"
click at [638, 337] on img at bounding box center [642, 339] width 32 height 25
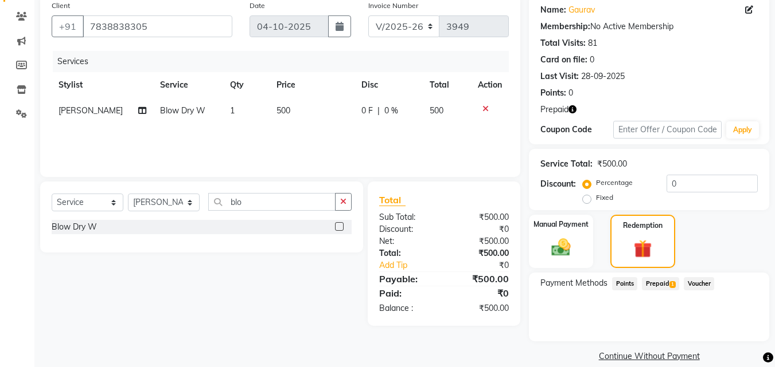
scroll to position [92, 0]
click at [661, 281] on span "Prepaid 1" at bounding box center [660, 283] width 37 height 13
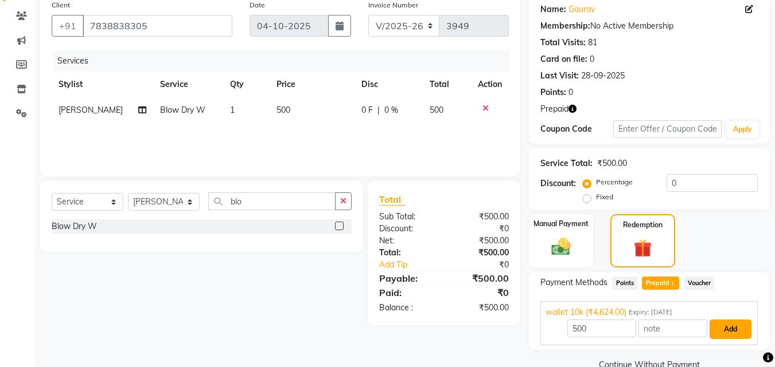
click at [736, 325] on button "Add" at bounding box center [730, 329] width 42 height 19
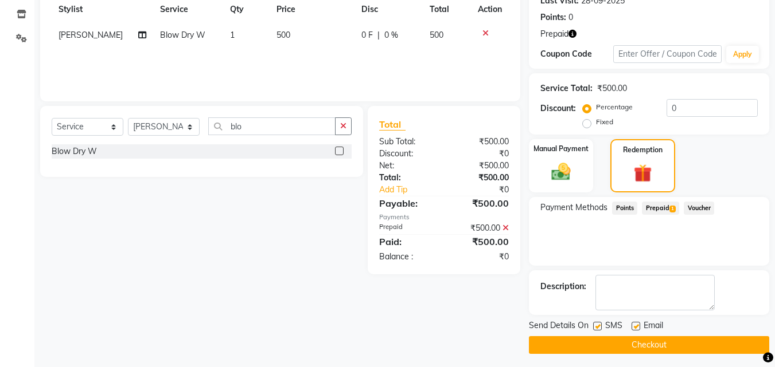
scroll to position [171, 0]
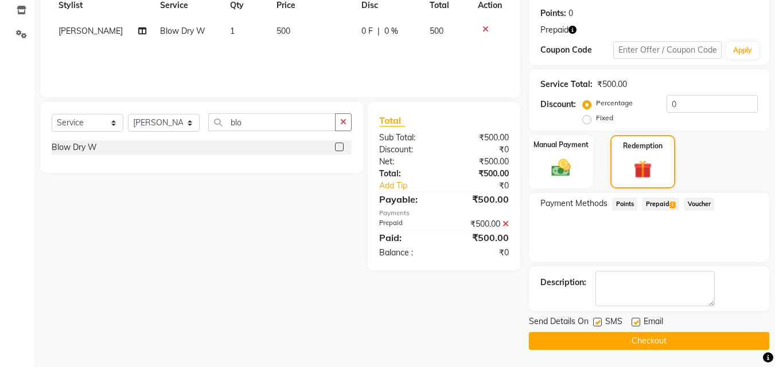
click at [722, 336] on button "Checkout" at bounding box center [649, 342] width 240 height 18
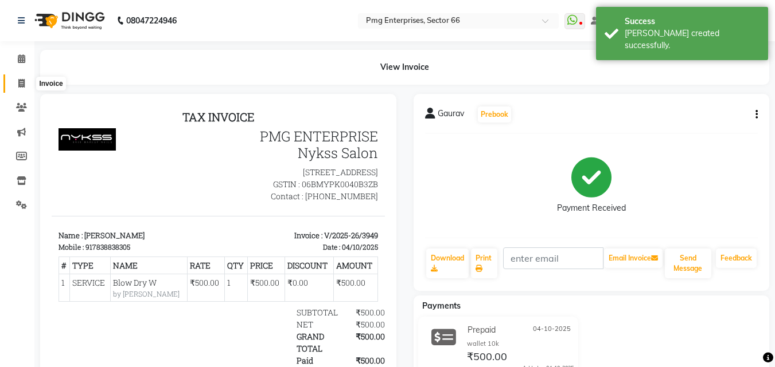
click at [22, 84] on icon at bounding box center [21, 83] width 6 height 9
select select "service"
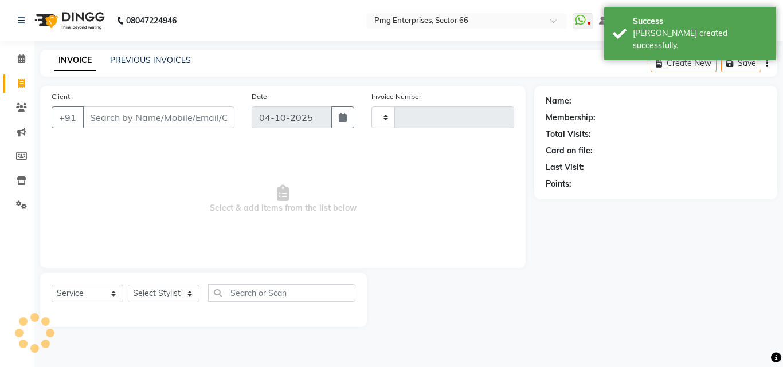
type input "3950"
select select "889"
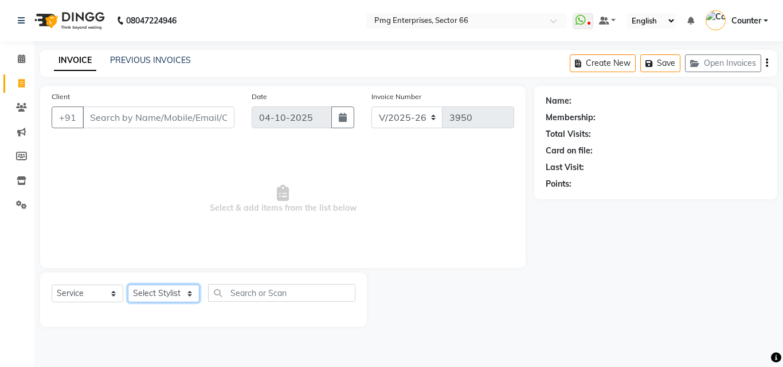
click at [170, 294] on select "Select Stylist [PERSON_NAME] Counter [PERSON_NAME] [PERSON_NAME] [PERSON_NAME] …" at bounding box center [164, 294] width 72 height 18
select select "78814"
click at [128, 285] on select "Select Stylist [PERSON_NAME] Counter [PERSON_NAME] [PERSON_NAME] [PERSON_NAME] …" at bounding box center [164, 294] width 72 height 18
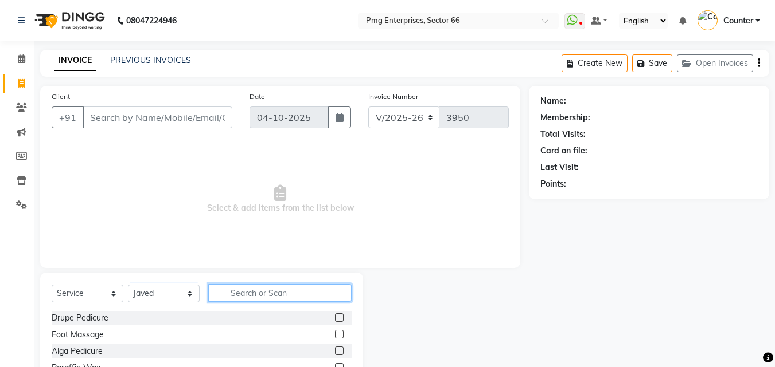
click at [233, 290] on input "text" at bounding box center [279, 293] width 143 height 18
type input "bea"
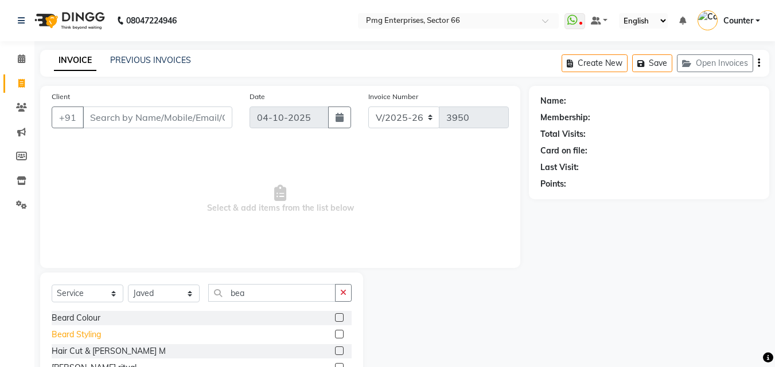
click at [99, 333] on div "Beard Styling" at bounding box center [76, 335] width 49 height 12
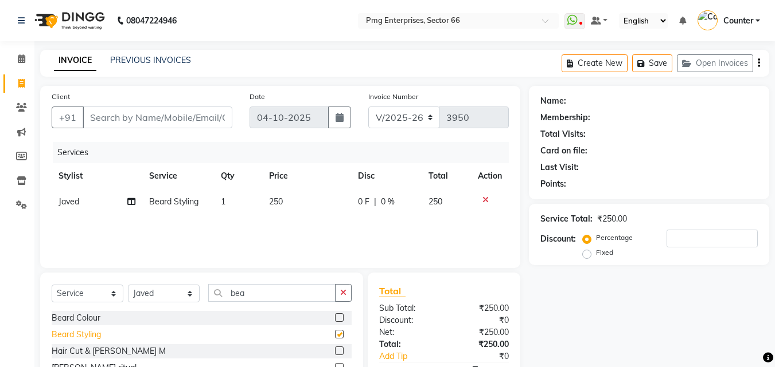
checkbox input "false"
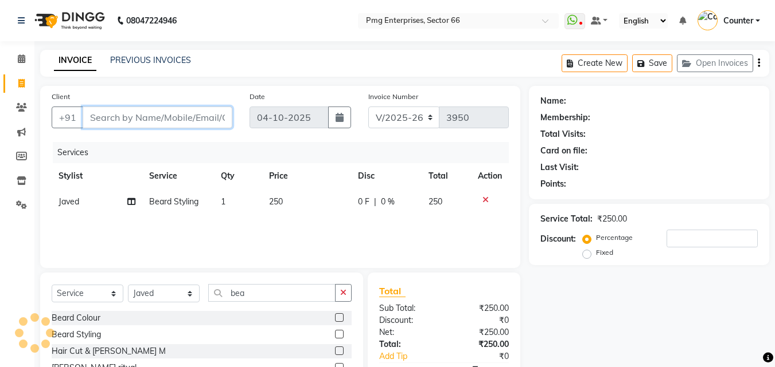
click at [156, 121] on input "Client" at bounding box center [158, 118] width 150 height 22
type input "9"
type input "0"
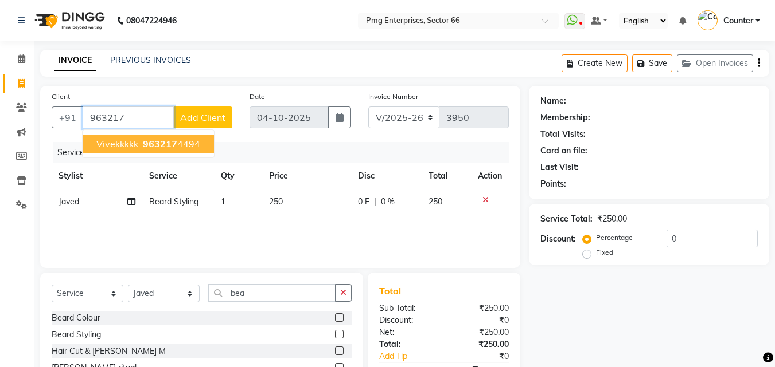
click at [163, 141] on span "963217" at bounding box center [160, 143] width 34 height 11
type input "9632174494"
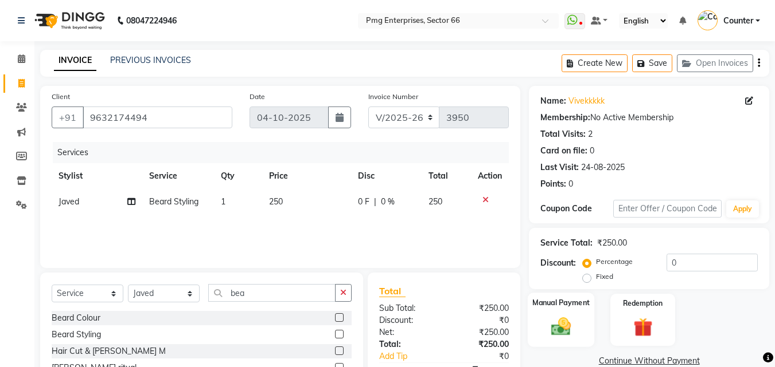
click at [575, 323] on img at bounding box center [561, 326] width 32 height 23
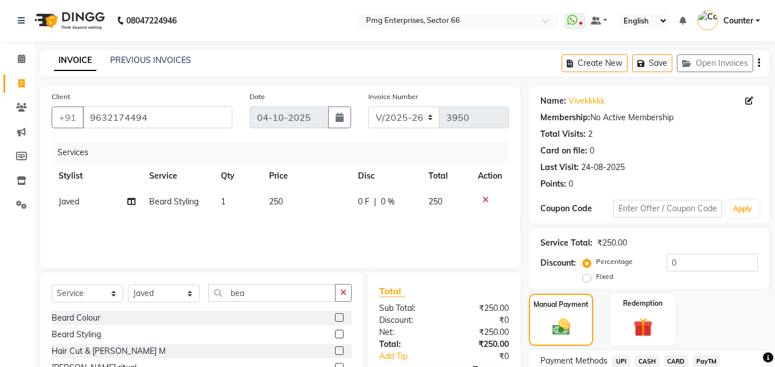
click at [621, 362] on span "UPI" at bounding box center [621, 361] width 18 height 13
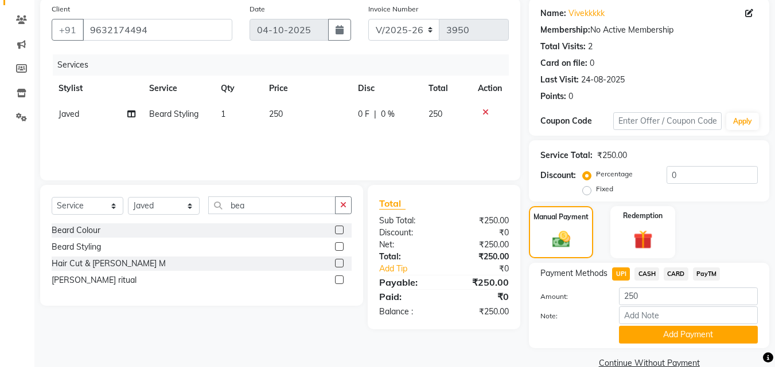
scroll to position [92, 0]
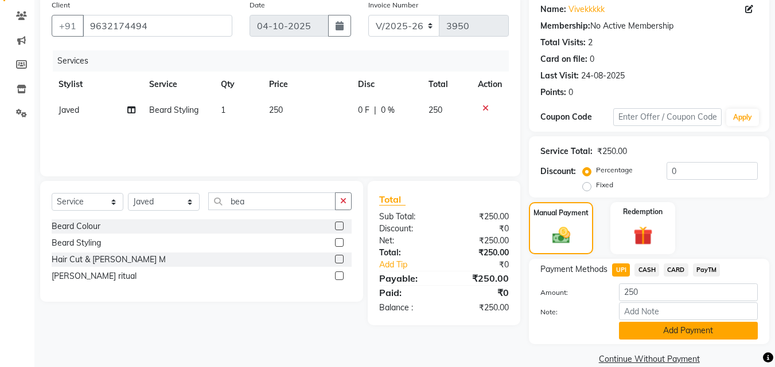
click at [704, 334] on button "Add Payment" at bounding box center [688, 331] width 139 height 18
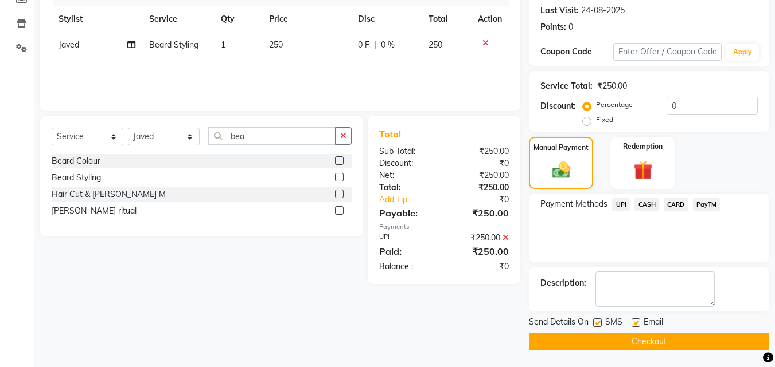
scroll to position [158, 0]
click at [680, 340] on button "Checkout" at bounding box center [649, 342] width 240 height 18
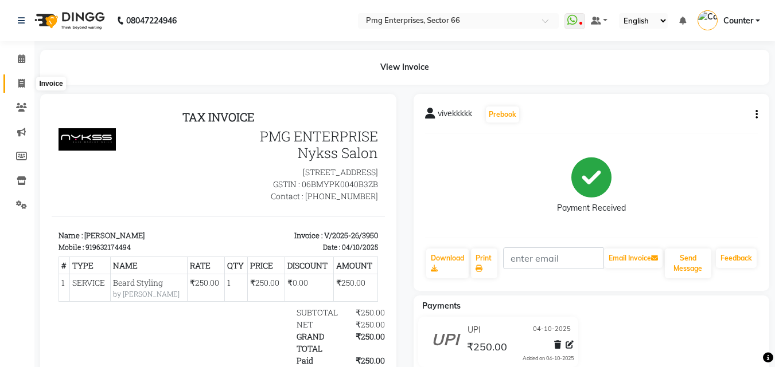
click at [20, 82] on icon at bounding box center [21, 83] width 6 height 9
select select "service"
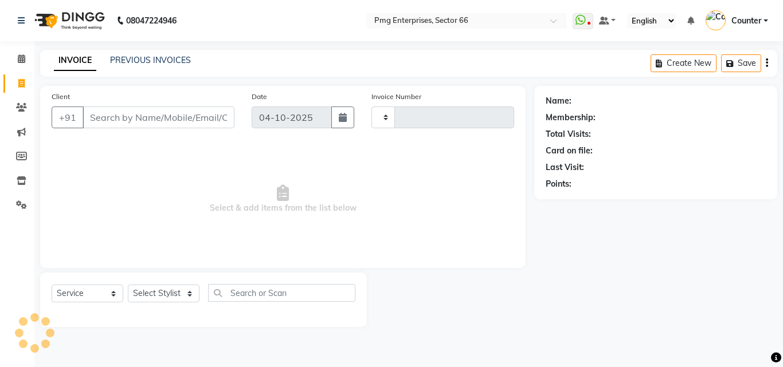
type input "3951"
select select "889"
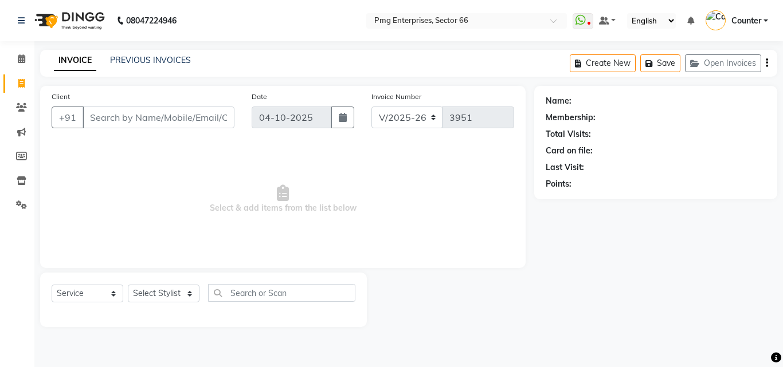
click at [179, 282] on div "Select Service Product Membership Package Voucher Prepaid Gift Card Select Styl…" at bounding box center [203, 300] width 327 height 54
click at [179, 291] on select "Select Stylist [PERSON_NAME] Counter [PERSON_NAME] [PERSON_NAME] [PERSON_NAME] …" at bounding box center [164, 294] width 72 height 18
click at [128, 285] on select "Select Stylist [PERSON_NAME] Counter [PERSON_NAME] [PERSON_NAME] [PERSON_NAME] …" at bounding box center [164, 294] width 72 height 18
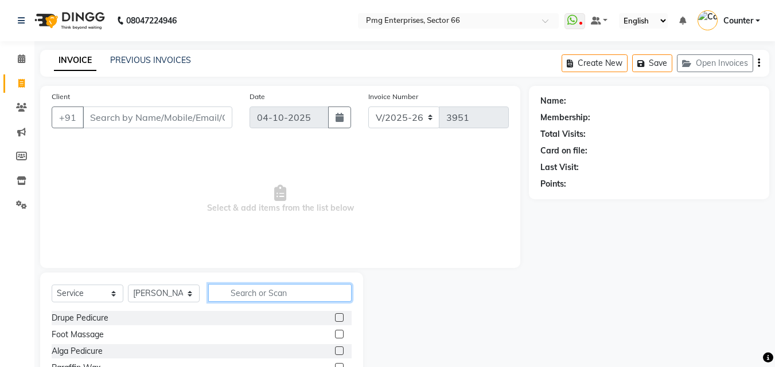
click at [236, 289] on input "text" at bounding box center [279, 293] width 143 height 18
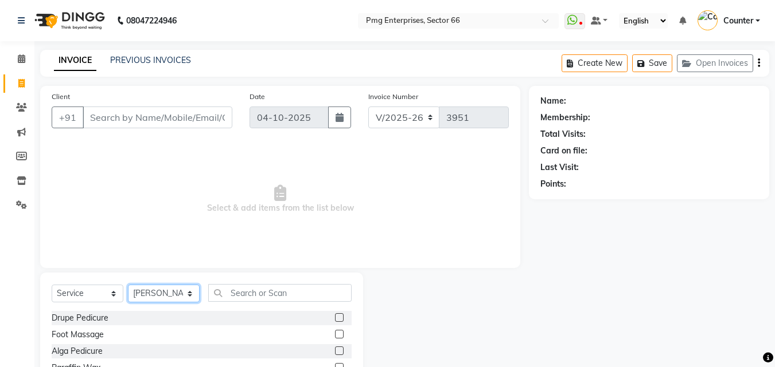
click at [167, 288] on select "Select Stylist [PERSON_NAME] Counter [PERSON_NAME] [PERSON_NAME] [PERSON_NAME] …" at bounding box center [164, 294] width 72 height 18
select select "78814"
click at [128, 285] on select "Select Stylist [PERSON_NAME] Counter [PERSON_NAME] [PERSON_NAME] [PERSON_NAME] …" at bounding box center [164, 294] width 72 height 18
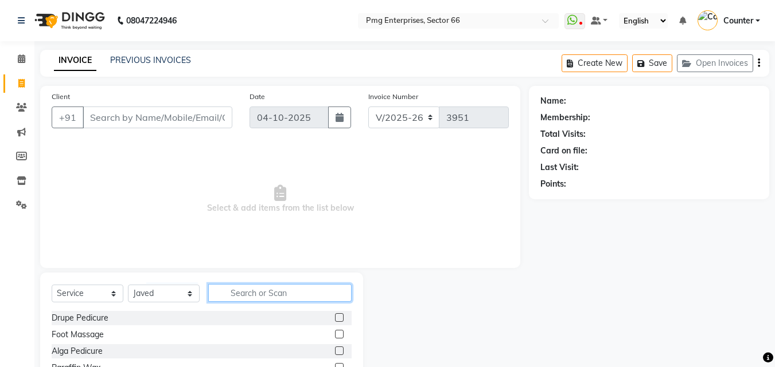
click at [244, 290] on input "text" at bounding box center [279, 293] width 143 height 18
type input "sha"
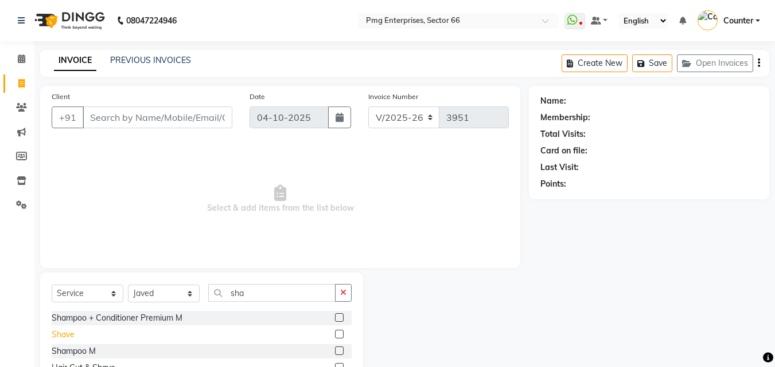
click at [68, 338] on div "Shave" at bounding box center [63, 335] width 23 height 12
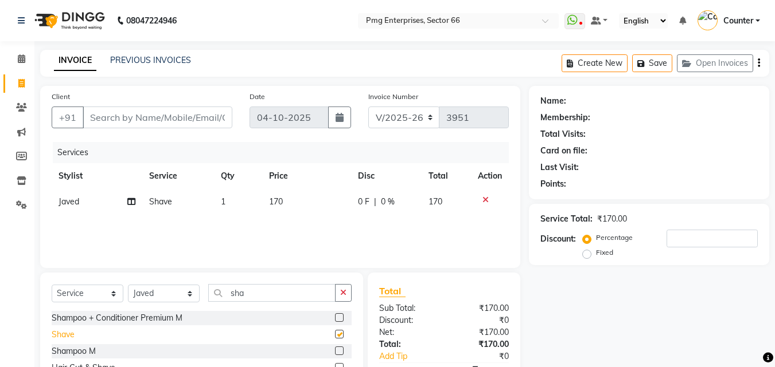
checkbox input "false"
click at [132, 115] on input "Client" at bounding box center [158, 118] width 150 height 22
type input "9"
type input "0"
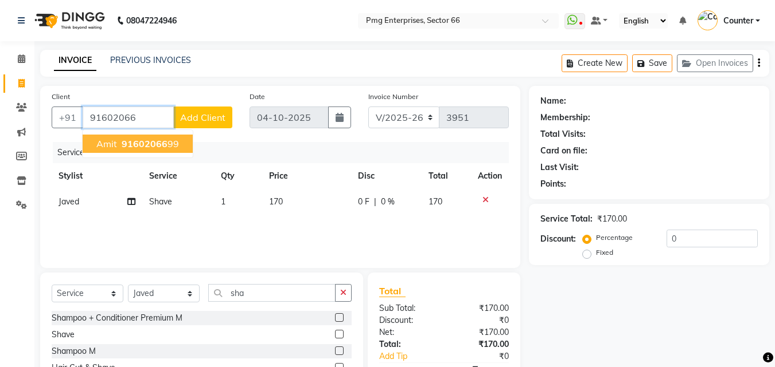
click at [143, 149] on span "91602066" at bounding box center [145, 143] width 46 height 11
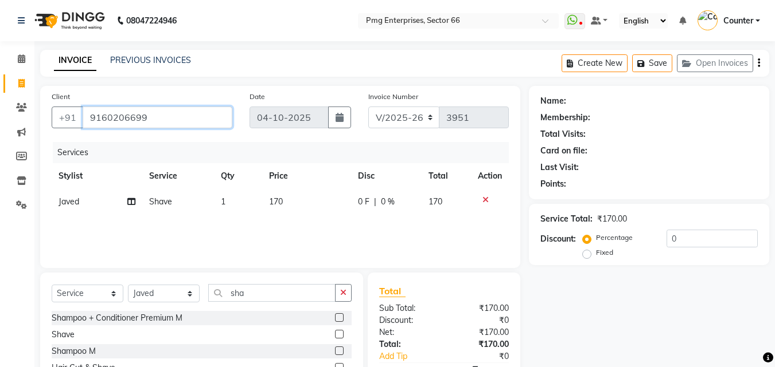
type input "9160206699"
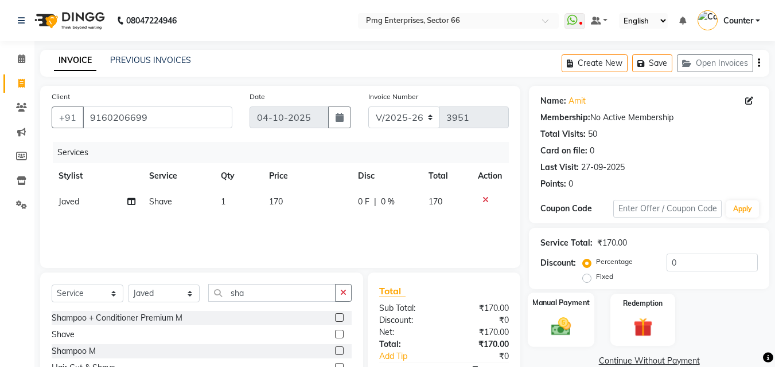
click at [561, 307] on label "Manual Payment" at bounding box center [560, 303] width 57 height 11
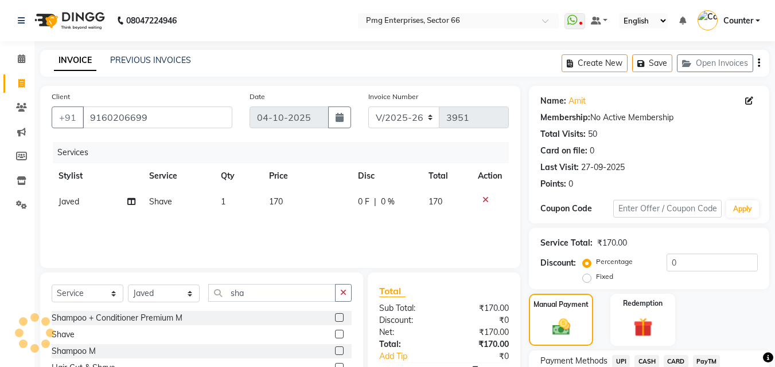
click at [620, 362] on span "UPI" at bounding box center [621, 361] width 18 height 13
click at [675, 361] on span "CARD" at bounding box center [675, 361] width 25 height 13
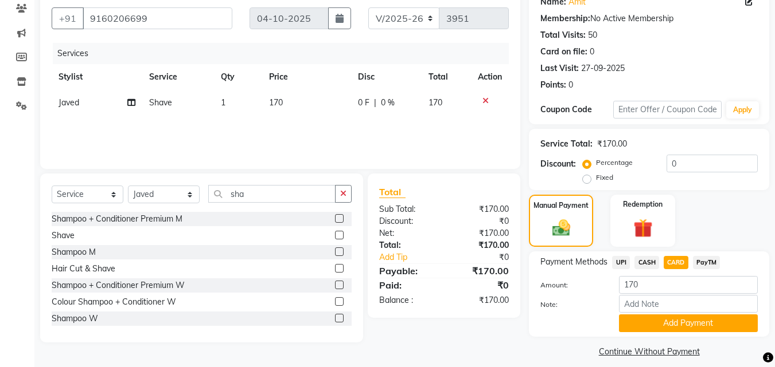
scroll to position [110, 0]
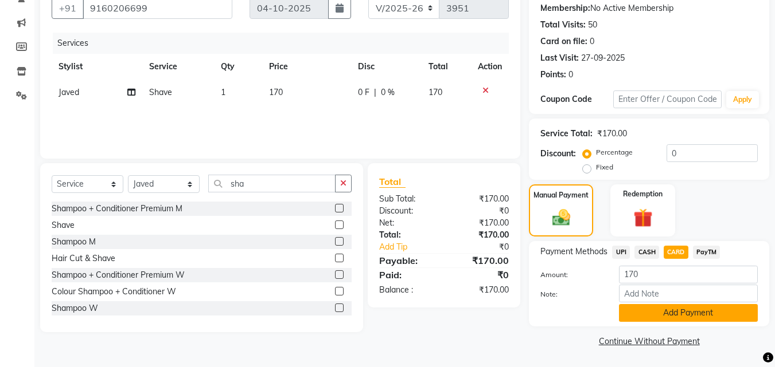
click at [712, 310] on button "Add Payment" at bounding box center [688, 313] width 139 height 18
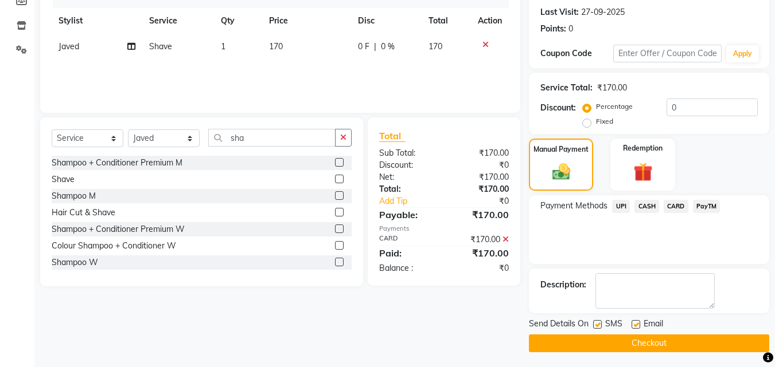
scroll to position [158, 0]
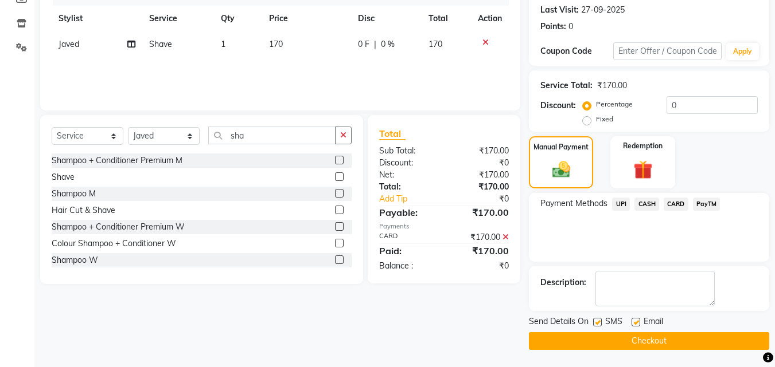
click at [679, 340] on button "Checkout" at bounding box center [649, 342] width 240 height 18
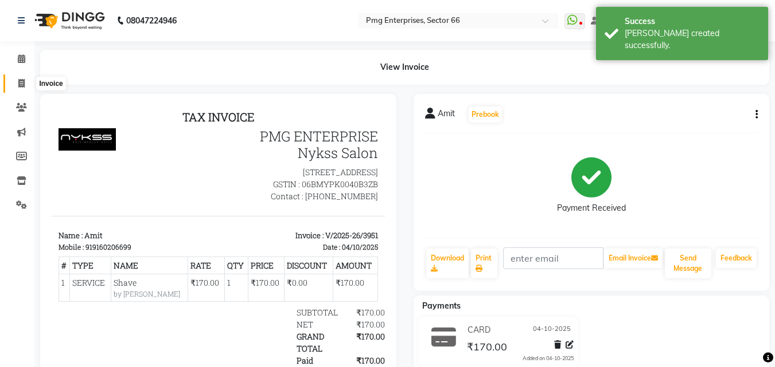
click at [24, 83] on icon at bounding box center [21, 83] width 6 height 9
select select "service"
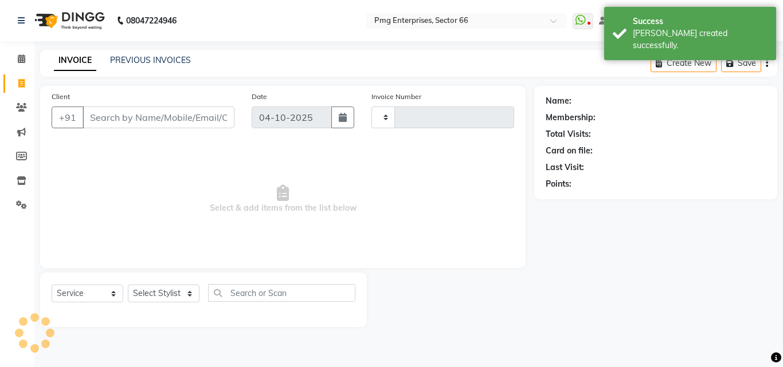
type input "3952"
select select "889"
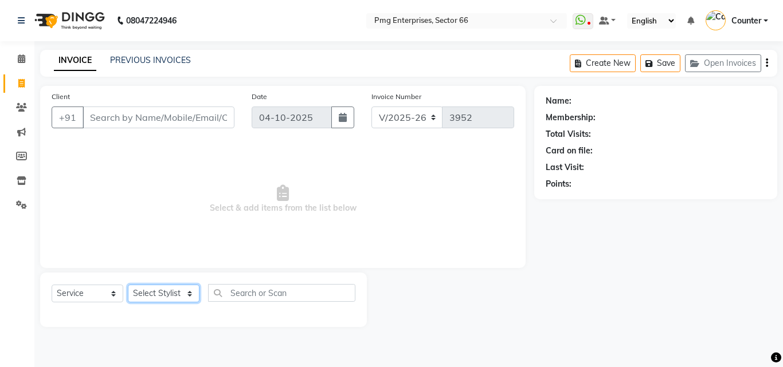
click at [158, 291] on select "Select Stylist [PERSON_NAME] Counter [PERSON_NAME] [PERSON_NAME] [PERSON_NAME] …" at bounding box center [164, 294] width 72 height 18
select select "14602"
click at [128, 285] on select "Select Stylist [PERSON_NAME] Counter [PERSON_NAME] [PERSON_NAME] [PERSON_NAME] …" at bounding box center [164, 294] width 72 height 18
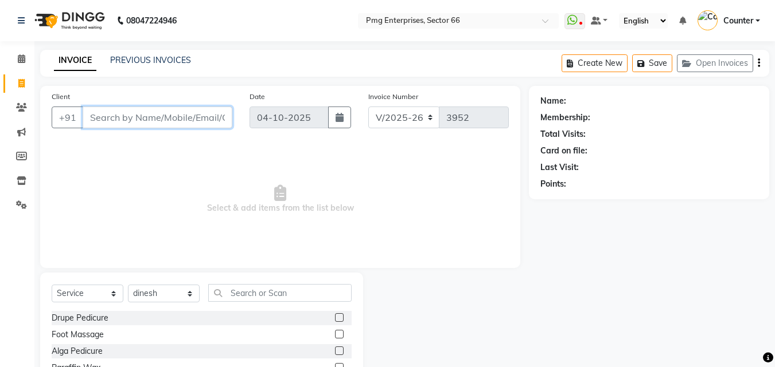
click at [158, 122] on input "Client" at bounding box center [158, 118] width 150 height 22
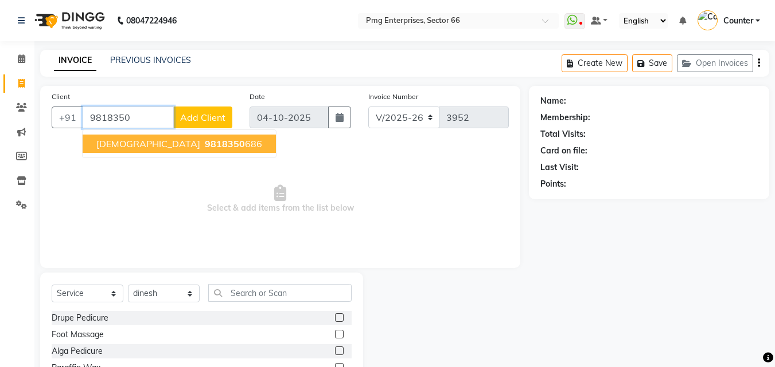
click at [127, 146] on span "[DEMOGRAPHIC_DATA]" at bounding box center [148, 143] width 104 height 11
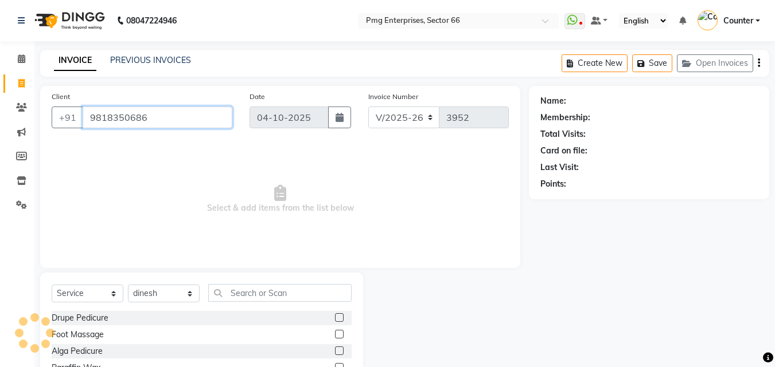
type input "9818350686"
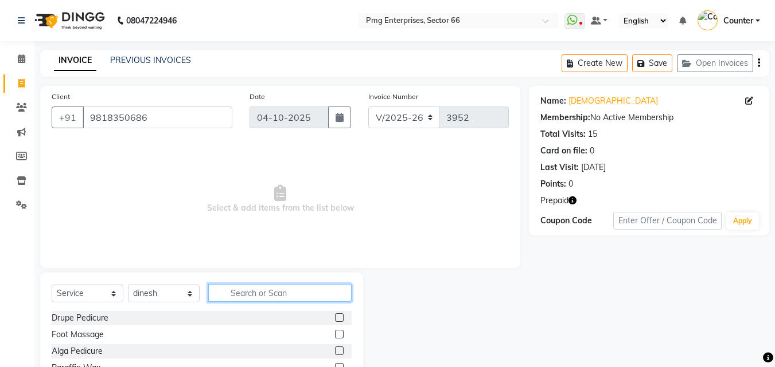
click at [239, 289] on input "text" at bounding box center [279, 293] width 143 height 18
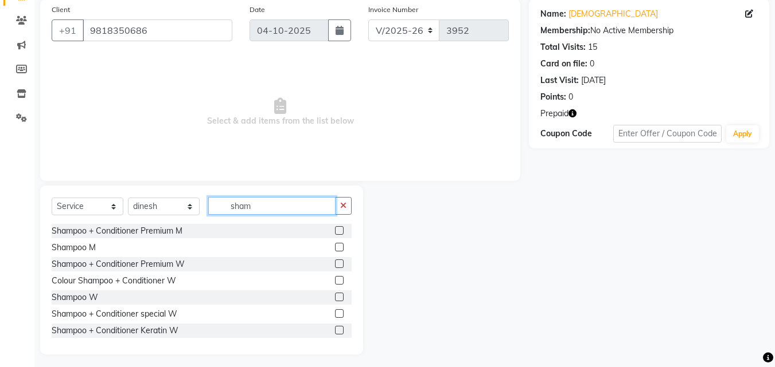
scroll to position [92, 0]
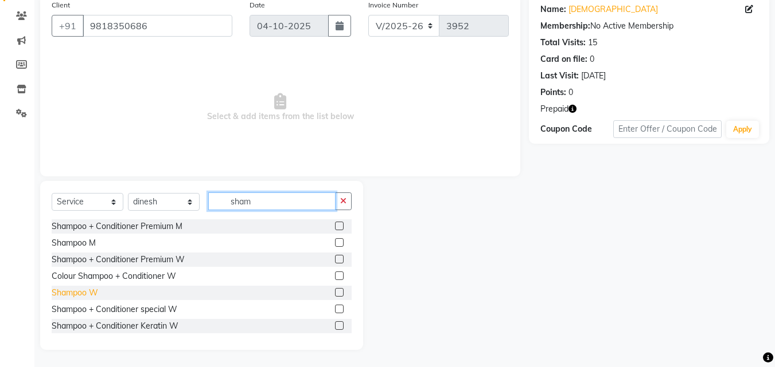
type input "sham"
click at [75, 292] on div "Shampoo W" at bounding box center [75, 293] width 46 height 12
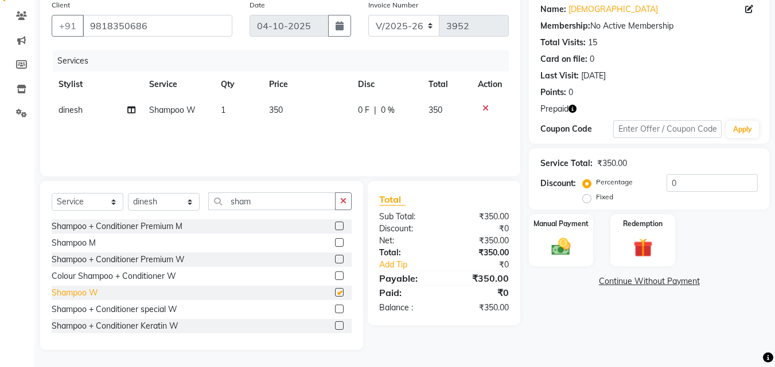
checkbox input "false"
click at [642, 251] on img at bounding box center [642, 248] width 32 height 25
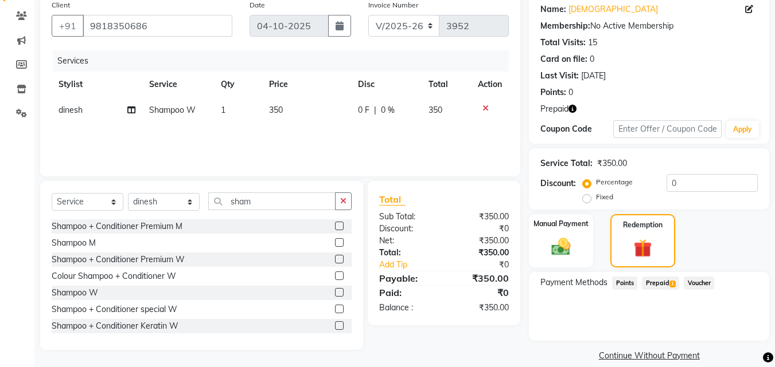
click at [661, 278] on span "Prepaid 1" at bounding box center [660, 283] width 37 height 13
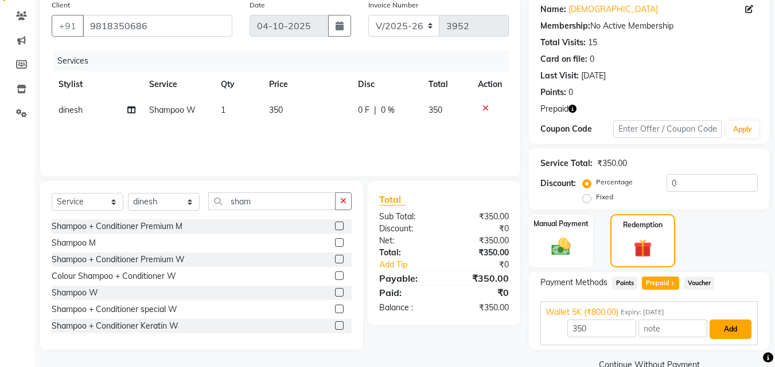
click at [732, 327] on button "Add" at bounding box center [730, 329] width 42 height 19
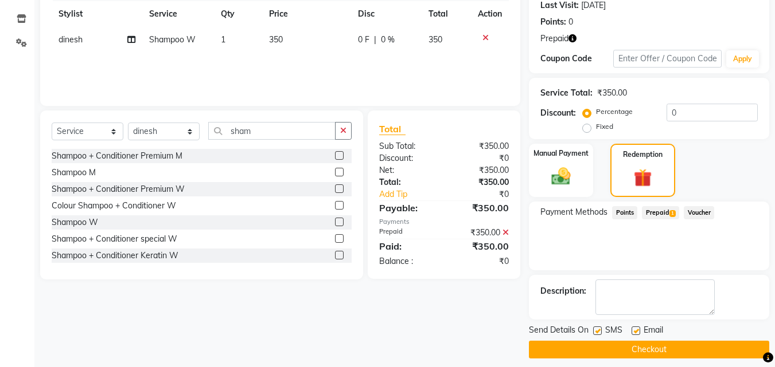
scroll to position [171, 0]
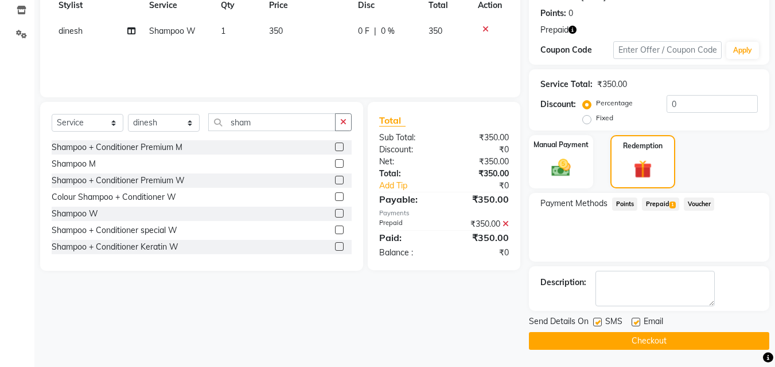
click at [744, 339] on button "Checkout" at bounding box center [649, 342] width 240 height 18
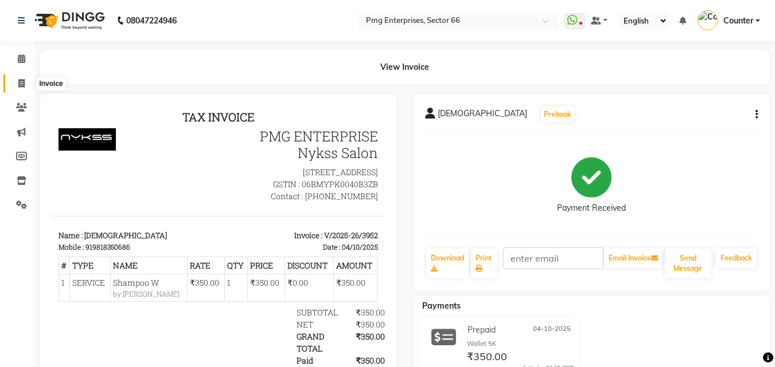
click at [22, 81] on icon at bounding box center [21, 83] width 6 height 9
select select "service"
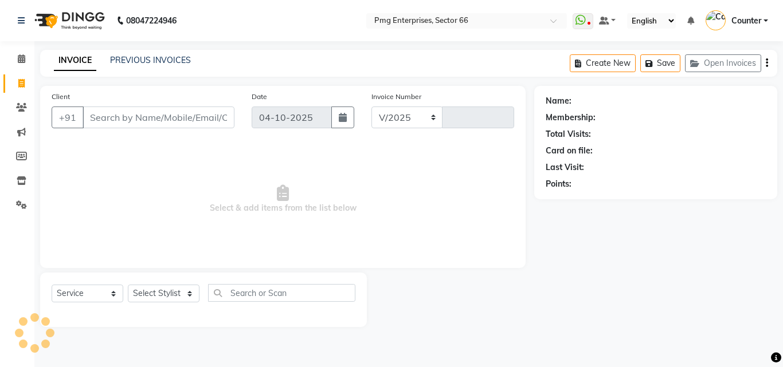
select select "889"
type input "3953"
click at [135, 114] on input "Client" at bounding box center [159, 118] width 152 height 22
click at [163, 292] on select "Select Stylist [PERSON_NAME] Counter [PERSON_NAME] [PERSON_NAME] [PERSON_NAME] …" at bounding box center [164, 294] width 72 height 18
click at [135, 54] on div "PREVIOUS INVOICES" at bounding box center [150, 60] width 81 height 12
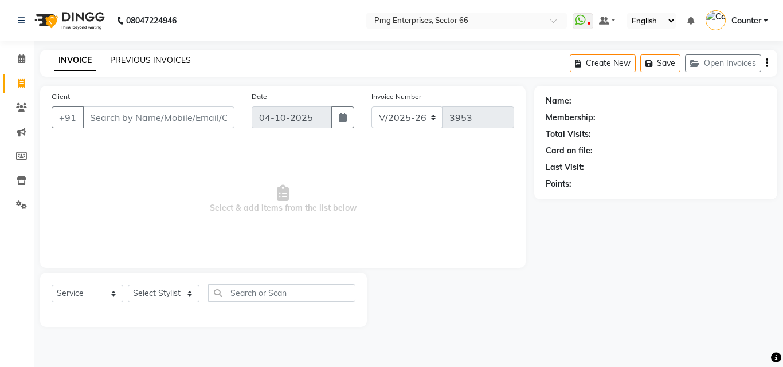
click at [146, 60] on link "PREVIOUS INVOICES" at bounding box center [150, 60] width 81 height 10
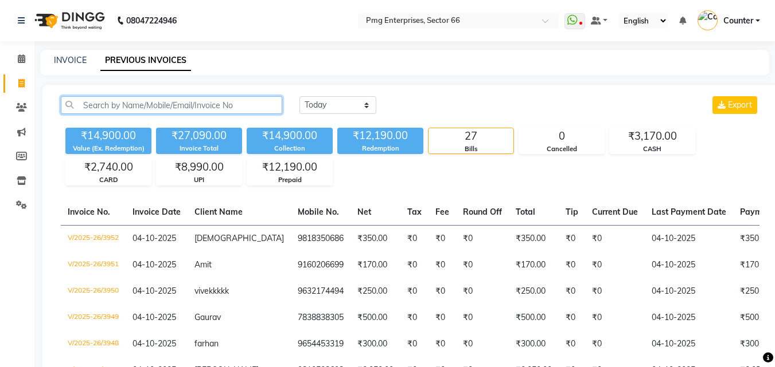
click at [140, 103] on input "text" at bounding box center [171, 105] width 221 height 18
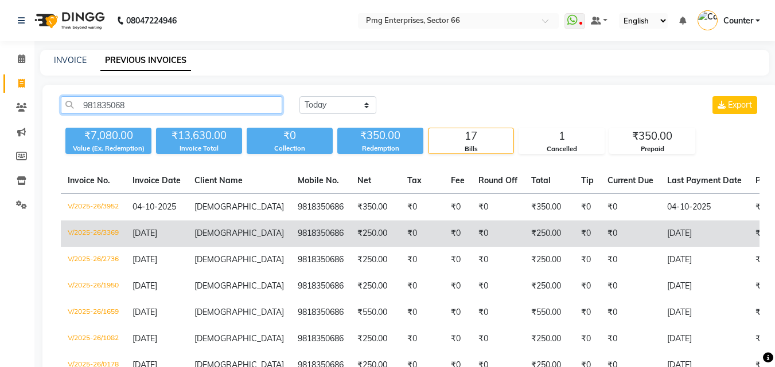
type input "981835068"
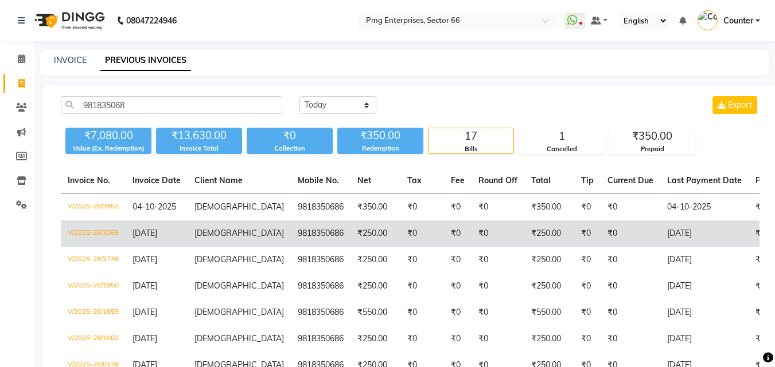
click at [291, 235] on td "9818350686" at bounding box center [321, 234] width 60 height 26
click at [291, 234] on td "9818350686" at bounding box center [321, 234] width 60 height 26
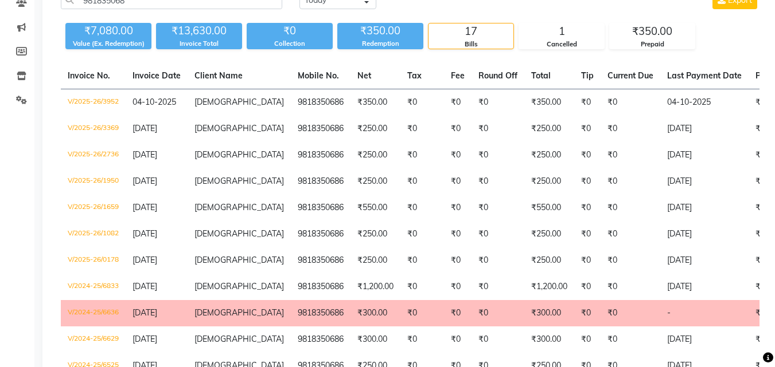
scroll to position [115, 0]
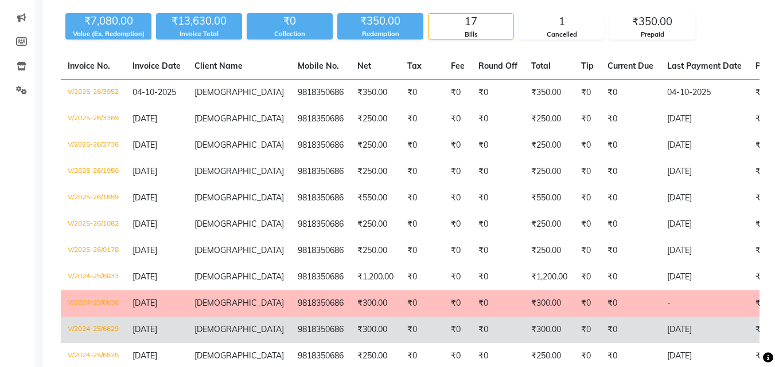
click at [358, 329] on td "₹300.00" at bounding box center [375, 330] width 50 height 26
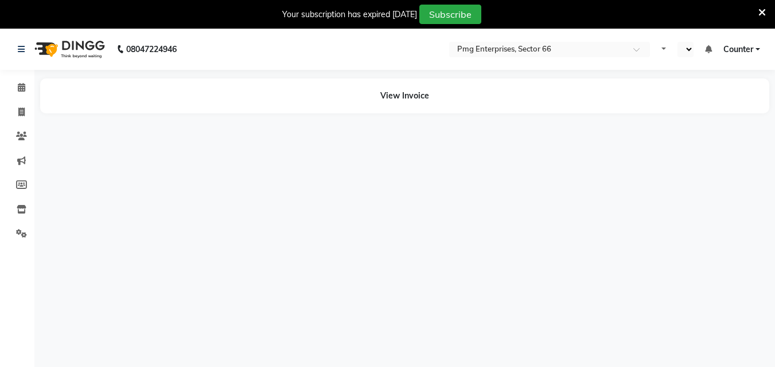
select select "en"
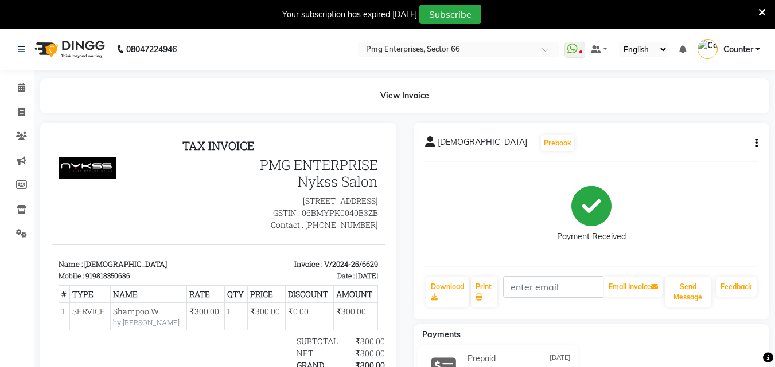
click at [763, 9] on icon at bounding box center [761, 12] width 7 height 10
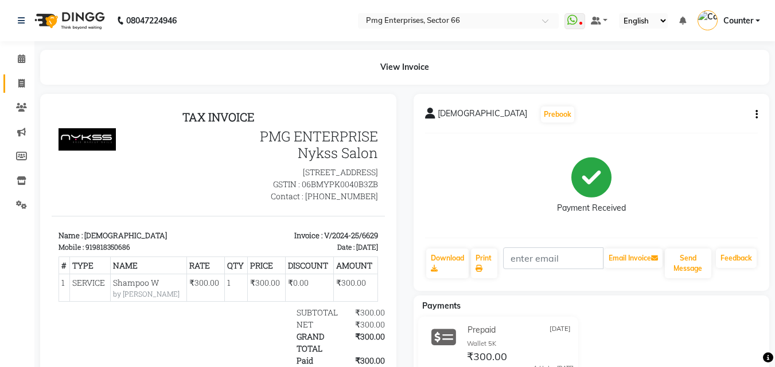
click at [21, 75] on link "Invoice" at bounding box center [17, 84] width 28 height 19
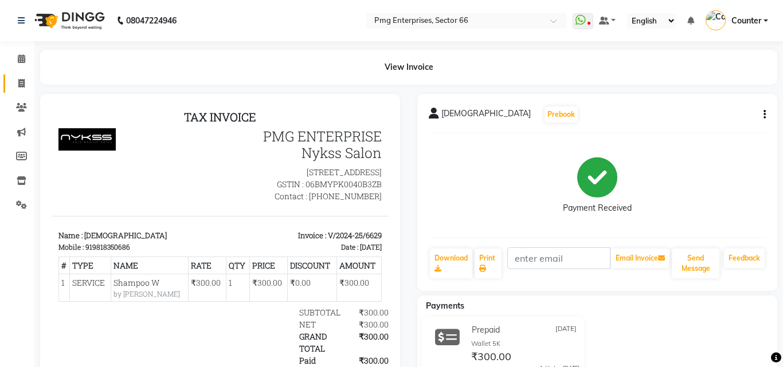
select select "889"
select select "service"
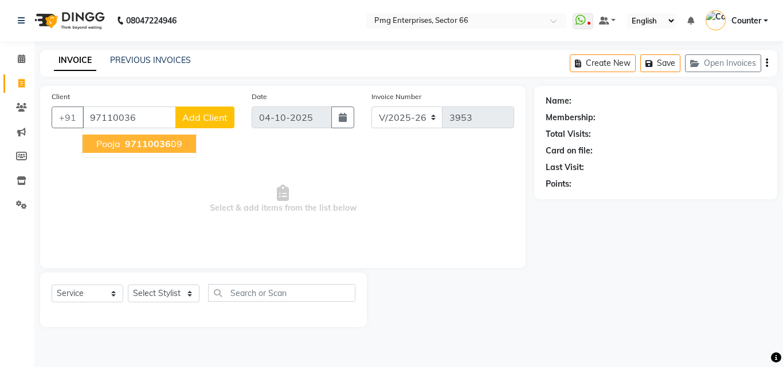
click at [138, 138] on span "97110036" at bounding box center [148, 143] width 46 height 11
type input "9711003609"
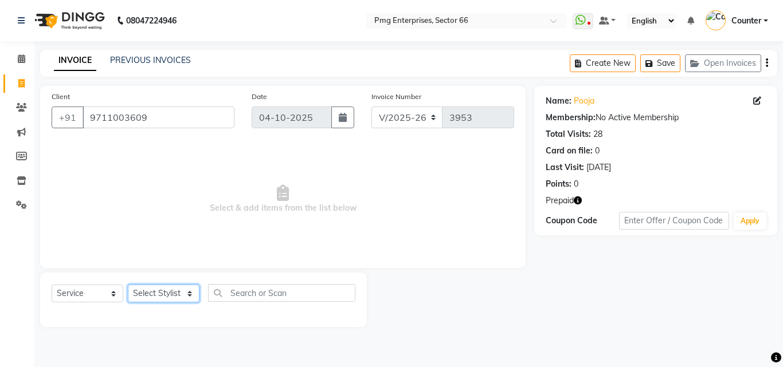
click at [163, 293] on select "Select Stylist [PERSON_NAME] Counter [PERSON_NAME] [PERSON_NAME] [PERSON_NAME] …" at bounding box center [164, 294] width 72 height 18
select select "52446"
click at [128, 285] on select "Select Stylist [PERSON_NAME] Counter [PERSON_NAME] [PERSON_NAME] [PERSON_NAME] …" at bounding box center [164, 294] width 72 height 18
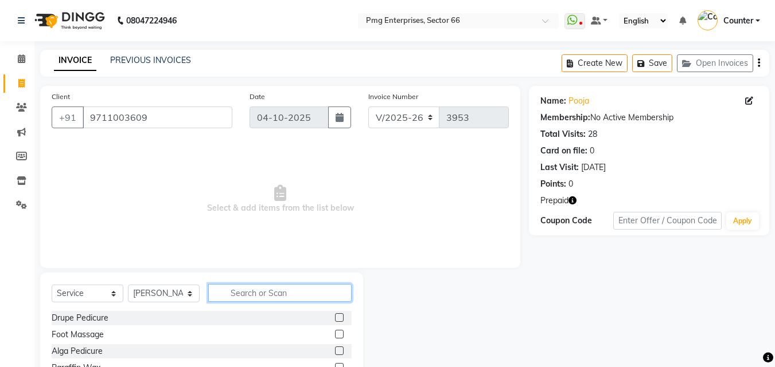
click at [243, 296] on input "text" at bounding box center [279, 293] width 143 height 18
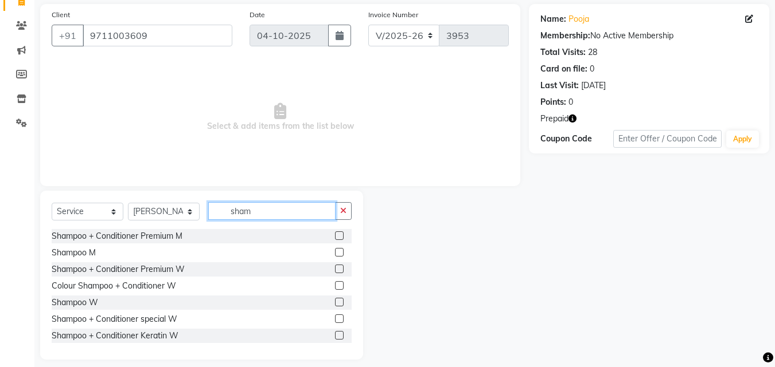
scroll to position [92, 0]
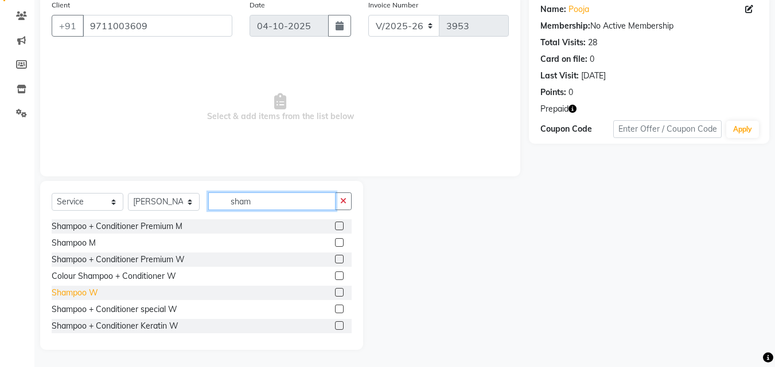
type input "sham"
click at [95, 292] on div "Shampoo W" at bounding box center [75, 293] width 46 height 12
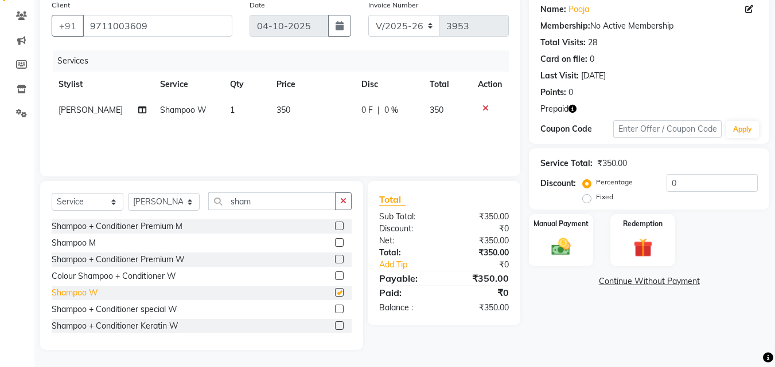
checkbox input "false"
click at [308, 105] on td "350" at bounding box center [311, 110] width 85 height 26
select select "52446"
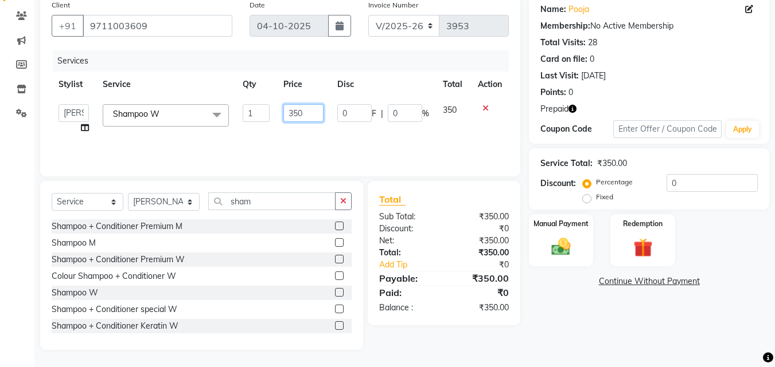
click at [316, 110] on input "350" at bounding box center [303, 113] width 40 height 18
type input "300"
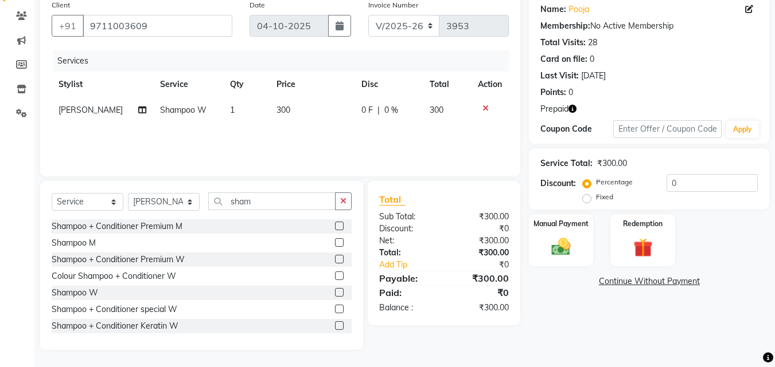
click at [640, 276] on link "Continue Without Payment" at bounding box center [649, 282] width 236 height 12
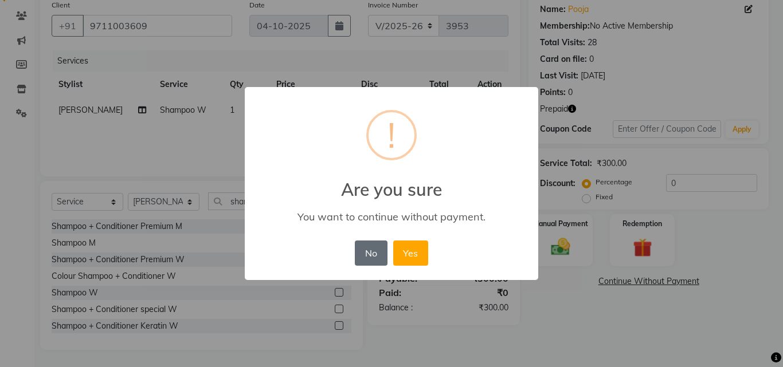
click at [369, 257] on button "No" at bounding box center [371, 253] width 32 height 25
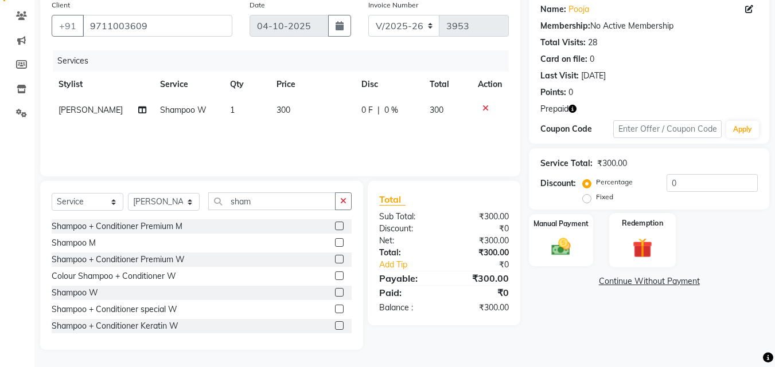
click at [627, 247] on img at bounding box center [642, 248] width 32 height 25
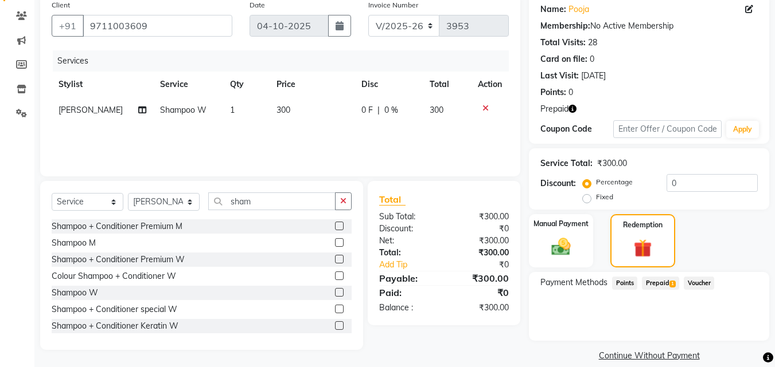
click at [659, 281] on span "Prepaid 1" at bounding box center [660, 283] width 37 height 13
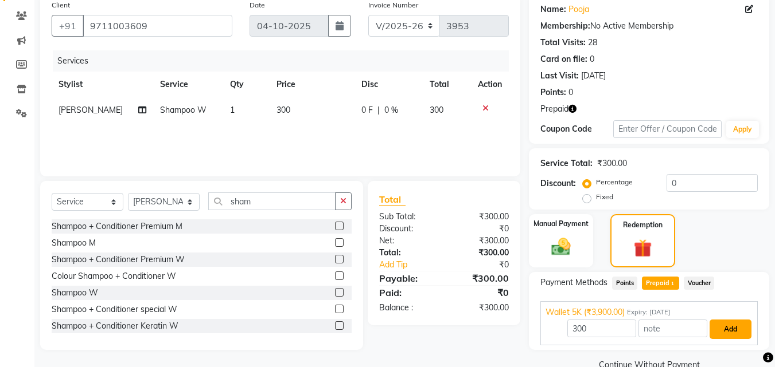
click at [730, 326] on button "Add" at bounding box center [730, 329] width 42 height 19
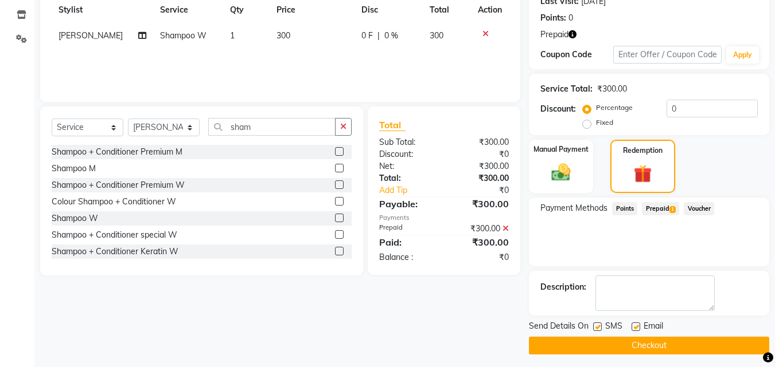
scroll to position [171, 0]
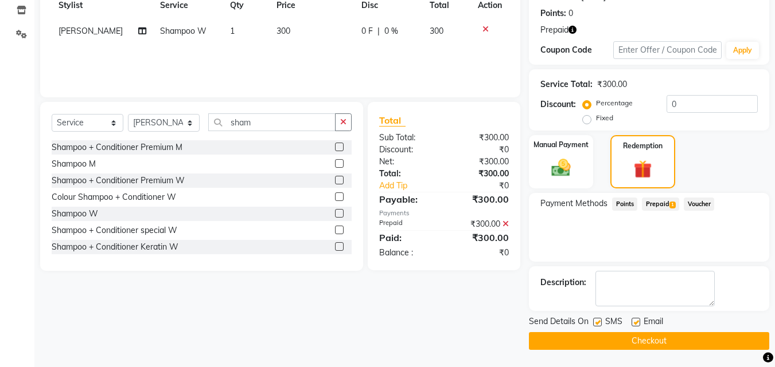
click at [722, 340] on button "Checkout" at bounding box center [649, 342] width 240 height 18
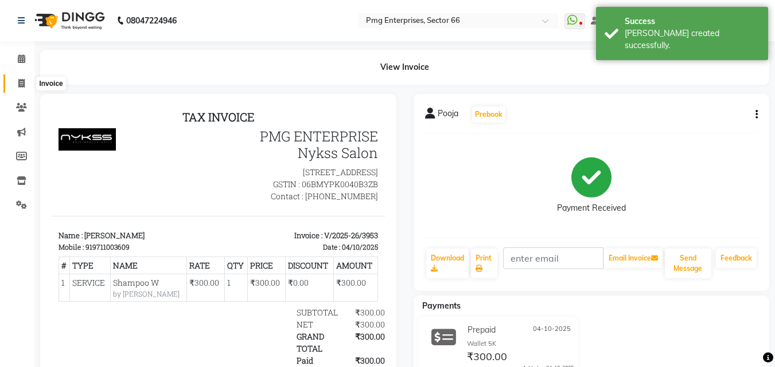
click at [21, 81] on icon at bounding box center [21, 83] width 6 height 9
select select "service"
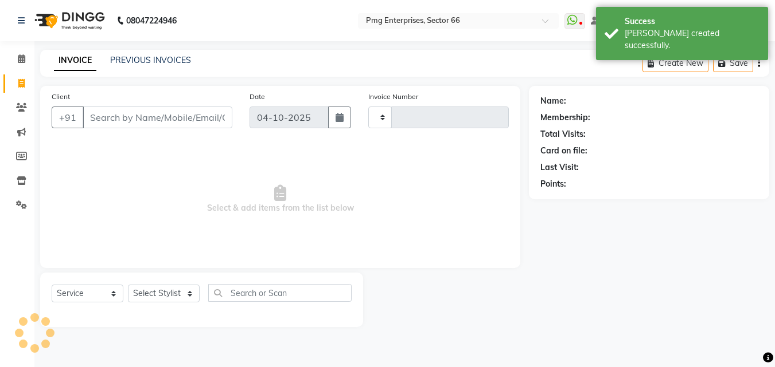
type input "3954"
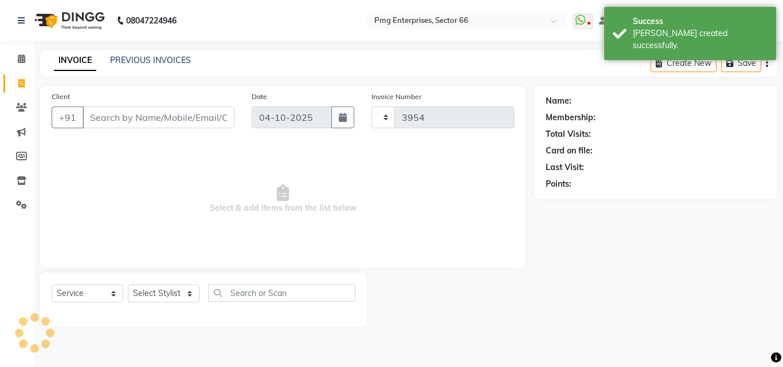
select select "889"
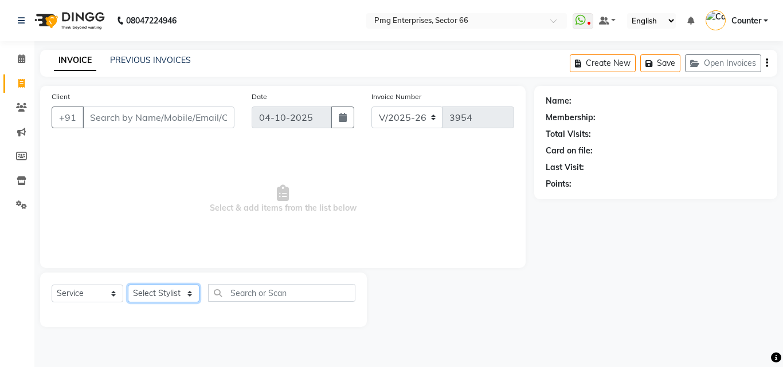
click at [162, 291] on select "Select Stylist [PERSON_NAME] Counter [PERSON_NAME] [PERSON_NAME] [PERSON_NAME] …" at bounding box center [164, 294] width 72 height 18
select select "20825"
click at [128, 285] on select "Select Stylist [PERSON_NAME] Counter [PERSON_NAME] [PERSON_NAME] [PERSON_NAME] …" at bounding box center [164, 294] width 72 height 18
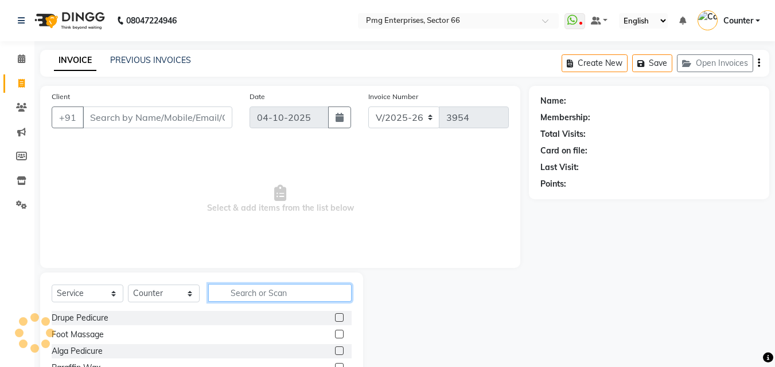
click at [233, 297] on input "text" at bounding box center [279, 293] width 143 height 18
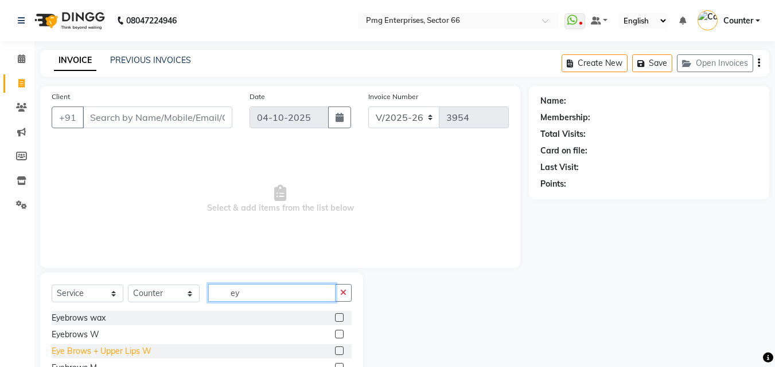
type input "ey"
click at [132, 357] on div "Eye Brows + Upper Lips W" at bounding box center [102, 352] width 100 height 12
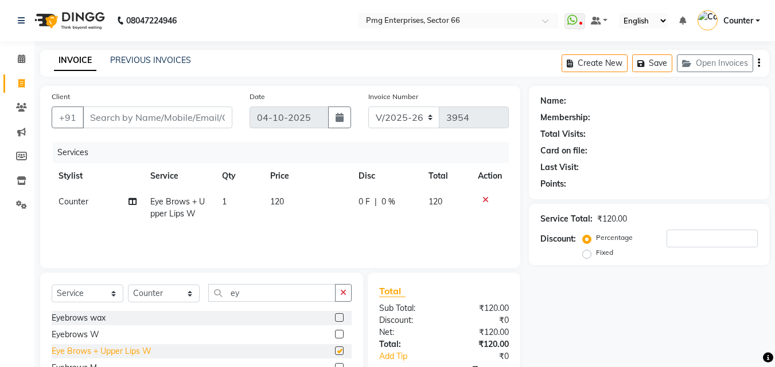
checkbox input "false"
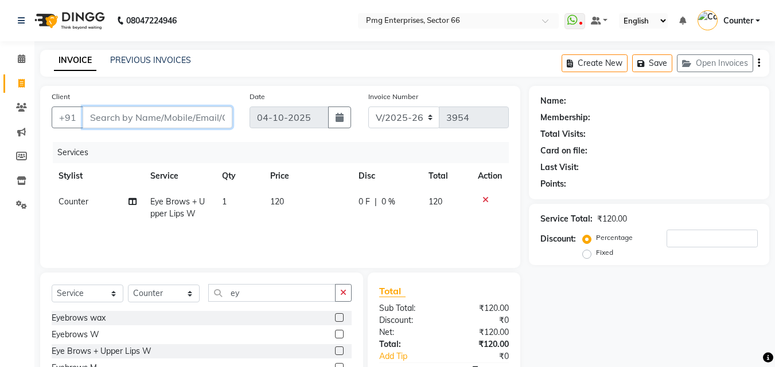
click at [187, 110] on input "Client" at bounding box center [158, 118] width 150 height 22
type input "9"
type input "0"
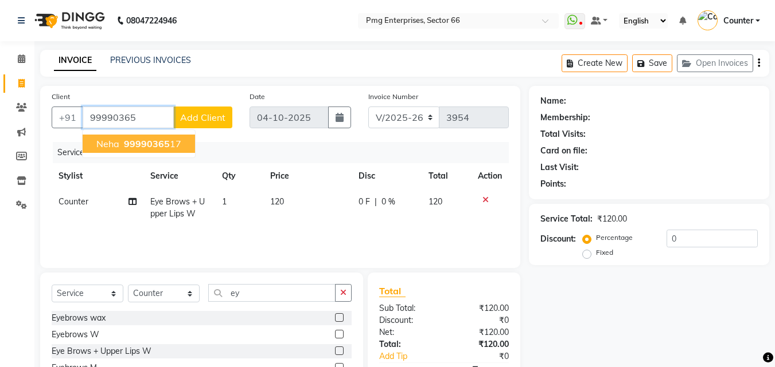
click at [172, 144] on ngb-highlight "99990365 17" at bounding box center [152, 143] width 60 height 11
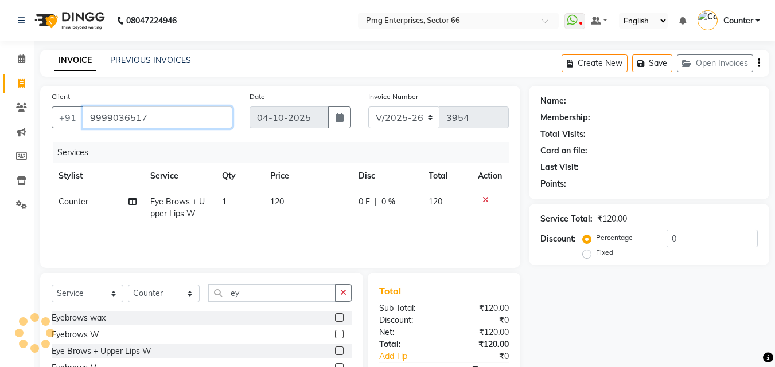
type input "9999036517"
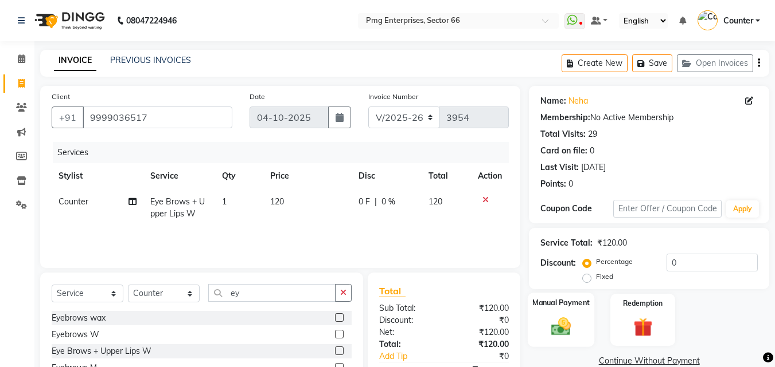
click at [553, 312] on div "Manual Payment" at bounding box center [560, 320] width 67 height 54
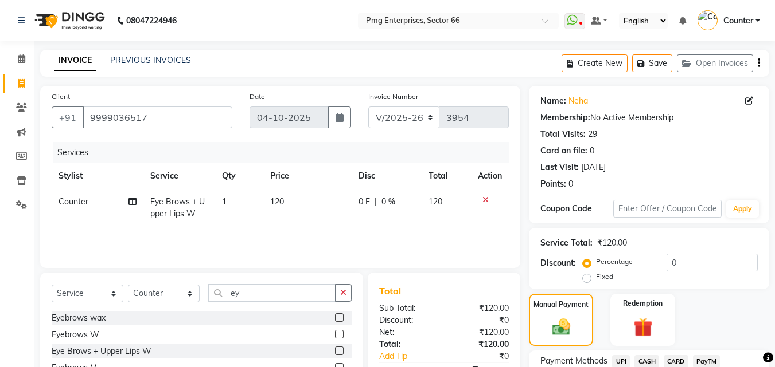
click at [621, 359] on span "UPI" at bounding box center [621, 361] width 18 height 13
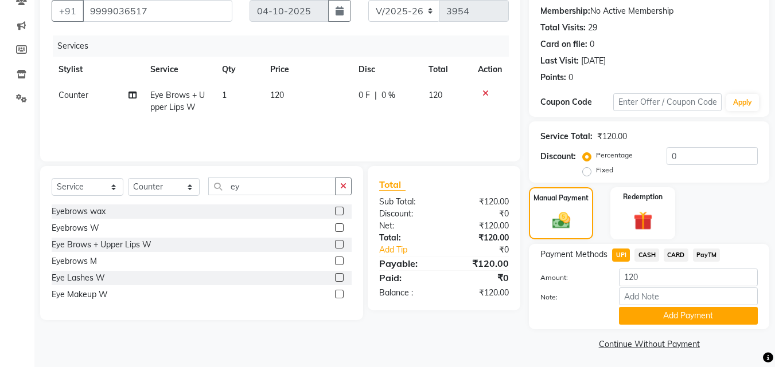
scroll to position [110, 0]
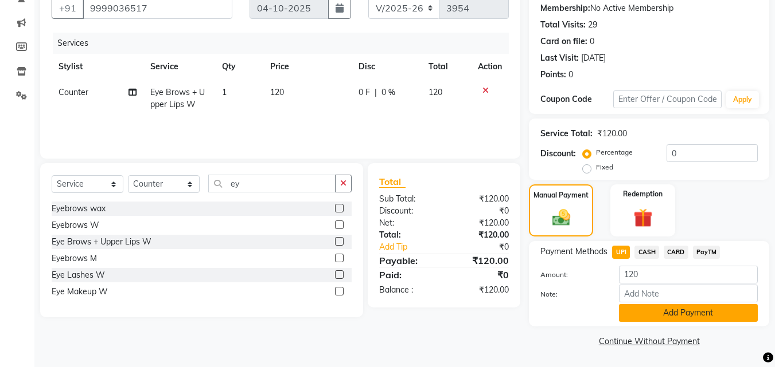
click at [645, 306] on button "Add Payment" at bounding box center [688, 313] width 139 height 18
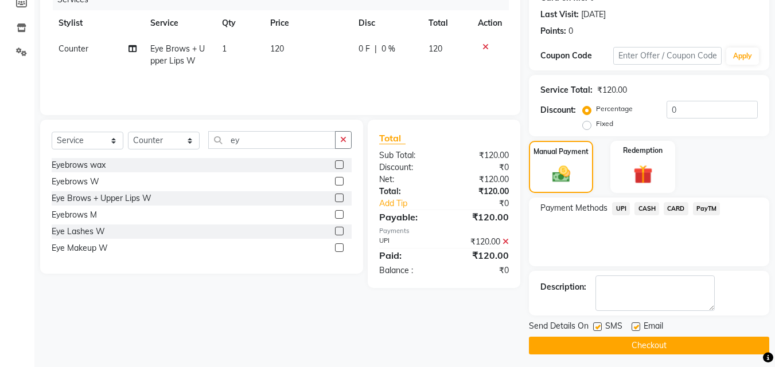
scroll to position [158, 0]
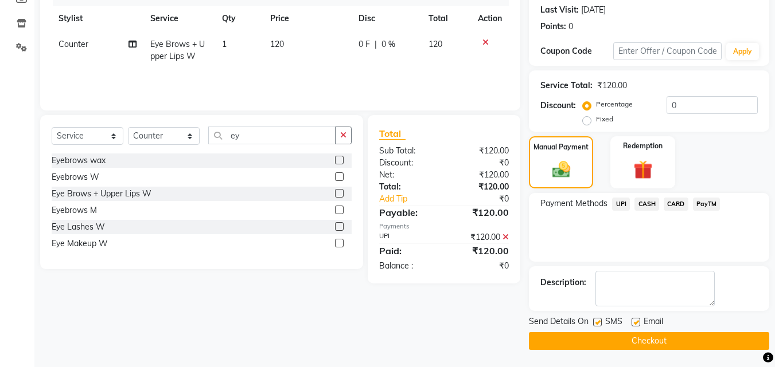
click at [727, 342] on button "Checkout" at bounding box center [649, 342] width 240 height 18
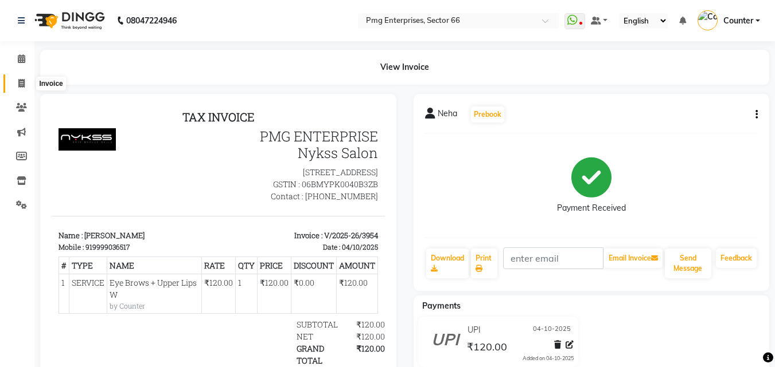
click at [18, 79] on icon at bounding box center [21, 83] width 6 height 9
select select "service"
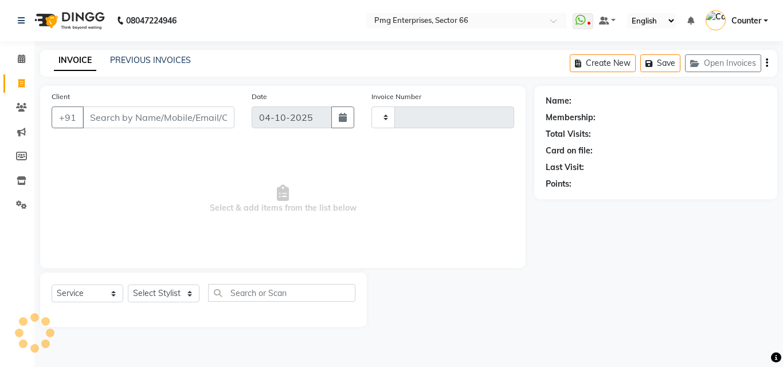
type input "3955"
select select "889"
click at [162, 288] on select "Select Stylist [PERSON_NAME] Counter [PERSON_NAME] [PERSON_NAME] [PERSON_NAME] …" at bounding box center [164, 294] width 72 height 18
select select "20825"
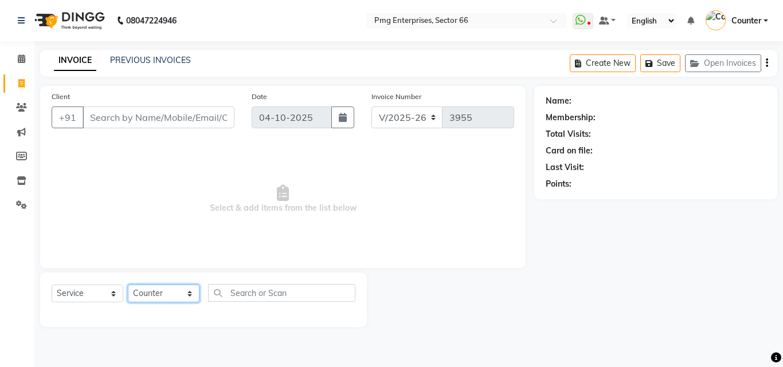
click at [128, 285] on select "Select Stylist [PERSON_NAME] Counter [PERSON_NAME] [PERSON_NAME] [PERSON_NAME] …" at bounding box center [164, 294] width 72 height 18
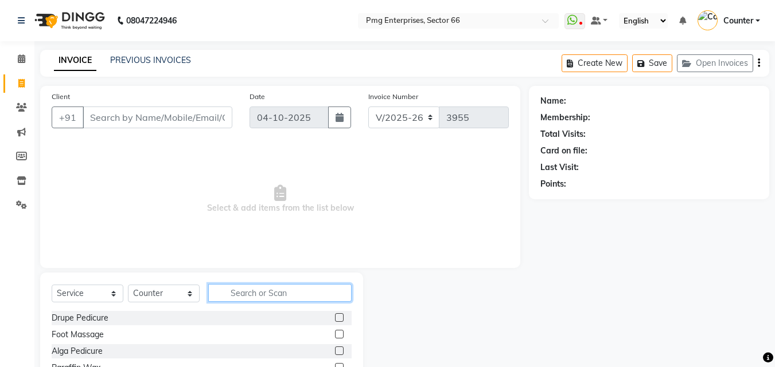
click at [233, 293] on input "text" at bounding box center [279, 293] width 143 height 18
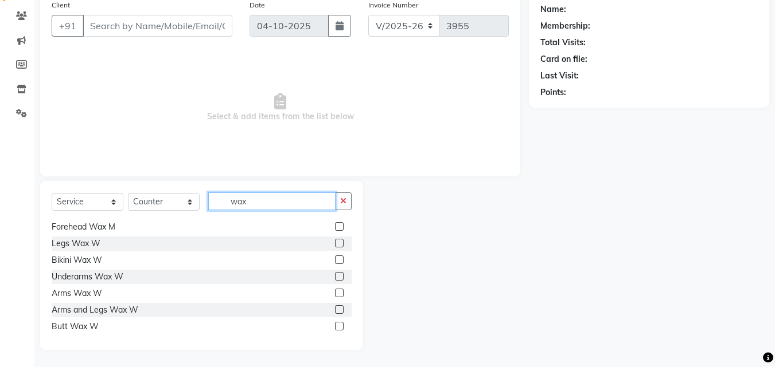
scroll to position [161, 0]
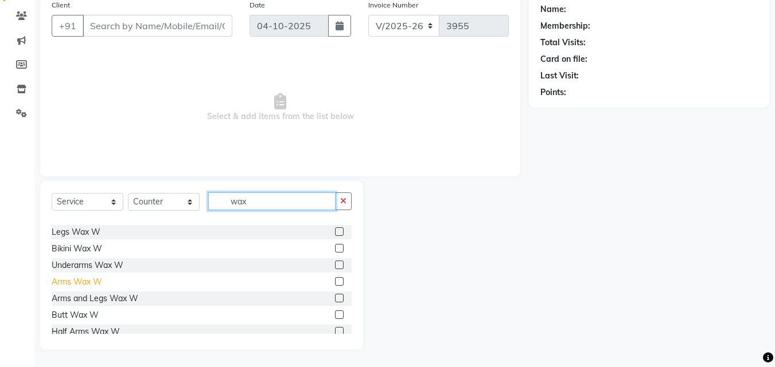
type input "wax"
click at [89, 280] on div "Arms Wax W" at bounding box center [77, 282] width 50 height 12
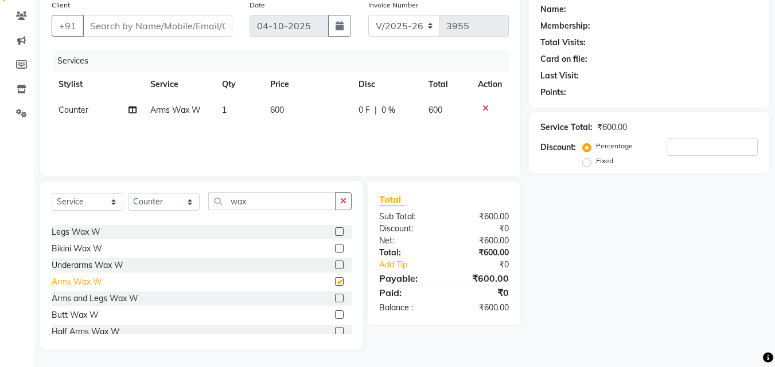
checkbox input "false"
click at [272, 204] on input "wax" at bounding box center [271, 202] width 127 height 18
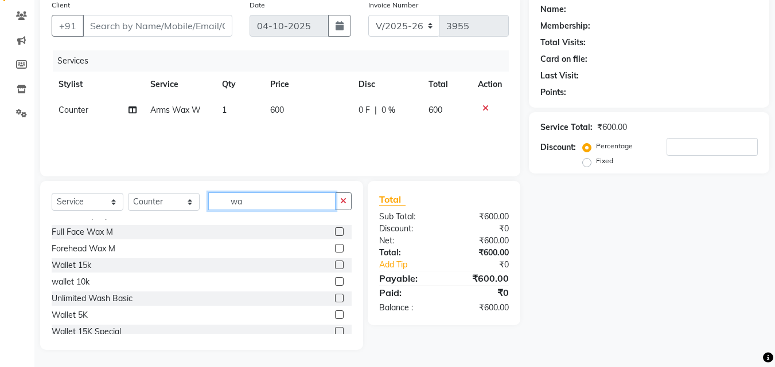
scroll to position [194, 0]
type input "w"
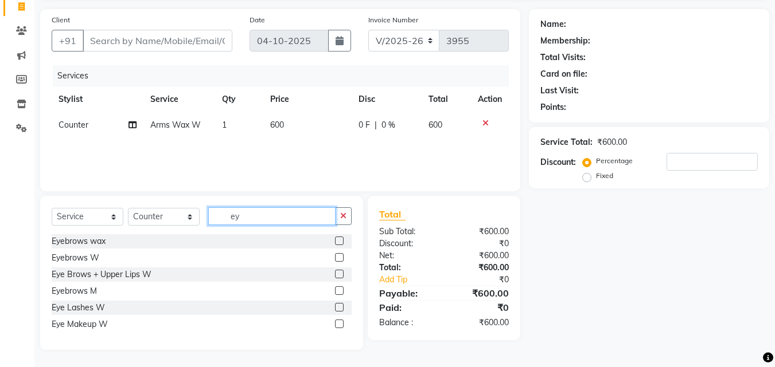
scroll to position [77, 0]
type input "ey"
click at [141, 276] on div "Eye Brows + Upper Lips W" at bounding box center [102, 275] width 100 height 12
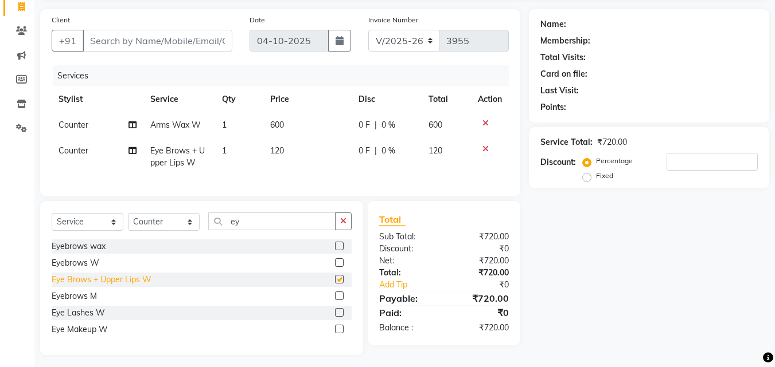
checkbox input "false"
click at [154, 231] on select "Select Stylist [PERSON_NAME] Counter [PERSON_NAME] [PERSON_NAME] [PERSON_NAME] …" at bounding box center [164, 222] width 72 height 18
select select "78814"
click at [128, 222] on select "Select Stylist [PERSON_NAME] Counter [PERSON_NAME] [PERSON_NAME] [PERSON_NAME] …" at bounding box center [164, 222] width 72 height 18
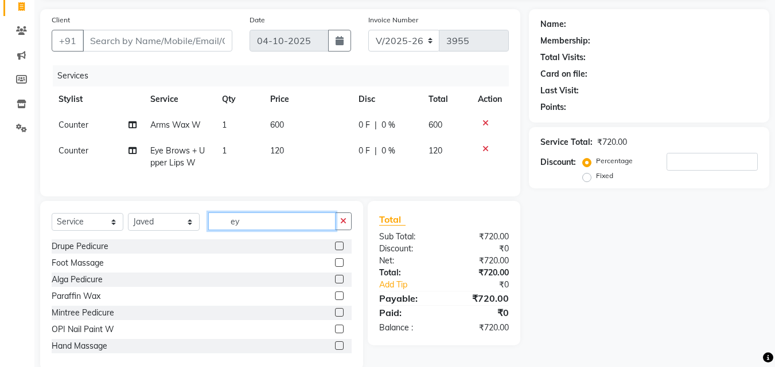
click at [256, 225] on input "ey" at bounding box center [271, 222] width 127 height 18
type input "e"
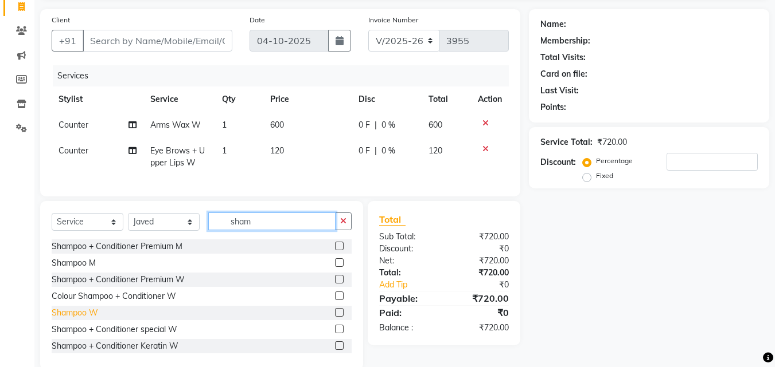
type input "sham"
click at [84, 319] on div "Shampoo W" at bounding box center [75, 313] width 46 height 12
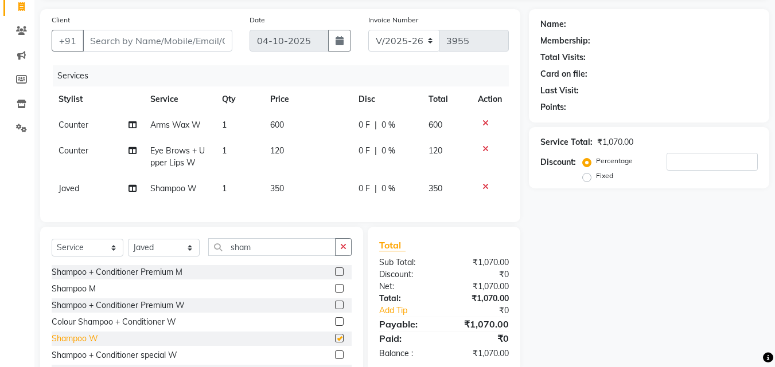
checkbox input "false"
click at [257, 256] on input "sham" at bounding box center [271, 247] width 127 height 18
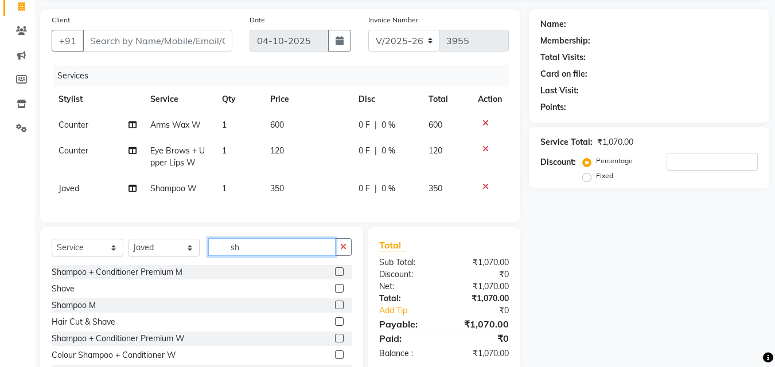
type input "s"
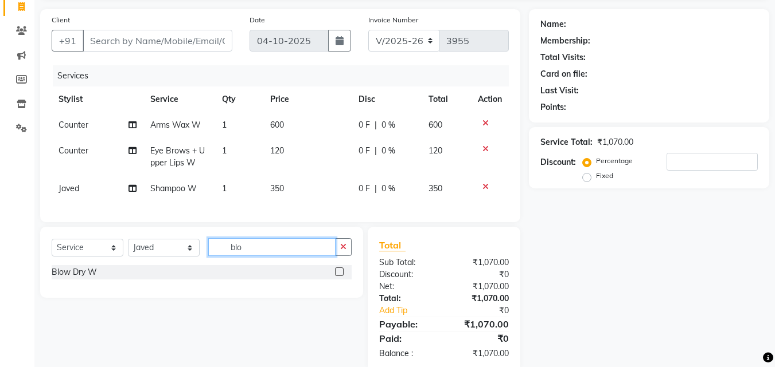
type input "blo"
click at [338, 276] on label at bounding box center [339, 272] width 9 height 9
click at [338, 276] on input "checkbox" at bounding box center [338, 272] width 7 height 7
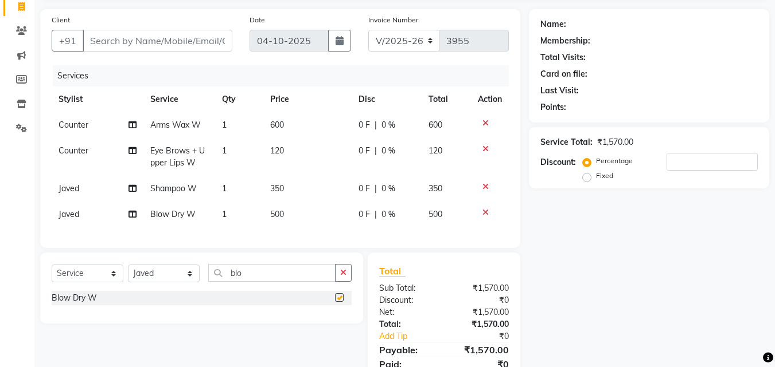
checkbox input "false"
click at [152, 38] on input "Client" at bounding box center [158, 41] width 150 height 22
type input "9"
type input "0"
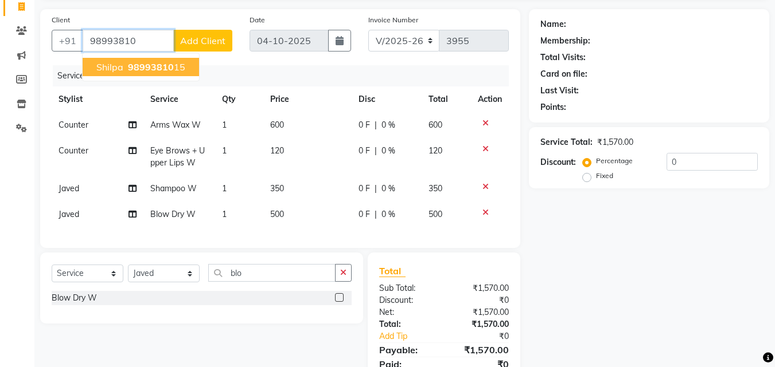
click at [148, 65] on span "98993810" at bounding box center [151, 66] width 46 height 11
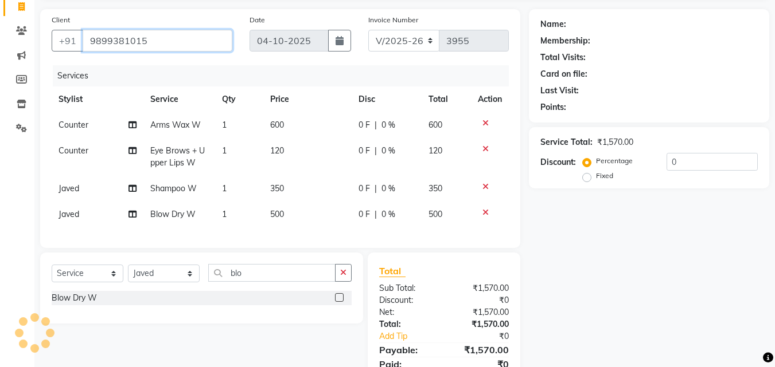
type input "9899381015"
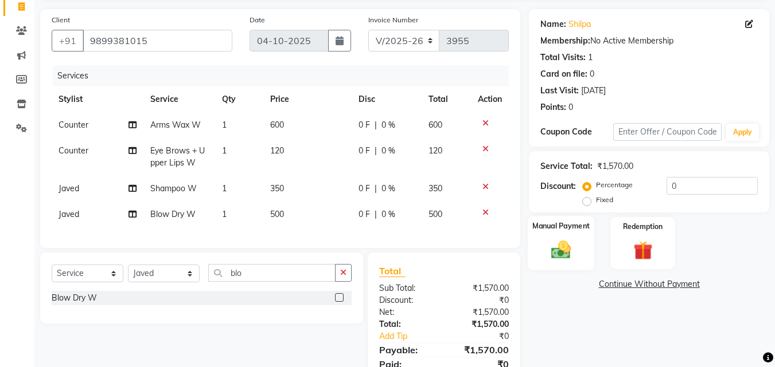
click at [576, 247] on img at bounding box center [561, 249] width 32 height 23
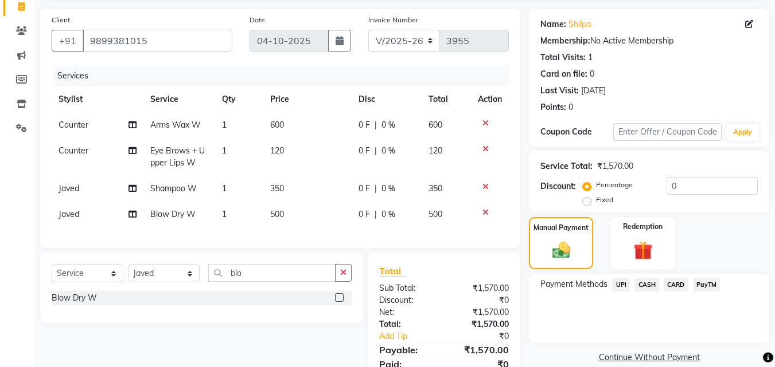
click at [655, 279] on span "CASH" at bounding box center [646, 285] width 25 height 13
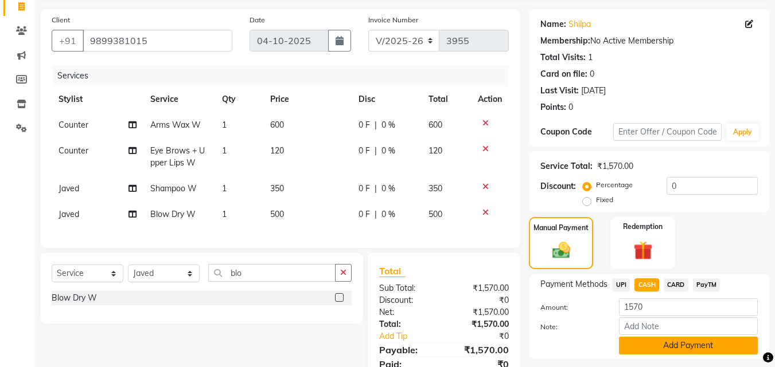
click at [677, 346] on button "Add Payment" at bounding box center [688, 346] width 139 height 18
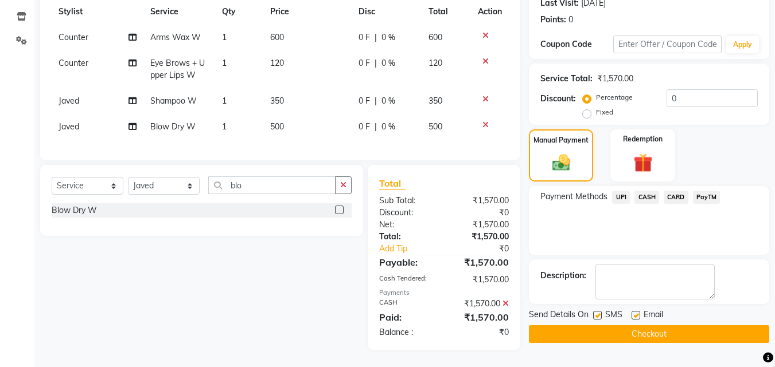
scroll to position [173, 0]
click at [694, 326] on button "Checkout" at bounding box center [649, 335] width 240 height 18
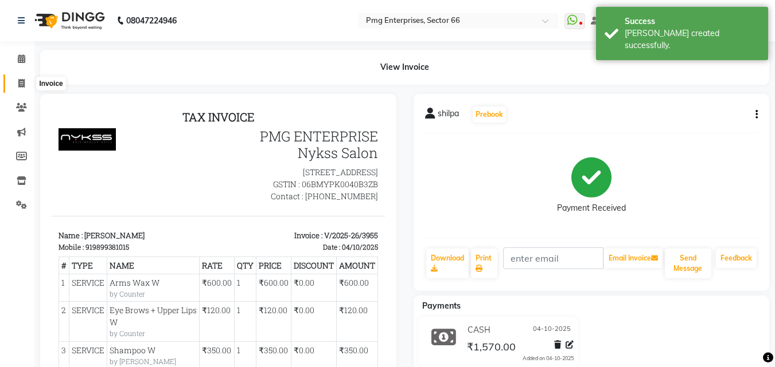
click at [19, 79] on icon at bounding box center [21, 83] width 6 height 9
select select "service"
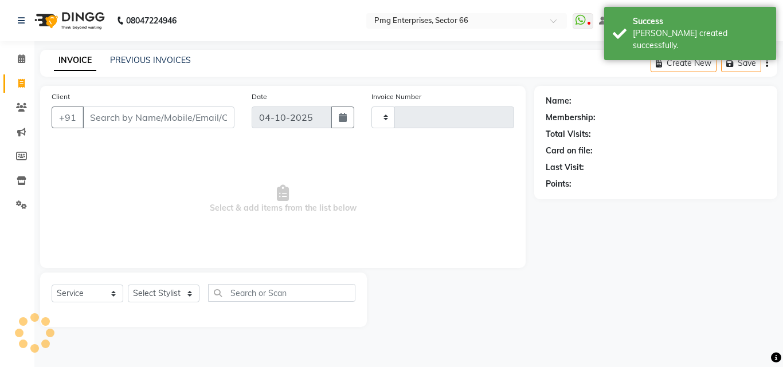
type input "3956"
select select "889"
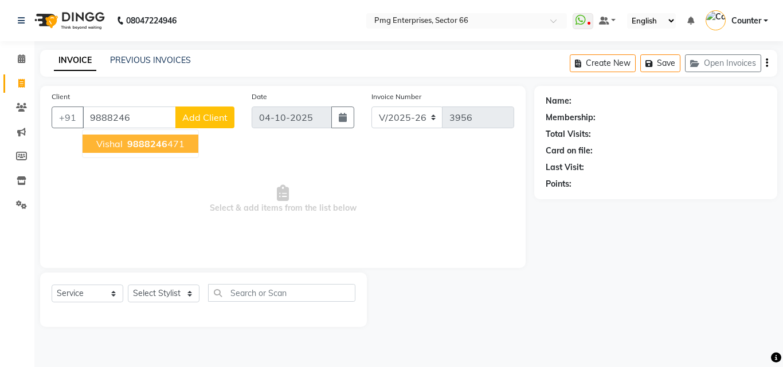
click at [160, 146] on span "9888246" at bounding box center [147, 143] width 40 height 11
type input "9888246471"
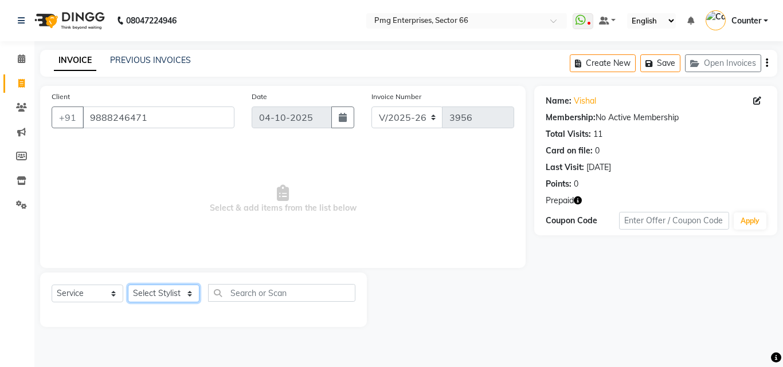
click at [163, 294] on select "Select Stylist [PERSON_NAME] Counter [PERSON_NAME] [PERSON_NAME] [PERSON_NAME] …" at bounding box center [164, 294] width 72 height 18
select select "49466"
click at [128, 285] on select "Select Stylist [PERSON_NAME] Counter [PERSON_NAME] [PERSON_NAME] [PERSON_NAME] …" at bounding box center [164, 294] width 72 height 18
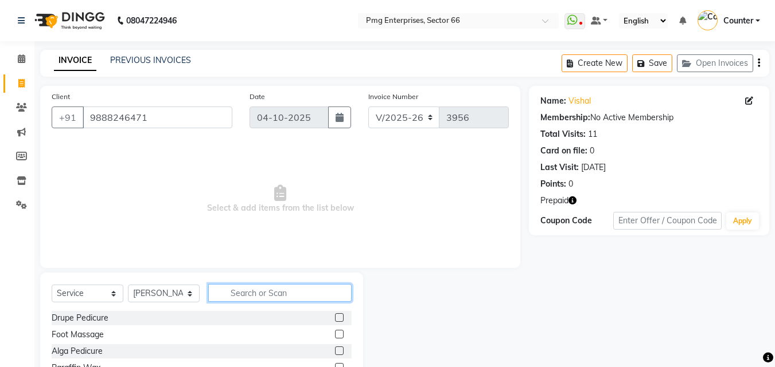
click at [245, 291] on input "text" at bounding box center [279, 293] width 143 height 18
type input "sha"
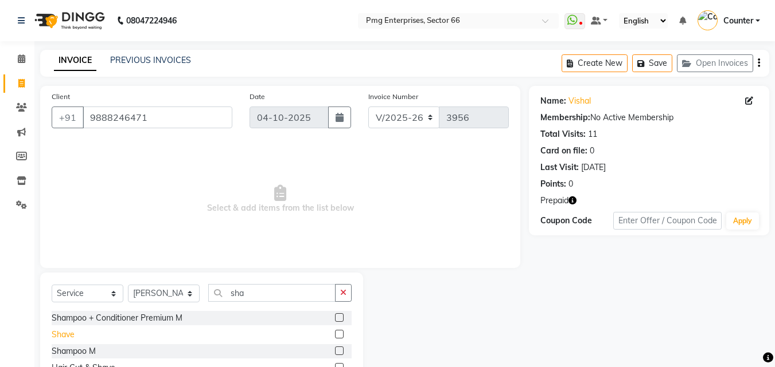
click at [62, 333] on div "Shave" at bounding box center [63, 335] width 23 height 12
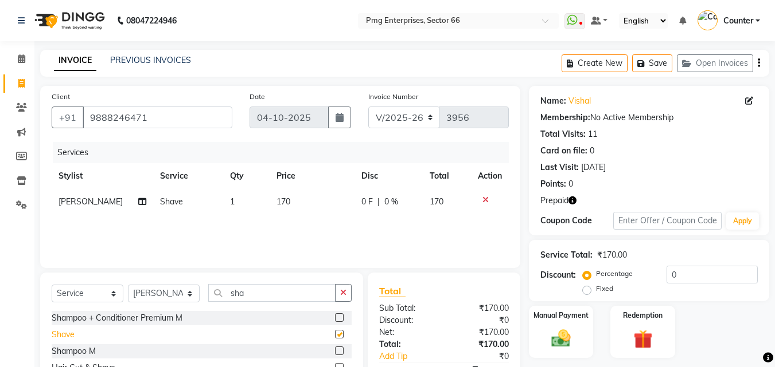
checkbox input "false"
click at [165, 286] on select "Select Stylist [PERSON_NAME] Counter [PERSON_NAME] [PERSON_NAME] [PERSON_NAME] …" at bounding box center [164, 294] width 72 height 18
select select "67091"
click at [128, 285] on select "Select Stylist [PERSON_NAME] Counter [PERSON_NAME] [PERSON_NAME] [PERSON_NAME] …" at bounding box center [164, 294] width 72 height 18
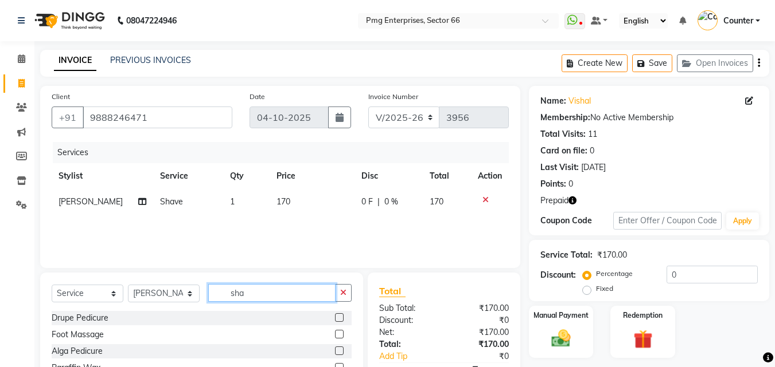
click at [260, 296] on input "sha" at bounding box center [271, 293] width 127 height 18
type input "s"
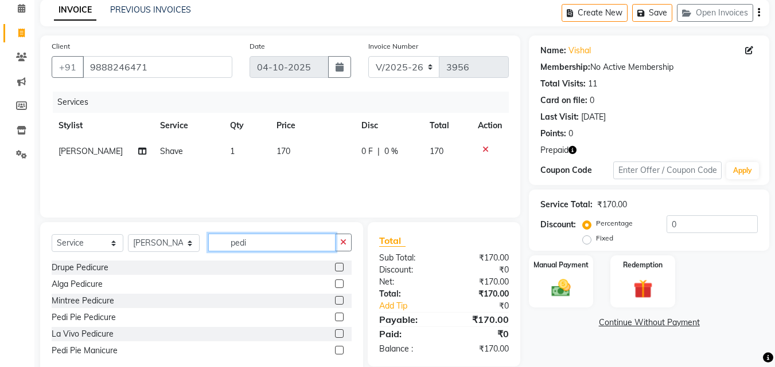
scroll to position [69, 0]
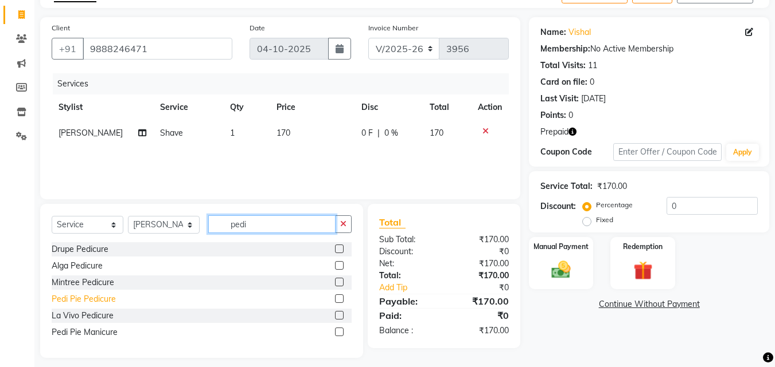
type input "pedi"
click at [104, 297] on div "Pedi Pie Pedicure" at bounding box center [84, 300] width 64 height 12
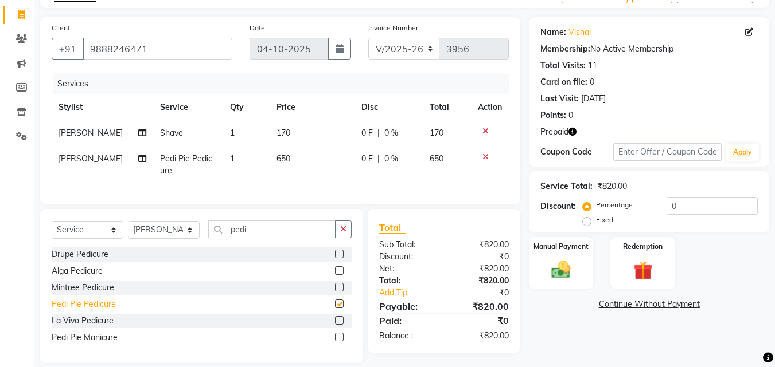
checkbox input "false"
click at [650, 259] on img at bounding box center [642, 271] width 32 height 25
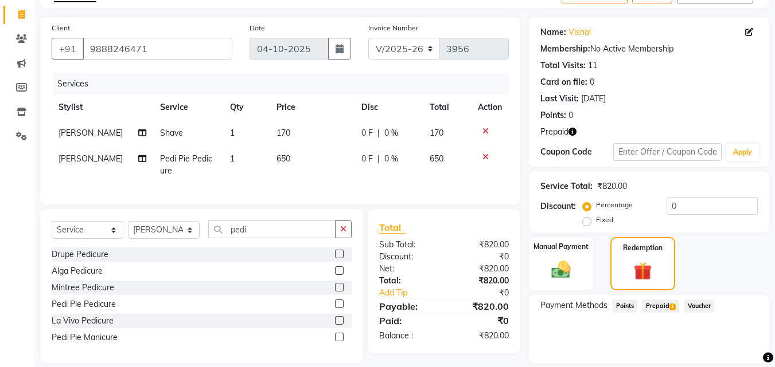
click at [654, 300] on span "Prepaid 1" at bounding box center [660, 306] width 37 height 13
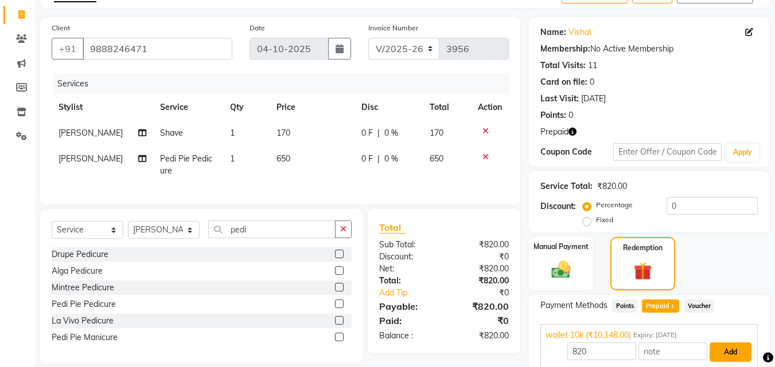
click at [735, 353] on button "Add" at bounding box center [730, 352] width 42 height 19
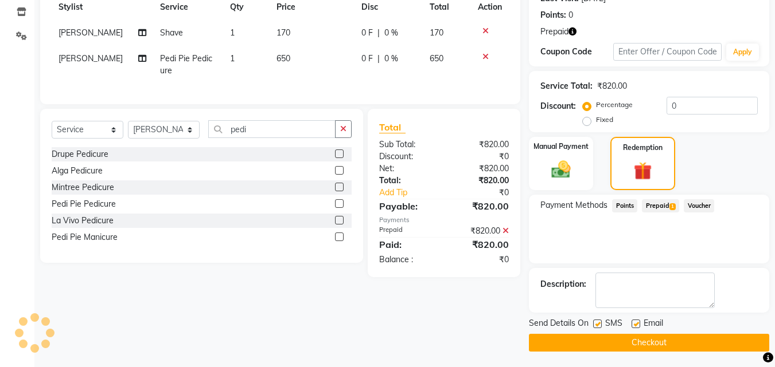
scroll to position [171, 0]
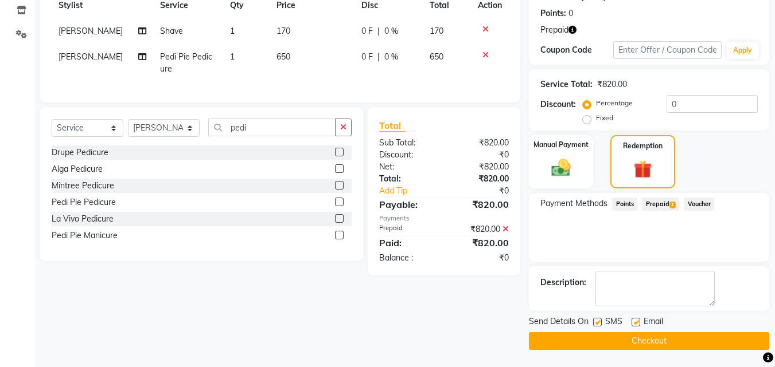
click at [687, 342] on button "Checkout" at bounding box center [649, 342] width 240 height 18
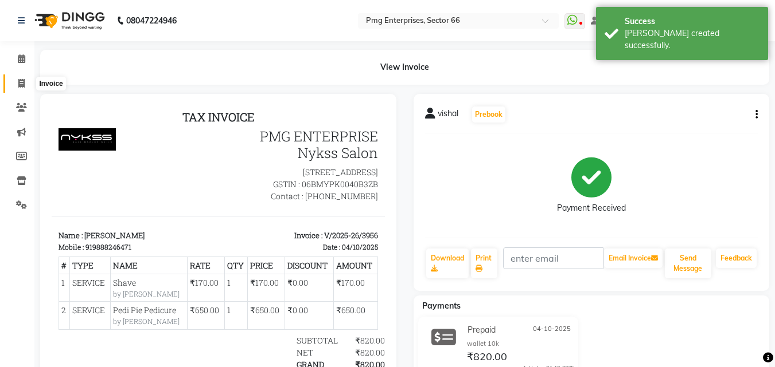
click at [19, 85] on icon at bounding box center [21, 83] width 6 height 9
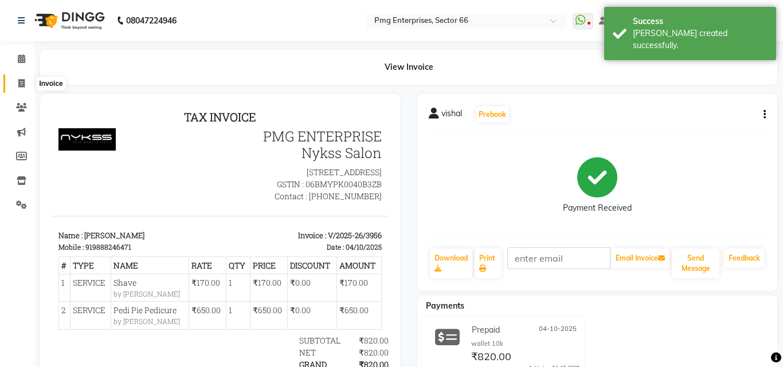
select select "889"
select select "service"
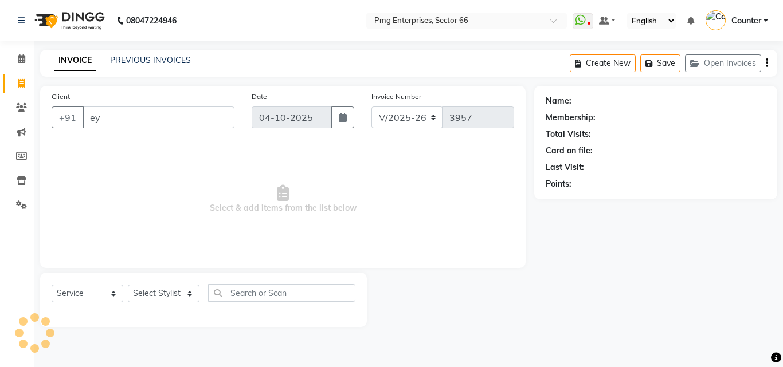
type input "e"
click at [145, 283] on div "Select Service Product Membership Package Voucher Prepaid Gift Card Select Styl…" at bounding box center [203, 300] width 327 height 54
click at [154, 291] on select "Select Stylist [PERSON_NAME] Counter [PERSON_NAME] [PERSON_NAME] [PERSON_NAME] …" at bounding box center [164, 294] width 72 height 18
select select "20825"
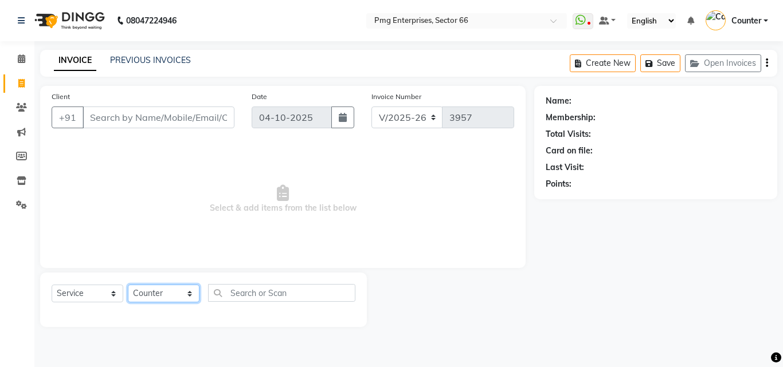
click at [128, 285] on select "Select Stylist [PERSON_NAME] Counter [PERSON_NAME] [PERSON_NAME] [PERSON_NAME] …" at bounding box center [164, 294] width 72 height 18
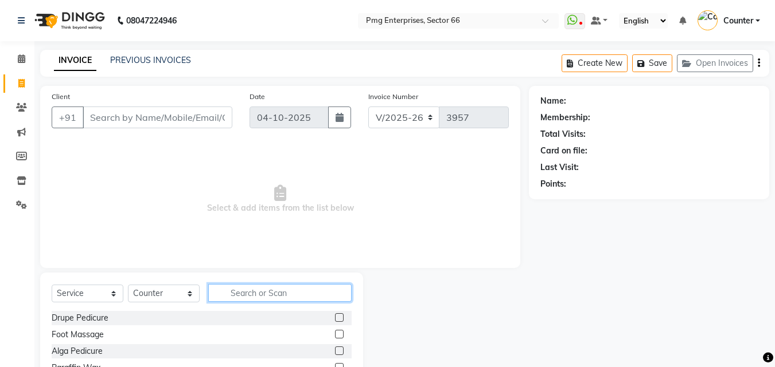
click at [245, 291] on input "text" at bounding box center [279, 293] width 143 height 18
type input "ey"
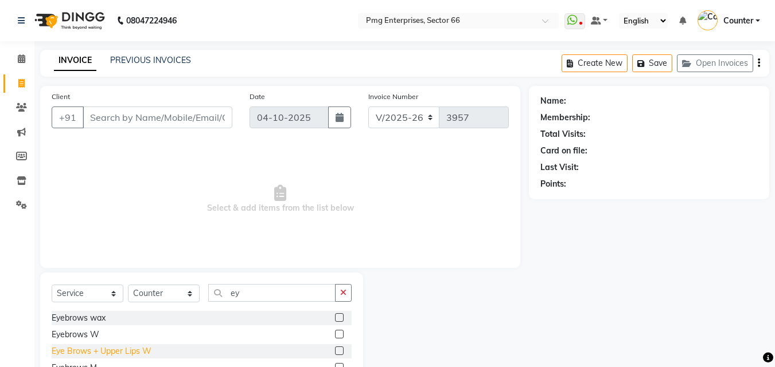
click at [132, 354] on div "Eye Brows + Upper Lips W" at bounding box center [102, 352] width 100 height 12
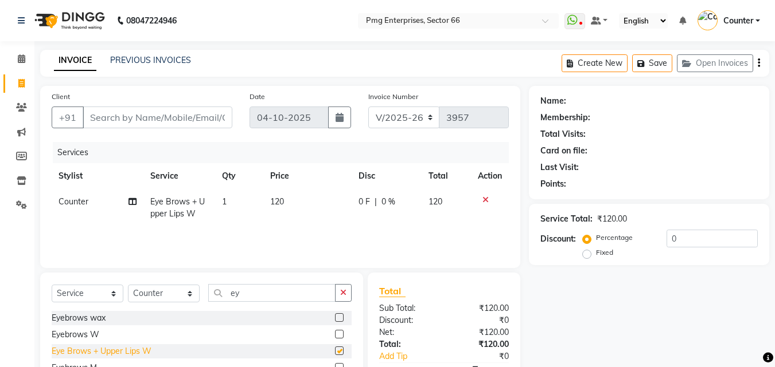
checkbox input "false"
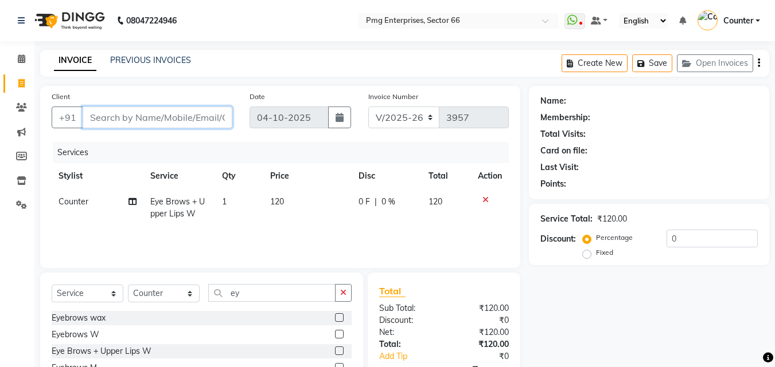
click at [181, 115] on input "Client" at bounding box center [158, 118] width 150 height 22
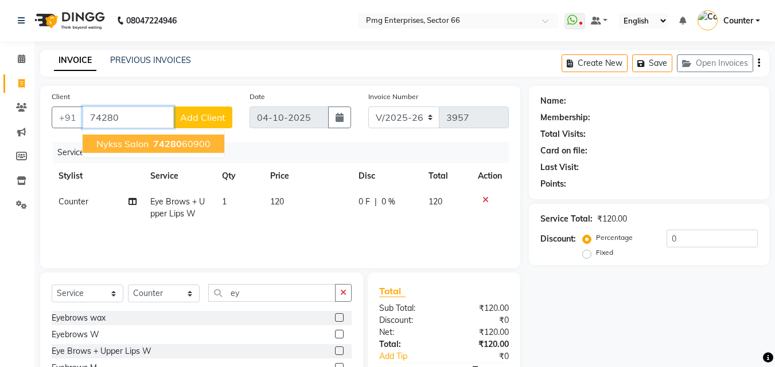
click at [143, 141] on span "Nykss Salon" at bounding box center [122, 143] width 52 height 11
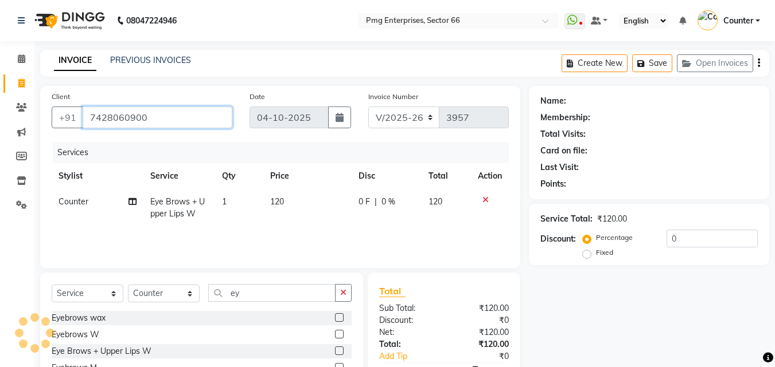
type input "7428060900"
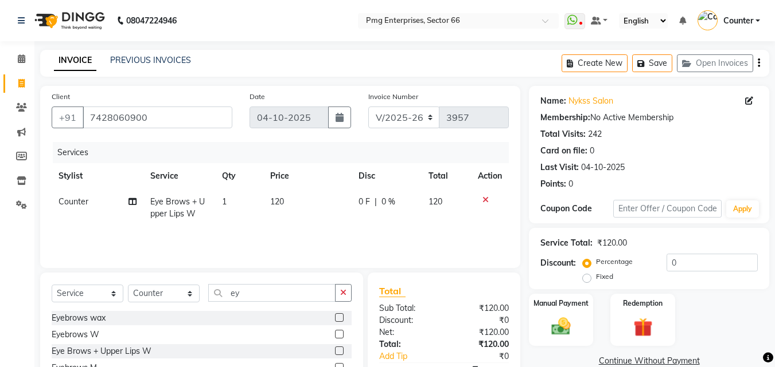
click at [304, 201] on td "120" at bounding box center [307, 208] width 88 height 38
select select "20825"
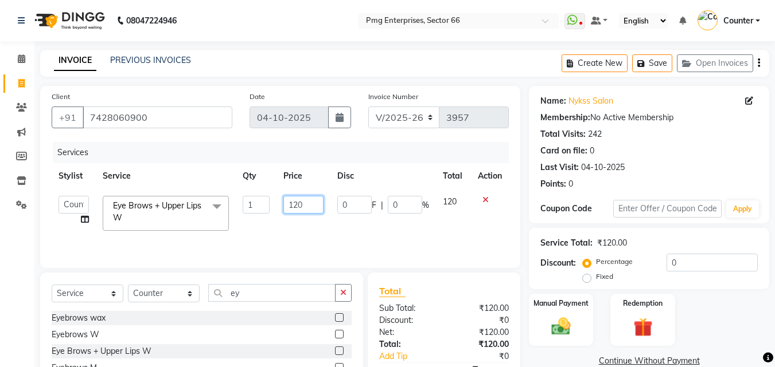
click at [308, 204] on input "120" at bounding box center [303, 205] width 40 height 18
type input "1"
type input "150"
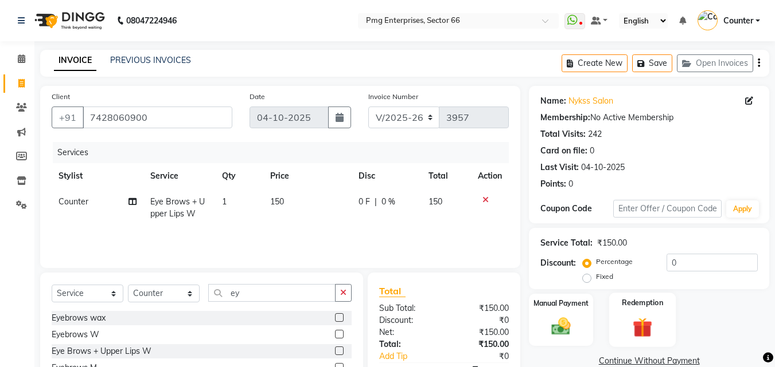
click at [644, 333] on img at bounding box center [642, 327] width 32 height 25
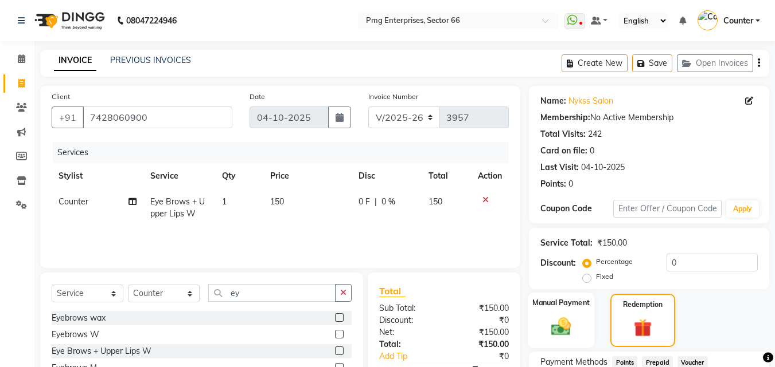
click at [562, 338] on img at bounding box center [561, 326] width 32 height 23
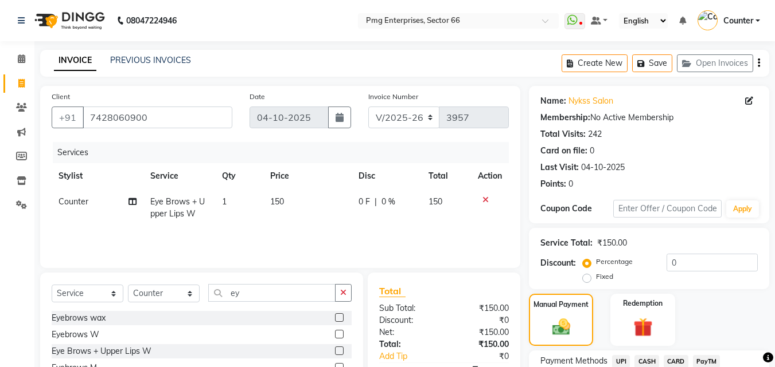
click at [624, 361] on span "UPI" at bounding box center [621, 361] width 18 height 13
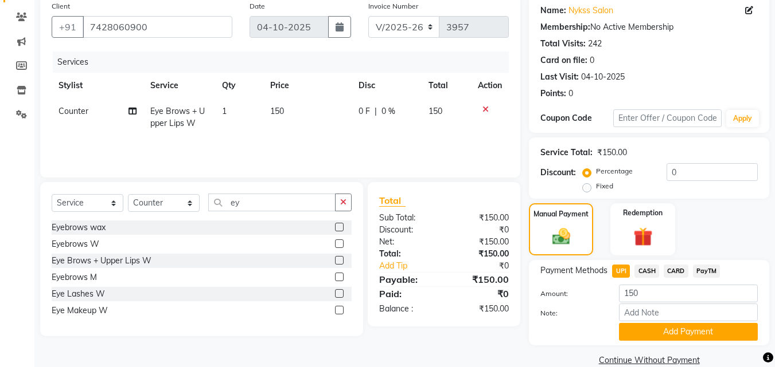
scroll to position [92, 0]
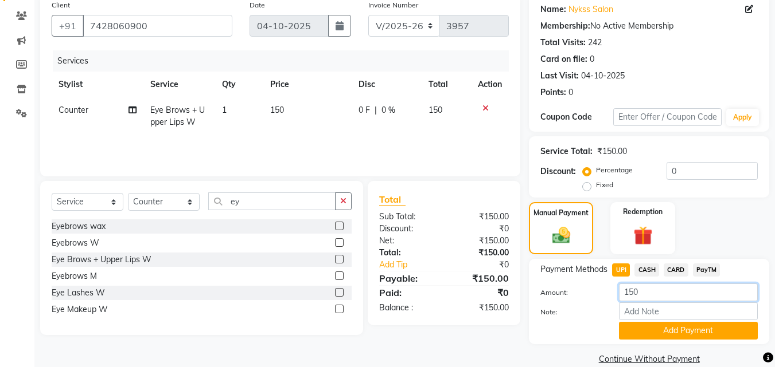
click at [663, 288] on input "150" at bounding box center [688, 293] width 139 height 18
type input "1"
type input "50"
click at [686, 335] on button "Add Payment" at bounding box center [688, 331] width 139 height 18
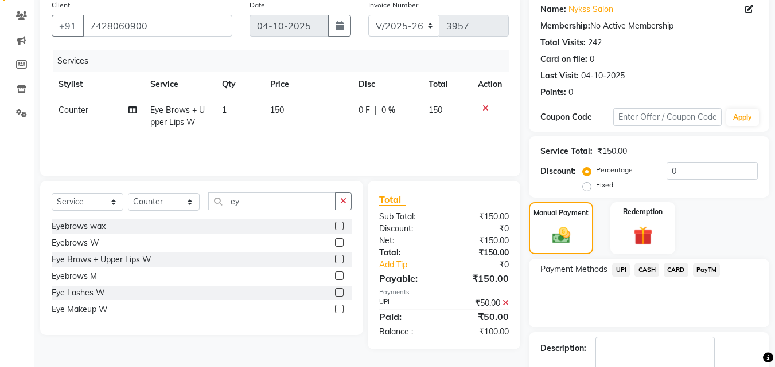
click at [646, 267] on span "CASH" at bounding box center [646, 270] width 25 height 13
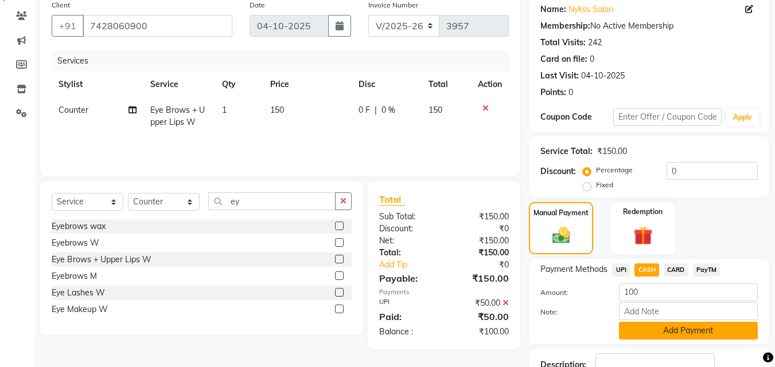
click at [693, 333] on button "Add Payment" at bounding box center [688, 331] width 139 height 18
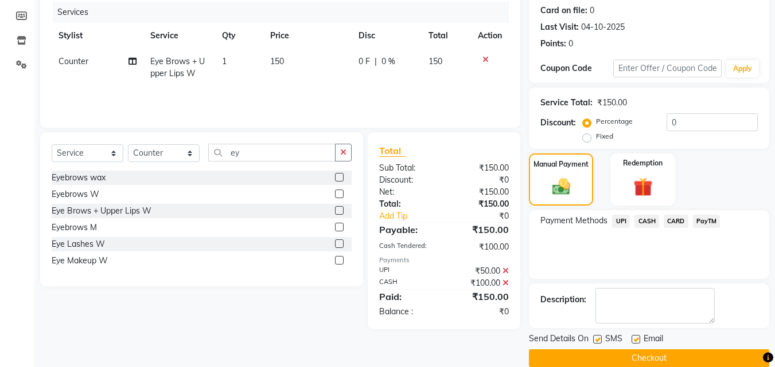
scroll to position [158, 0]
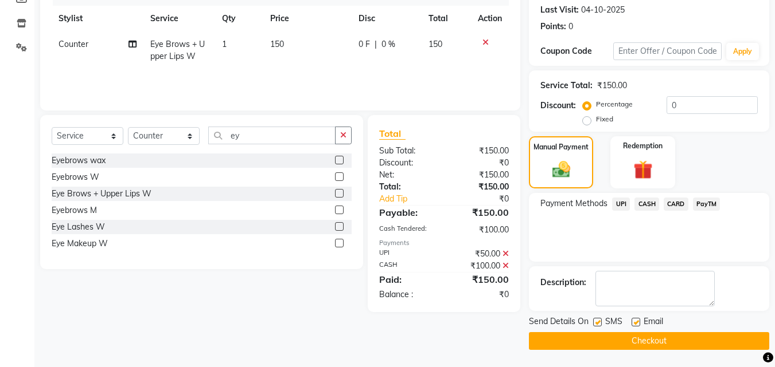
click at [725, 343] on button "Checkout" at bounding box center [649, 342] width 240 height 18
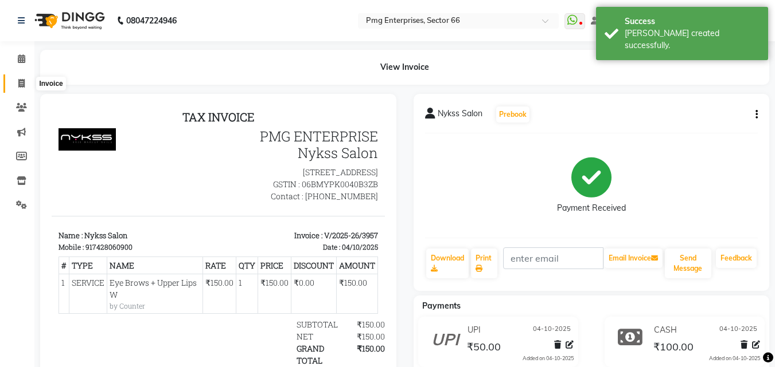
click at [22, 81] on icon at bounding box center [21, 83] width 6 height 9
select select "service"
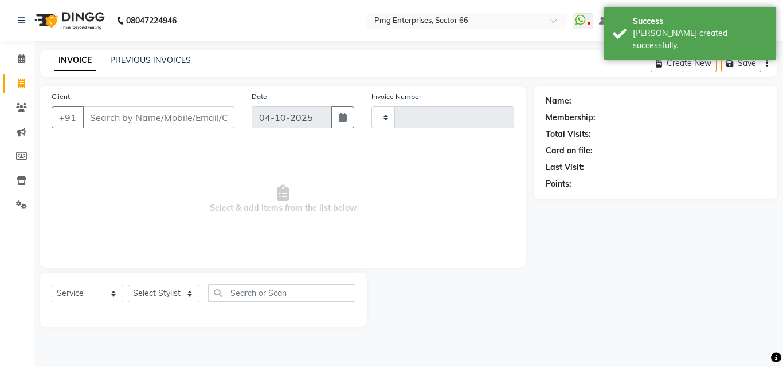
type input "3958"
select select "889"
